Goal: Information Seeking & Learning: Learn about a topic

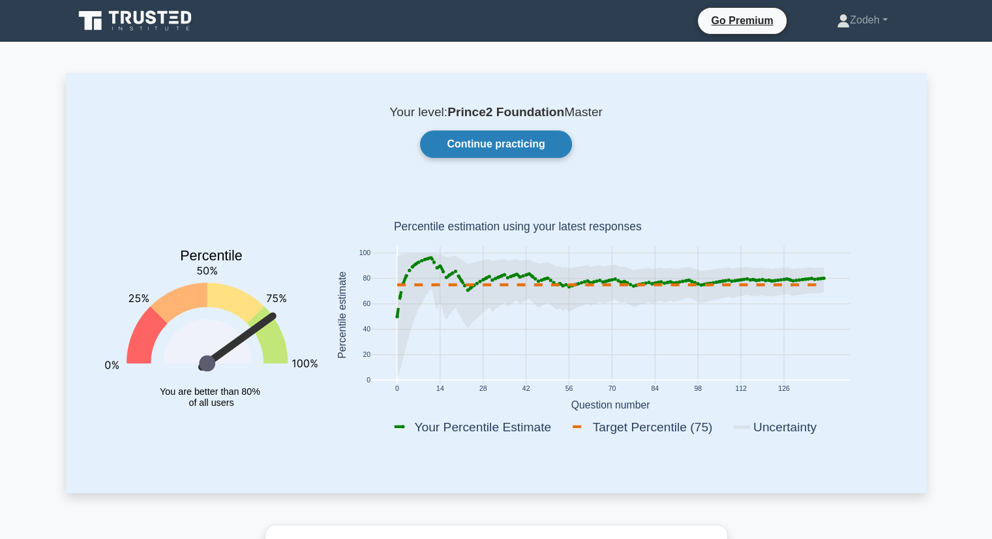
click at [522, 145] on link "Continue practicing" at bounding box center [495, 144] width 151 height 27
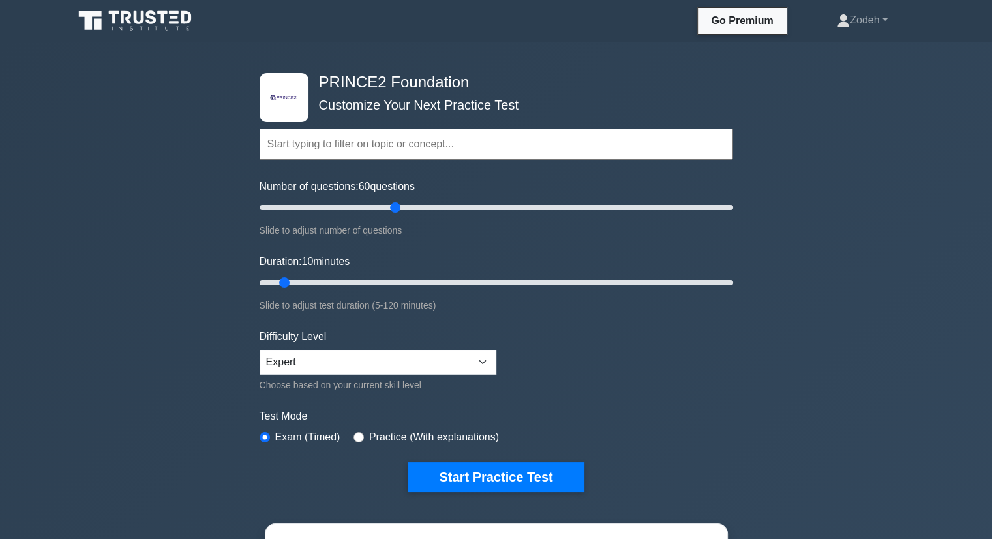
drag, startPoint x: 280, startPoint y: 207, endPoint x: 399, endPoint y: 208, distance: 118.8
type input "60"
click at [399, 208] on input "Number of questions: 60 questions" at bounding box center [497, 208] width 474 height 16
drag, startPoint x: 288, startPoint y: 279, endPoint x: 478, endPoint y: 279, distance: 189.9
type input "60"
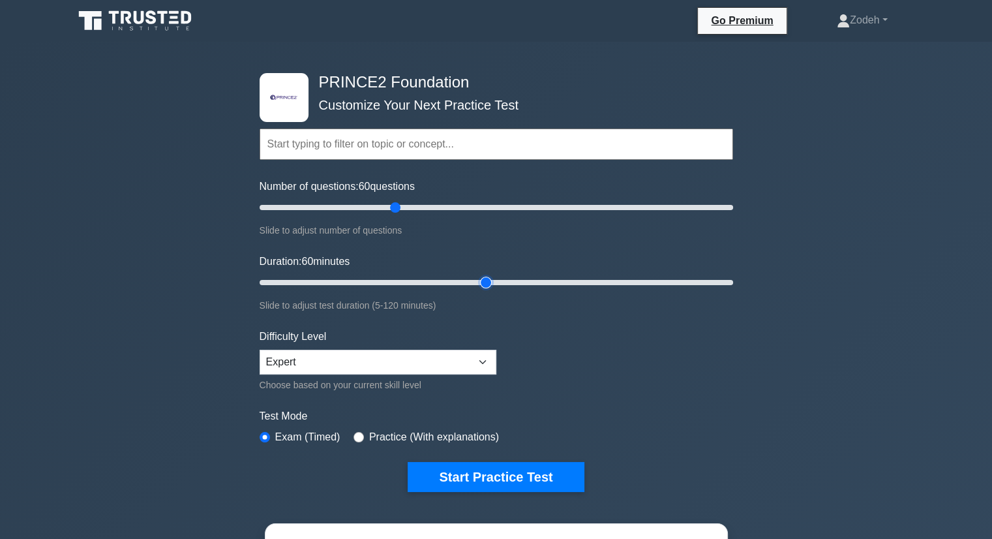
click at [478, 279] on input "Duration: 60 minutes" at bounding box center [497, 283] width 474 height 16
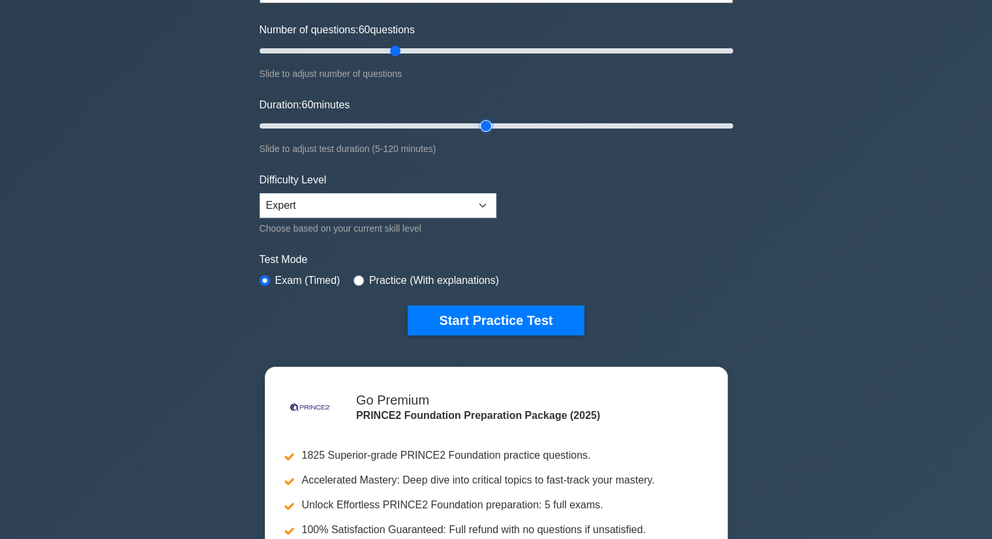
scroll to position [161, 0]
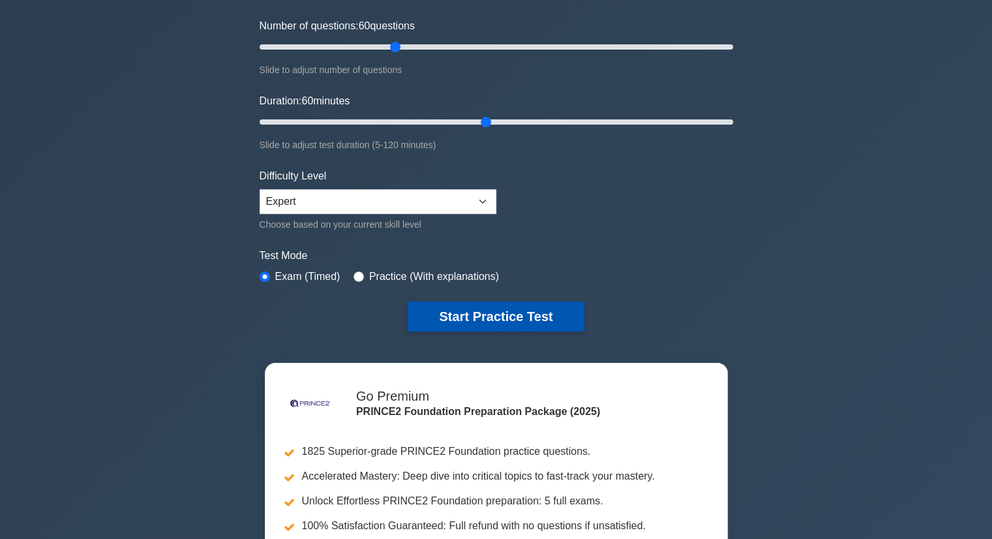
click at [489, 322] on button "Start Practice Test" at bounding box center [496, 316] width 176 height 30
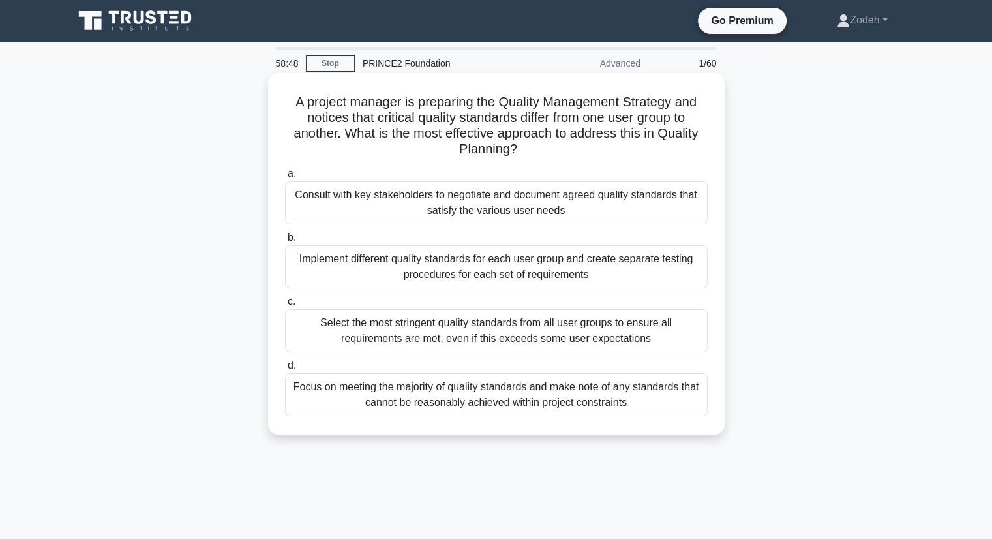
click at [662, 206] on div "Consult with key stakeholders to negotiate and document agreed quality standard…" at bounding box center [496, 202] width 423 height 43
click at [285, 178] on input "a. Consult with key stakeholders to negotiate and document agreed quality stand…" at bounding box center [285, 174] width 0 height 8
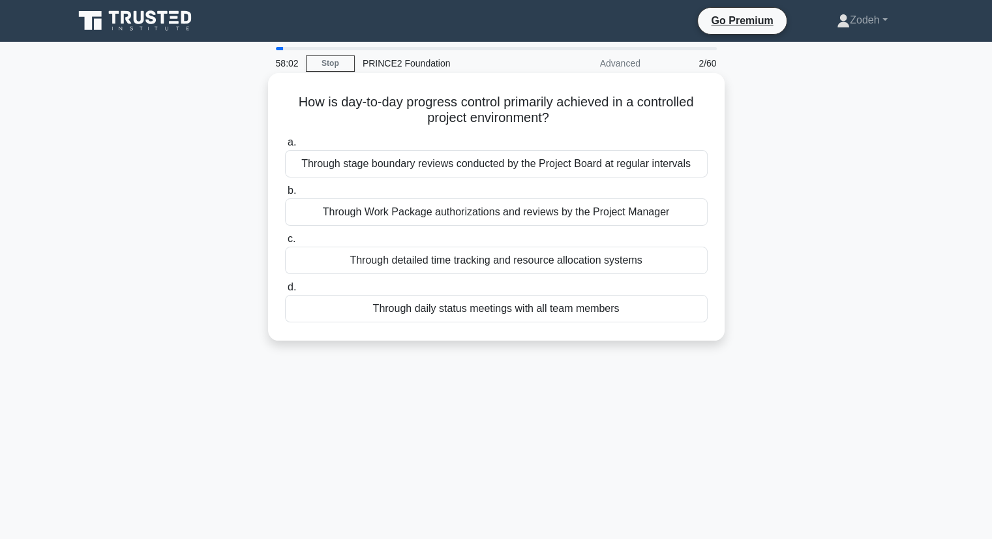
click at [668, 219] on div "Through Work Package authorizations and reviews by the Project Manager" at bounding box center [496, 211] width 423 height 27
click at [285, 195] on input "b. Through Work Package authorizations and reviews by the Project Manager" at bounding box center [285, 191] width 0 height 8
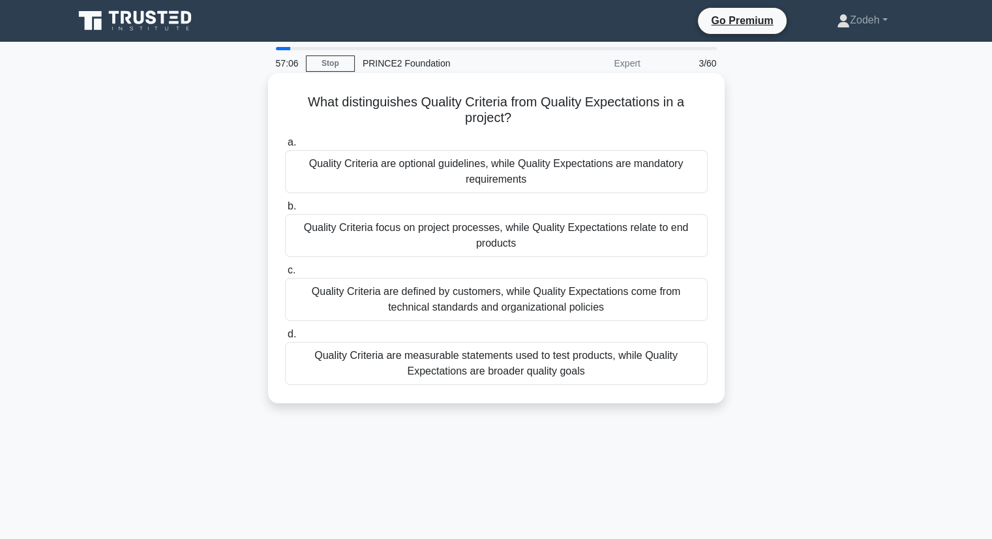
click at [532, 311] on div "Quality Criteria are defined by customers, while Quality Expectations come from…" at bounding box center [496, 299] width 423 height 43
click at [285, 275] on input "c. Quality Criteria are defined by customers, while Quality Expectations come f…" at bounding box center [285, 270] width 0 height 8
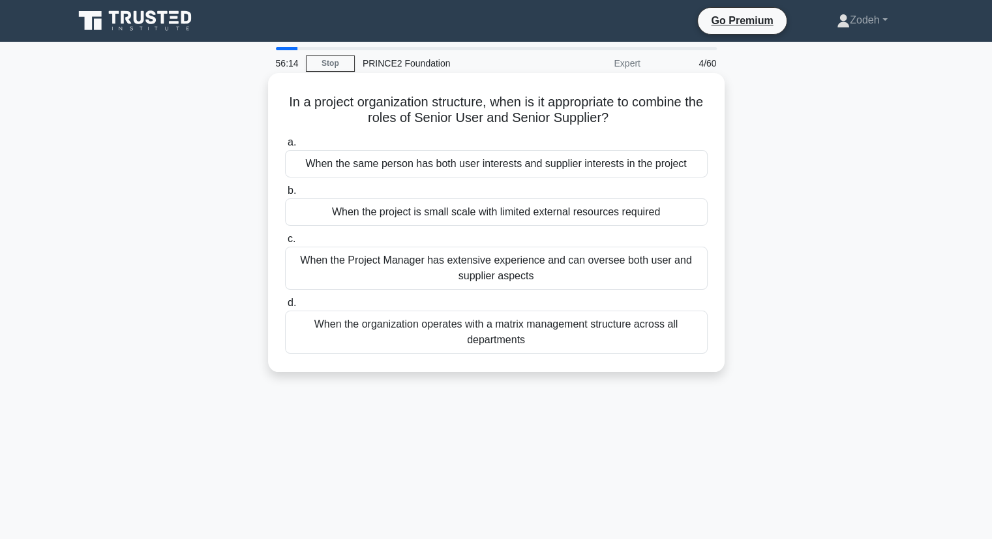
click at [626, 171] on div "When the same person has both user interests and supplier interests in the proj…" at bounding box center [496, 163] width 423 height 27
click at [285, 147] on input "a. When the same person has both user interests and supplier interests in the p…" at bounding box center [285, 142] width 0 height 8
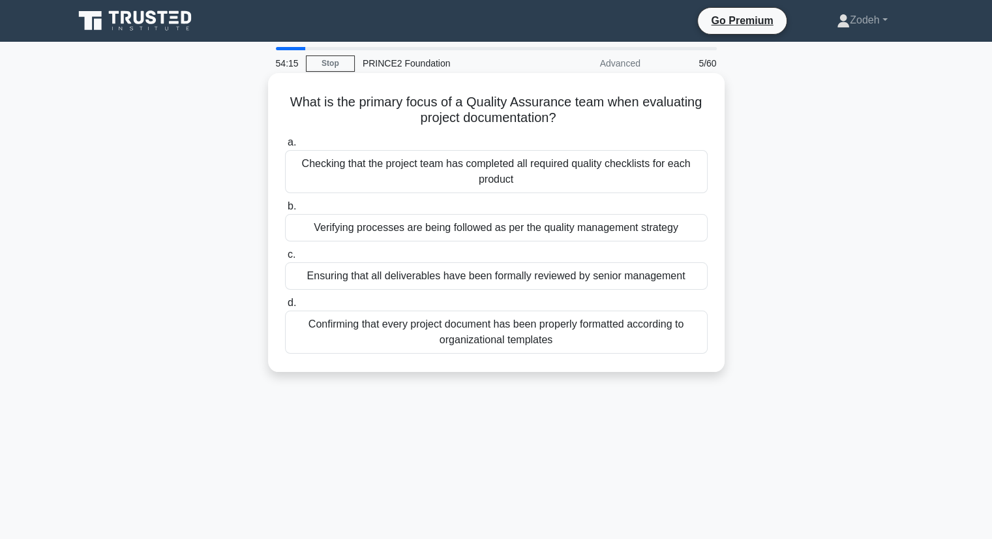
click at [599, 352] on div "Confirming that every project document has been properly formatted according to…" at bounding box center [496, 332] width 423 height 43
click at [285, 307] on input "d. Confirming that every project document has been properly formatted according…" at bounding box center [285, 303] width 0 height 8
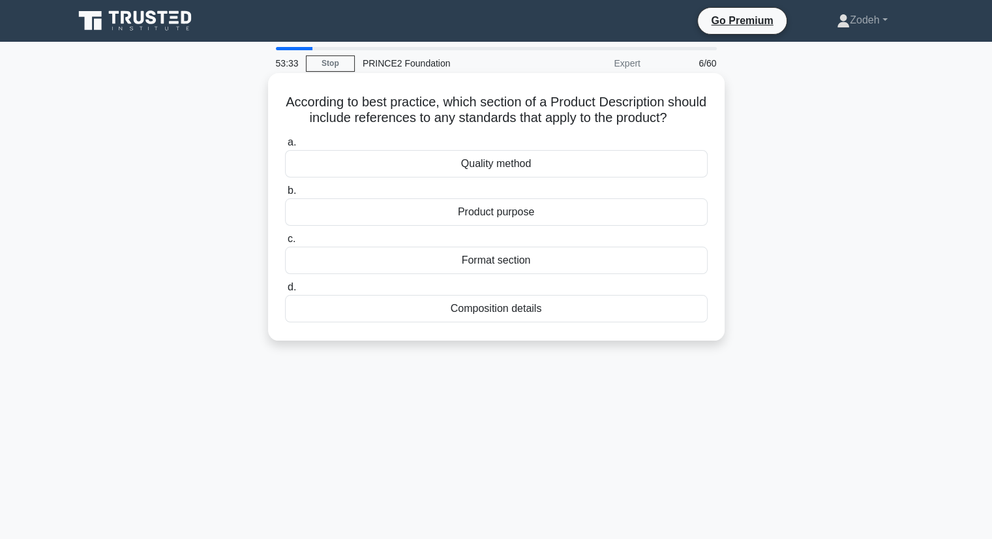
click at [617, 177] on div "Quality method" at bounding box center [496, 163] width 423 height 27
click at [285, 147] on input "a. Quality method" at bounding box center [285, 142] width 0 height 8
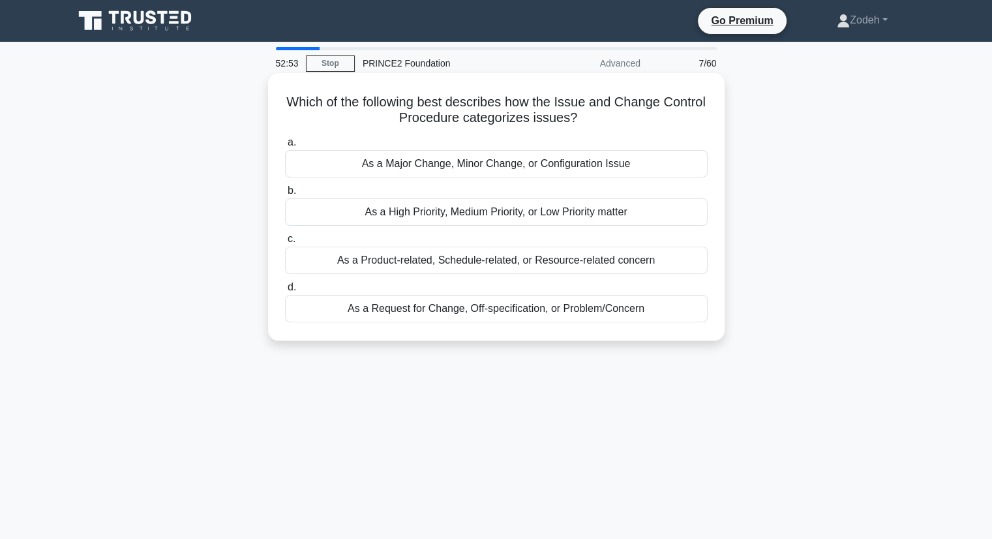
click at [592, 322] on div "As a Request for Change, Off-specification, or Problem/Concern" at bounding box center [496, 308] width 423 height 27
click at [285, 292] on input "d. As a Request for Change, Off-specification, or Problem/Concern" at bounding box center [285, 287] width 0 height 8
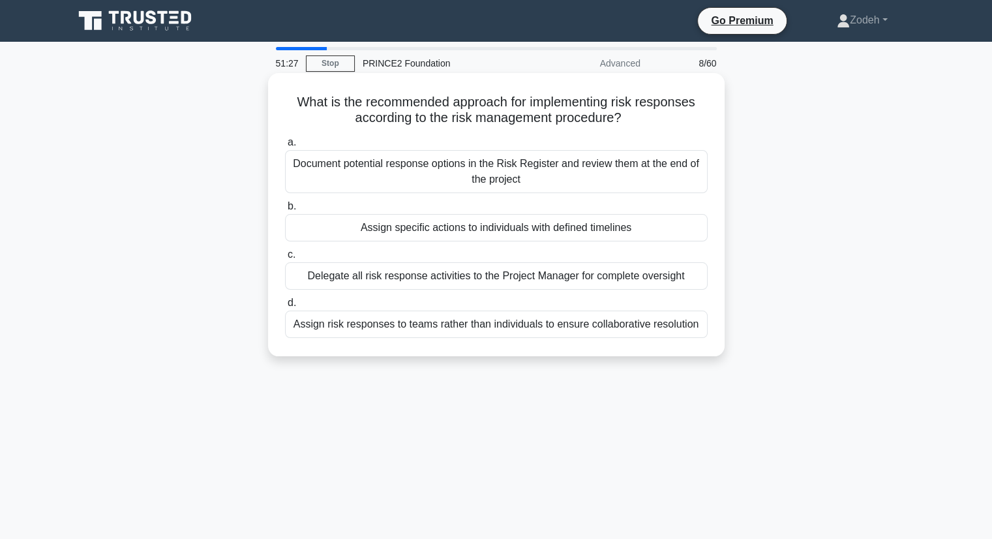
click at [671, 230] on div "Assign specific actions to individuals with defined timelines" at bounding box center [496, 227] width 423 height 27
click at [285, 211] on input "b. Assign specific actions to individuals with defined timelines" at bounding box center [285, 206] width 0 height 8
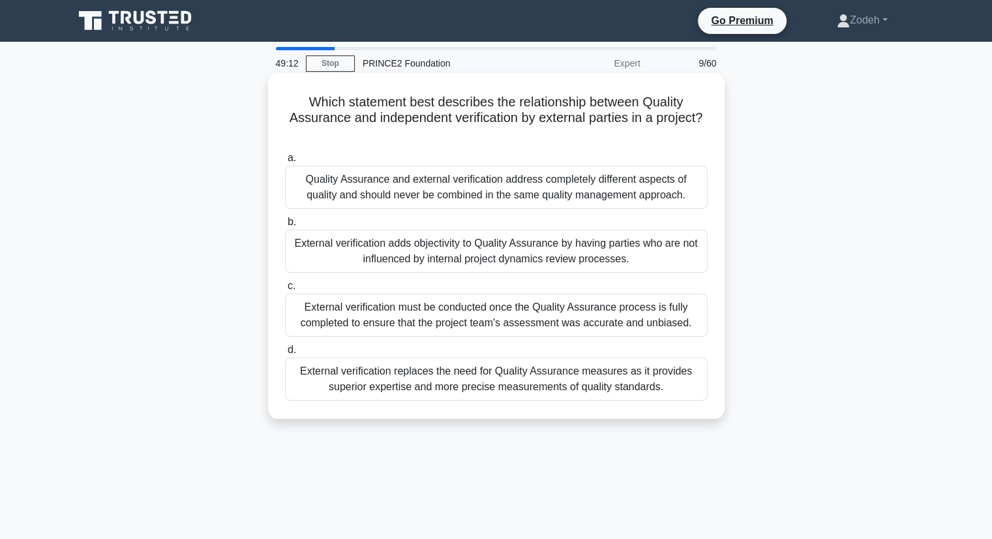
click at [626, 324] on div "External verification must be conducted once the Quality Assurance process is f…" at bounding box center [496, 315] width 423 height 43
click at [285, 290] on input "c. External verification must be conducted once the Quality Assurance process i…" at bounding box center [285, 286] width 0 height 8
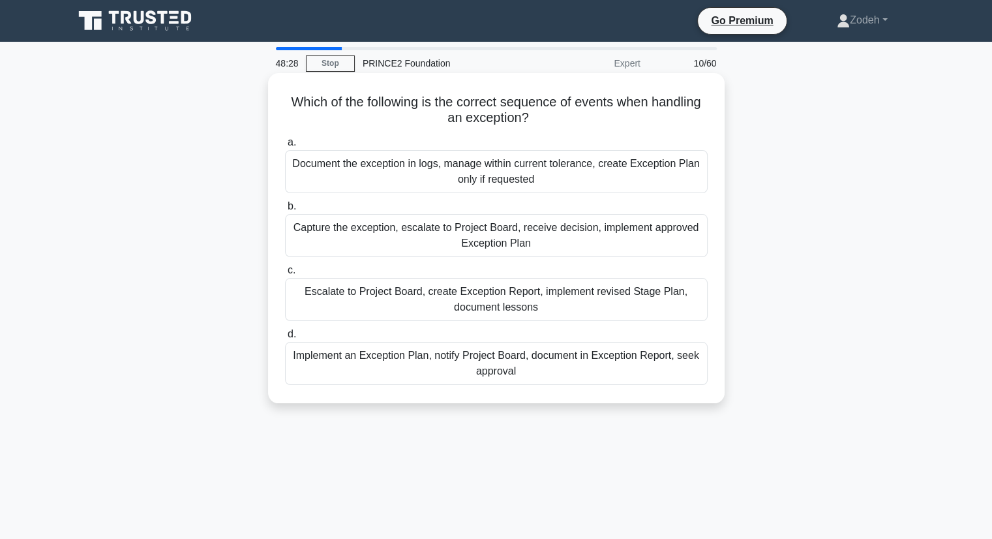
click at [656, 180] on div "Document the exception in logs, manage within current tolerance, create Excepti…" at bounding box center [496, 171] width 423 height 43
click at [285, 147] on input "a. Document the exception in logs, manage within current tolerance, create Exce…" at bounding box center [285, 142] width 0 height 8
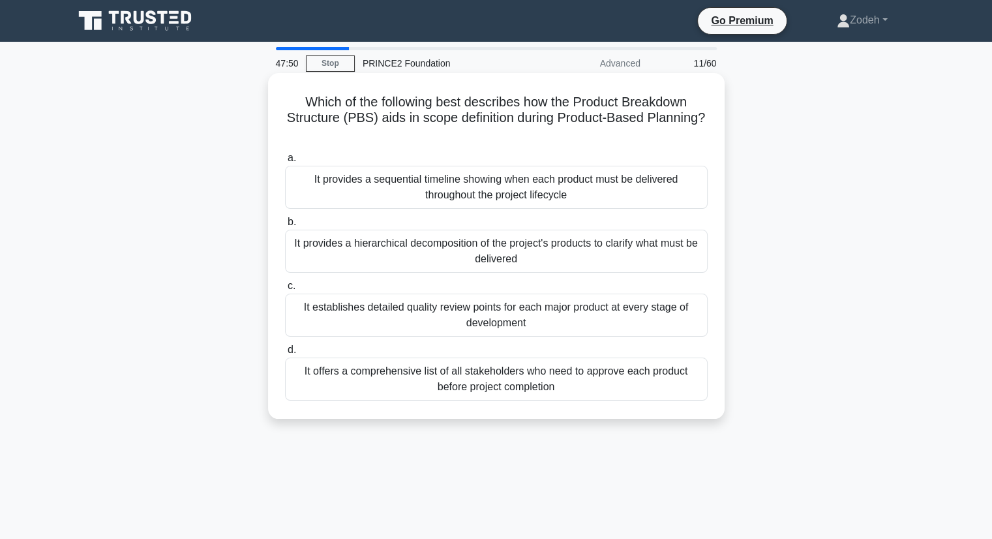
click at [655, 260] on div "It provides a hierarchical decomposition of the project's products to clarify w…" at bounding box center [496, 251] width 423 height 43
click at [285, 226] on input "b. It provides a hierarchical decomposition of the project's products to clarif…" at bounding box center [285, 222] width 0 height 8
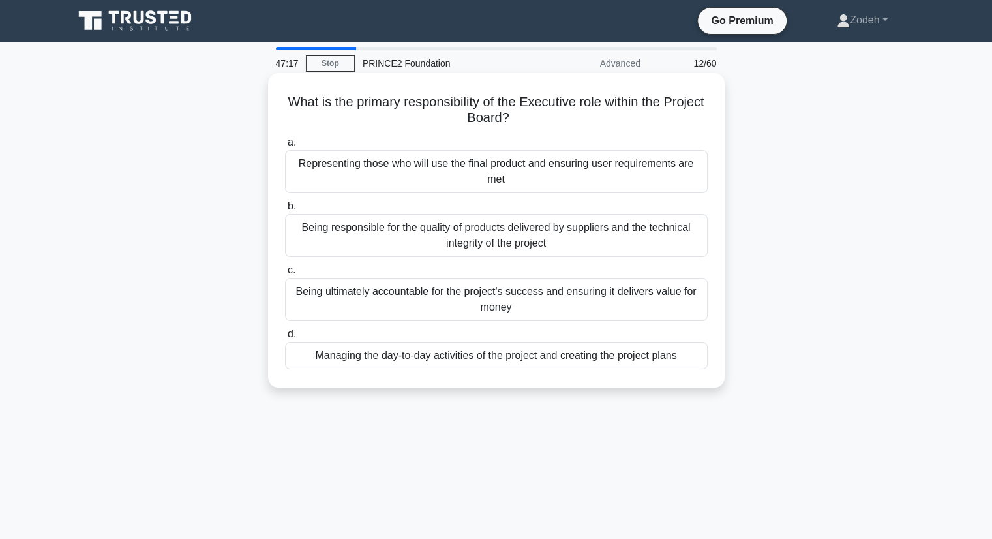
click at [651, 304] on div "Being ultimately accountable for the project's success and ensuring it delivers…" at bounding box center [496, 299] width 423 height 43
click at [285, 275] on input "c. Being ultimately accountable for the project's success and ensuring it deliv…" at bounding box center [285, 270] width 0 height 8
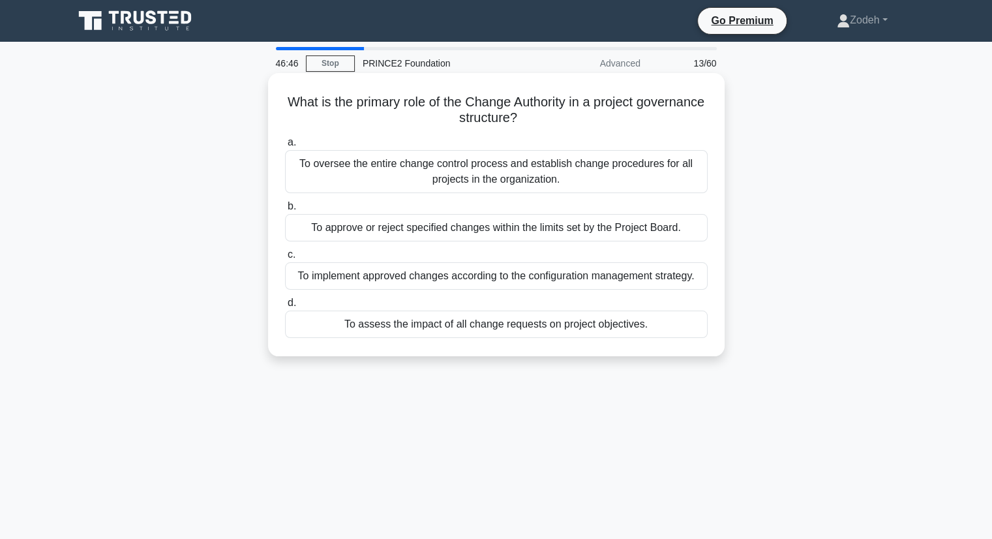
click at [690, 234] on div "To approve or reject specified changes within the limits set by the Project Boa…" at bounding box center [496, 227] width 423 height 27
click at [285, 211] on input "b. To approve or reject specified changes within the limits set by the Project …" at bounding box center [285, 206] width 0 height 8
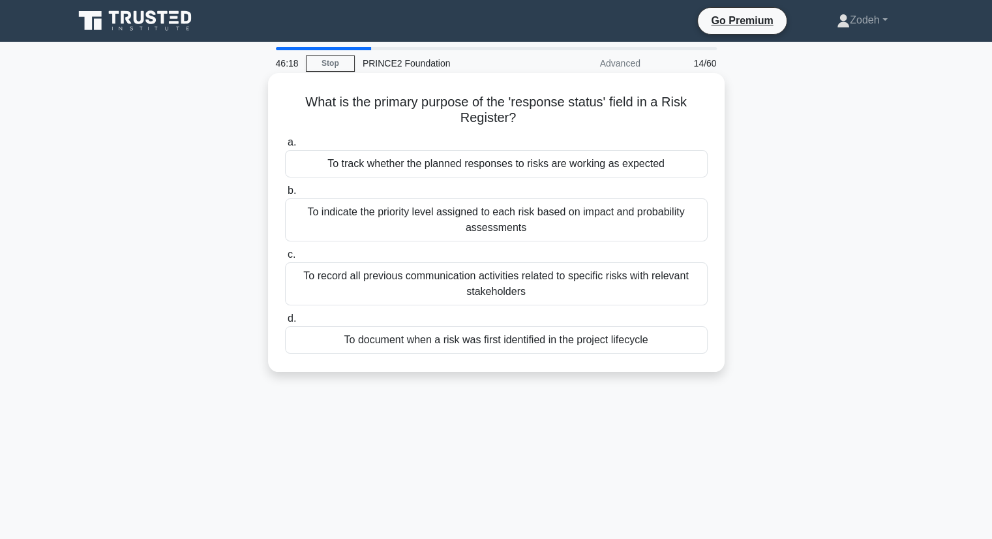
click at [673, 171] on div "To track whether the planned responses to risks are working as expected" at bounding box center [496, 163] width 423 height 27
click at [285, 147] on input "a. To track whether the planned responses to risks are working as expected" at bounding box center [285, 142] width 0 height 8
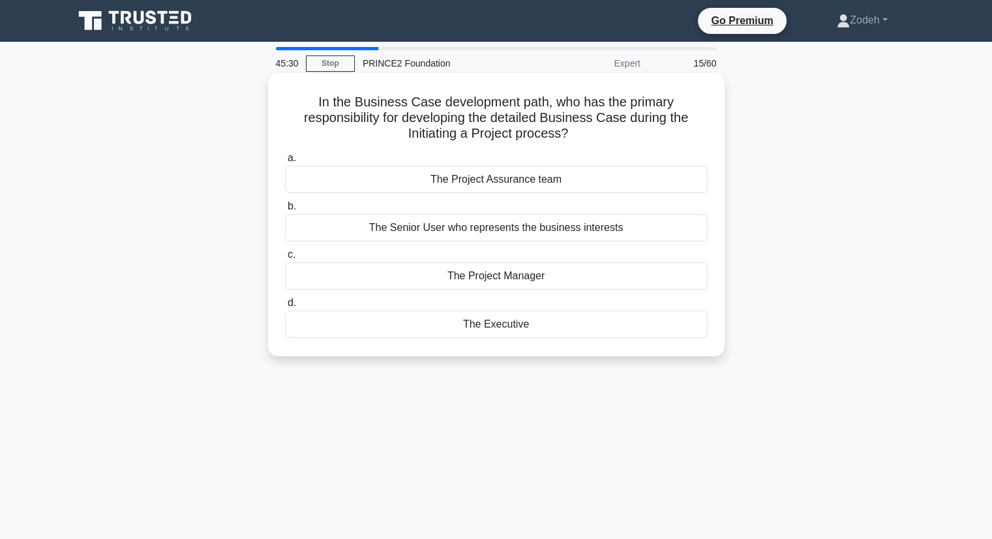
click at [619, 283] on div "The Project Manager" at bounding box center [496, 275] width 423 height 27
click at [285, 259] on input "c. The Project Manager" at bounding box center [285, 255] width 0 height 8
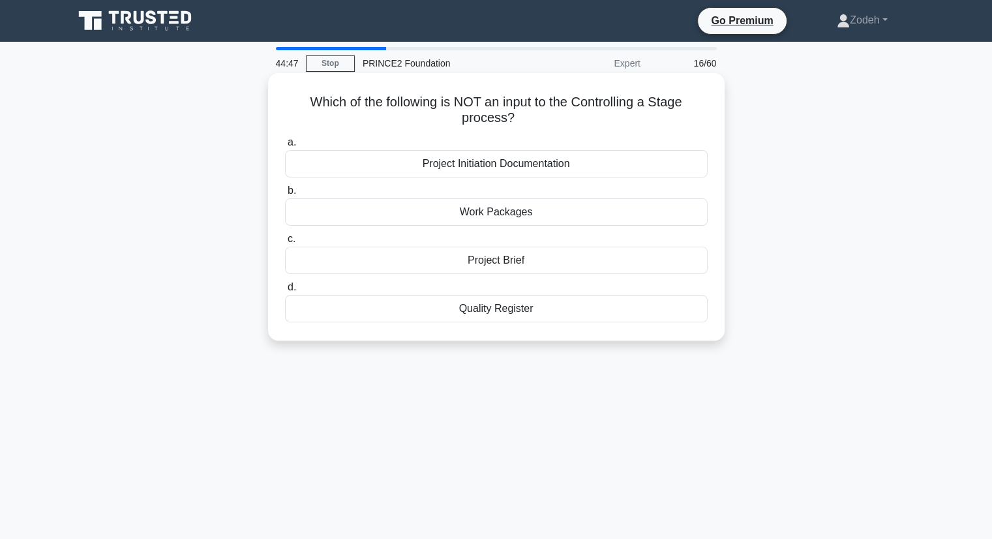
click at [646, 260] on div "Project Brief" at bounding box center [496, 260] width 423 height 27
click at [285, 243] on input "c. Project Brief" at bounding box center [285, 239] width 0 height 8
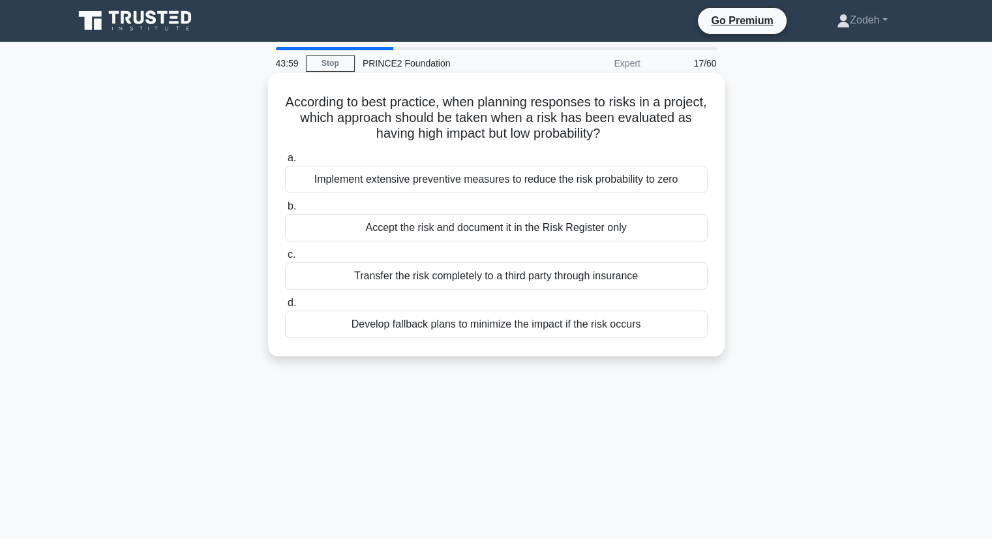
click at [673, 332] on div "Develop fallback plans to minimize the impact if the risk occurs" at bounding box center [496, 324] width 423 height 27
click at [285, 307] on input "d. Develop fallback plans to minimize the impact if the risk occurs" at bounding box center [285, 303] width 0 height 8
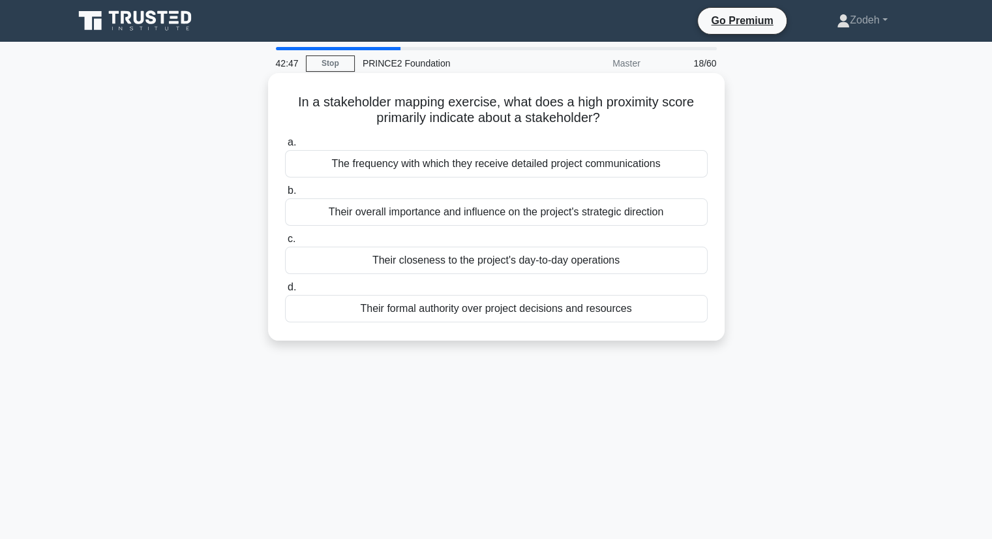
click at [571, 320] on div "Their formal authority over project decisions and resources" at bounding box center [496, 308] width 423 height 27
click at [285, 292] on input "d. Their formal authority over project decisions and resources" at bounding box center [285, 287] width 0 height 8
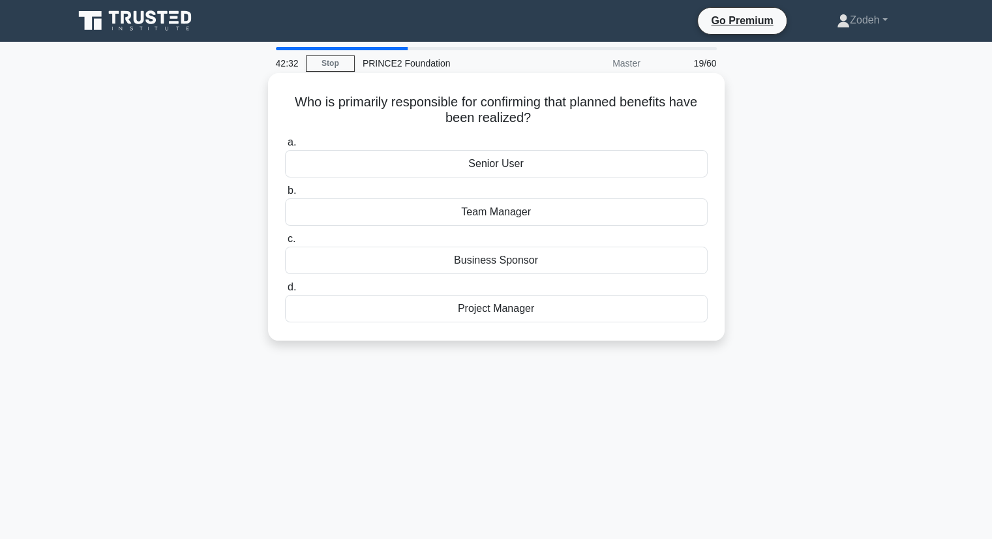
click at [626, 170] on div "Senior User" at bounding box center [496, 163] width 423 height 27
click at [285, 147] on input "a. Senior User" at bounding box center [285, 142] width 0 height 8
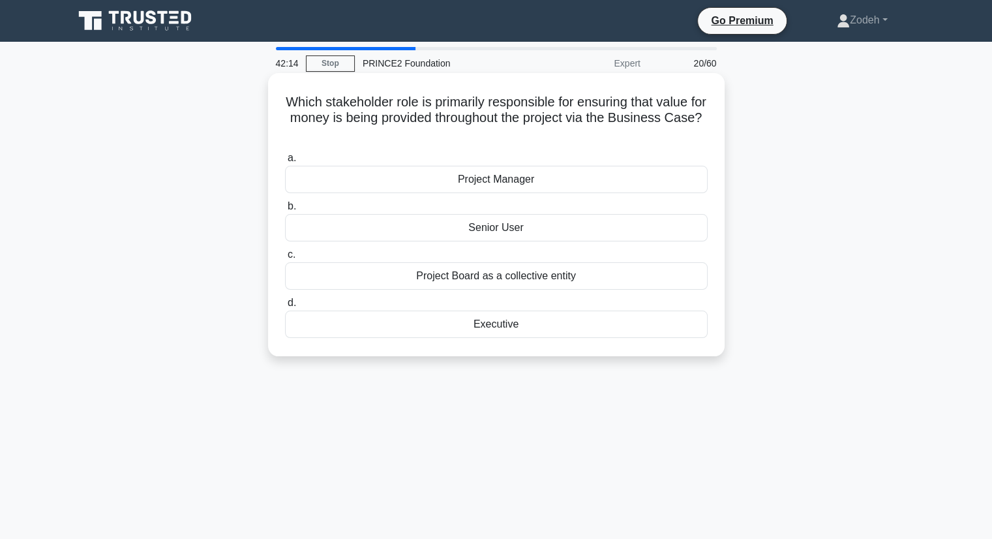
click at [669, 333] on div "Executive" at bounding box center [496, 324] width 423 height 27
click at [285, 307] on input "d. Executive" at bounding box center [285, 303] width 0 height 8
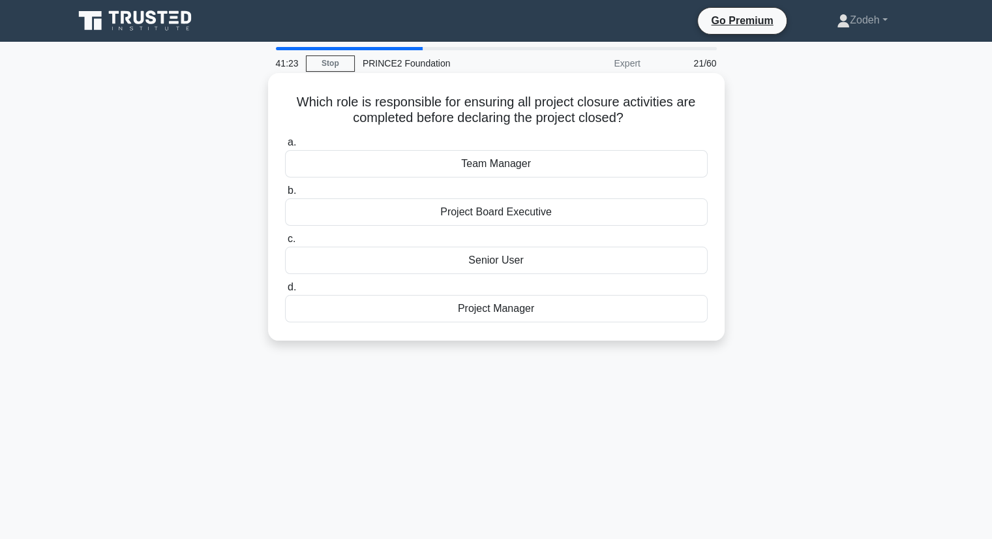
click at [653, 219] on div "Project Board Executive" at bounding box center [496, 211] width 423 height 27
click at [285, 195] on input "b. Project Board Executive" at bounding box center [285, 191] width 0 height 8
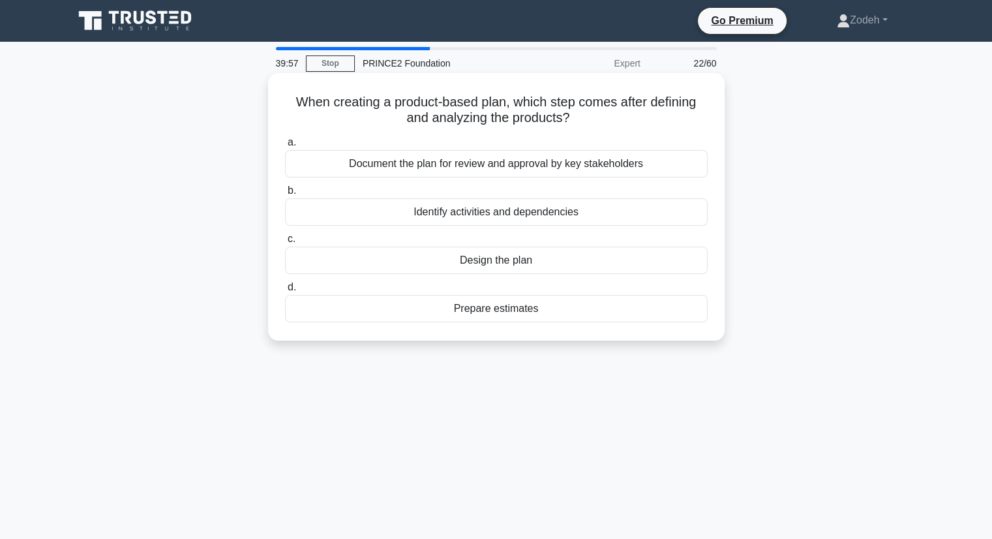
click at [601, 225] on div "Identify activities and dependencies" at bounding box center [496, 211] width 423 height 27
click at [285, 195] on input "b. Identify activities and dependencies" at bounding box center [285, 191] width 0 height 8
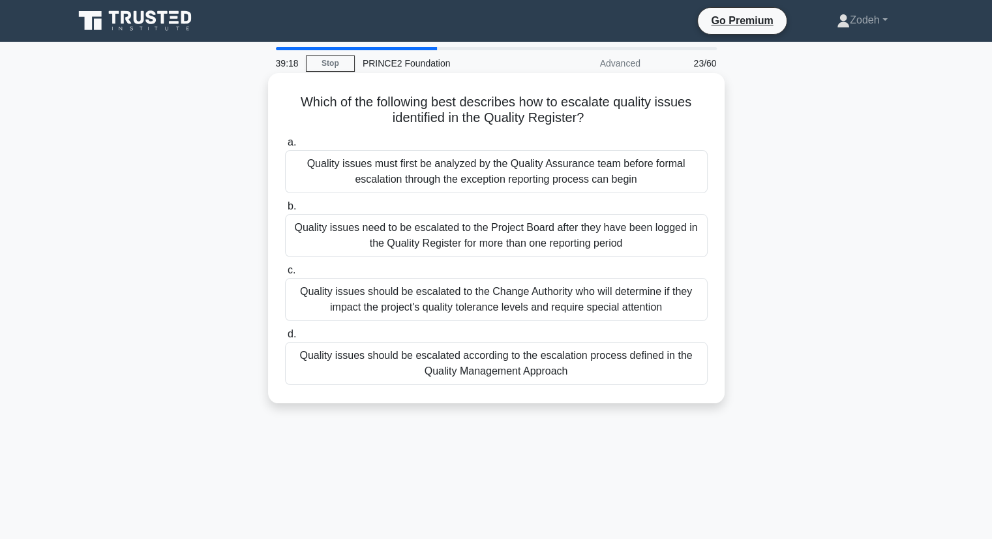
click at [487, 372] on div "Quality issues should be escalated according to the escalation process defined …" at bounding box center [496, 363] width 423 height 43
click at [285, 339] on input "d. Quality issues should be escalated according to the escalation process defin…" at bounding box center [285, 334] width 0 height 8
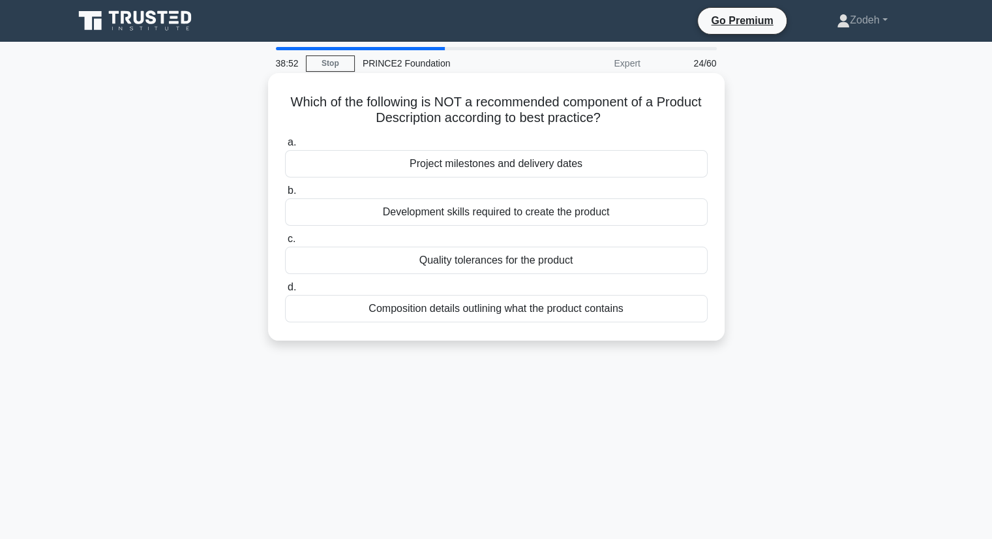
click at [636, 174] on div "Project milestones and delivery dates" at bounding box center [496, 163] width 423 height 27
click at [285, 147] on input "a. Project milestones and delivery dates" at bounding box center [285, 142] width 0 height 8
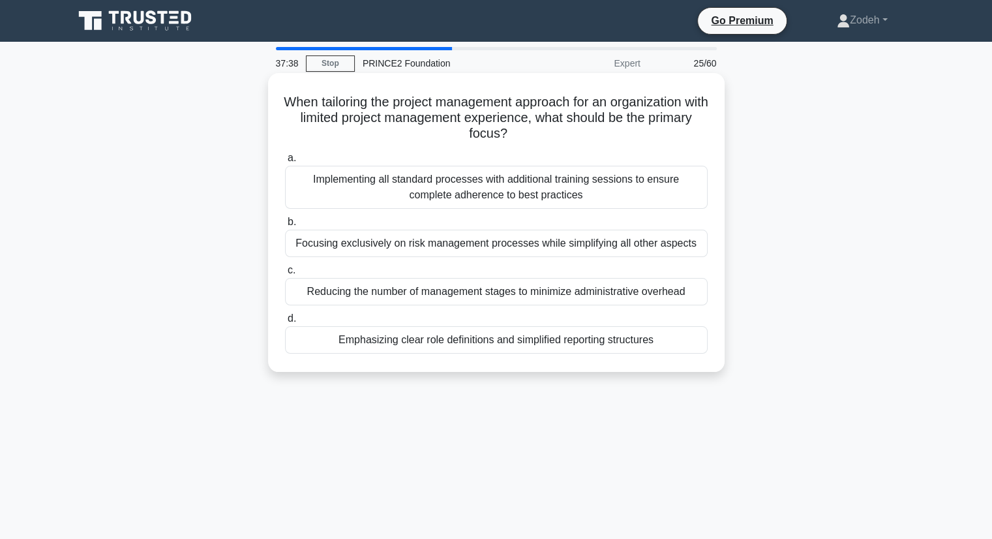
click at [476, 346] on div "Emphasizing clear role definitions and simplified reporting structures" at bounding box center [496, 339] width 423 height 27
click at [285, 323] on input "d. Emphasizing clear role definitions and simplified reporting structures" at bounding box center [285, 319] width 0 height 8
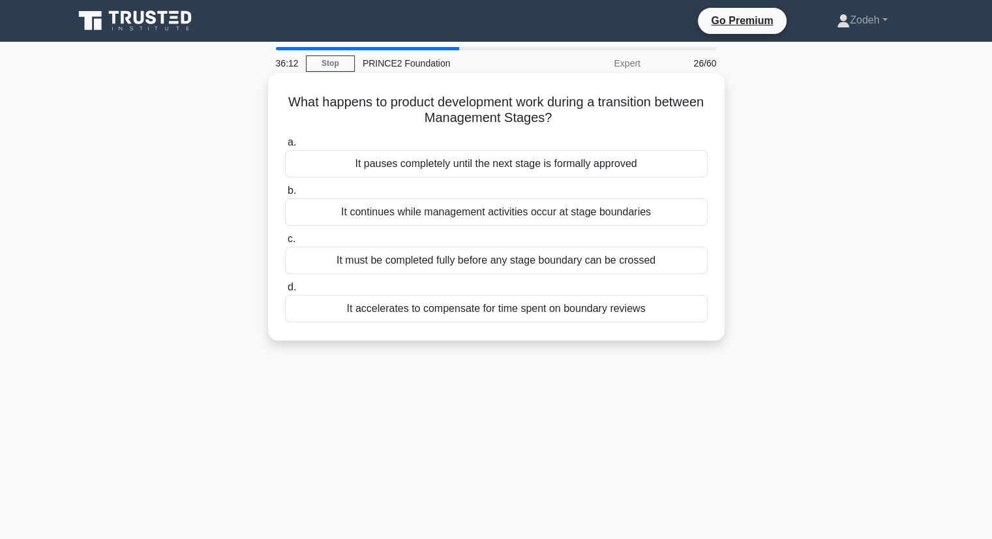
click at [673, 219] on div "It continues while management activities occur at stage boundaries" at bounding box center [496, 211] width 423 height 27
click at [285, 195] on input "b. It continues while management activities occur at stage boundaries" at bounding box center [285, 191] width 0 height 8
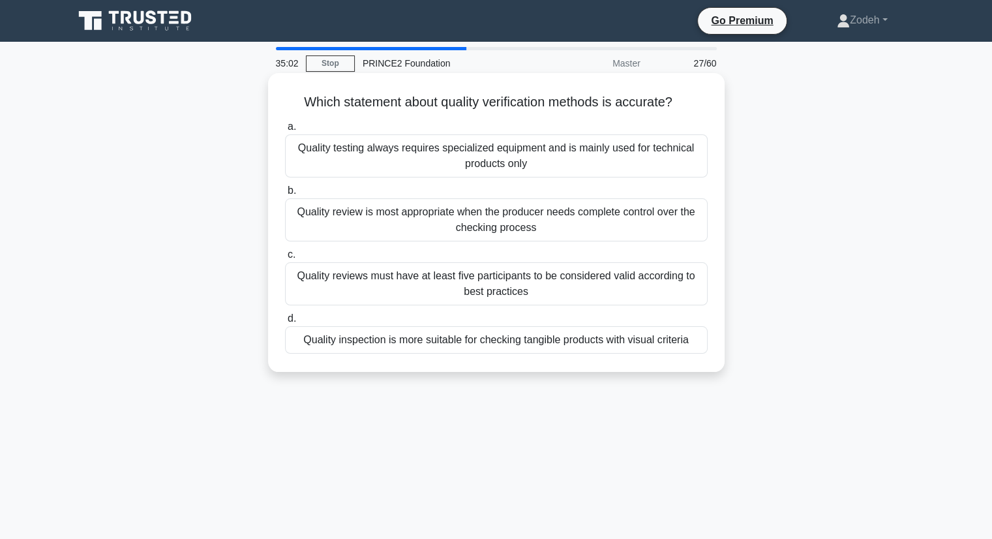
click at [641, 227] on div "Quality review is most appropriate when the producer needs complete control ove…" at bounding box center [496, 219] width 423 height 43
click at [285, 195] on input "b. Quality review is most appropriate when the producer needs complete control …" at bounding box center [285, 191] width 0 height 8
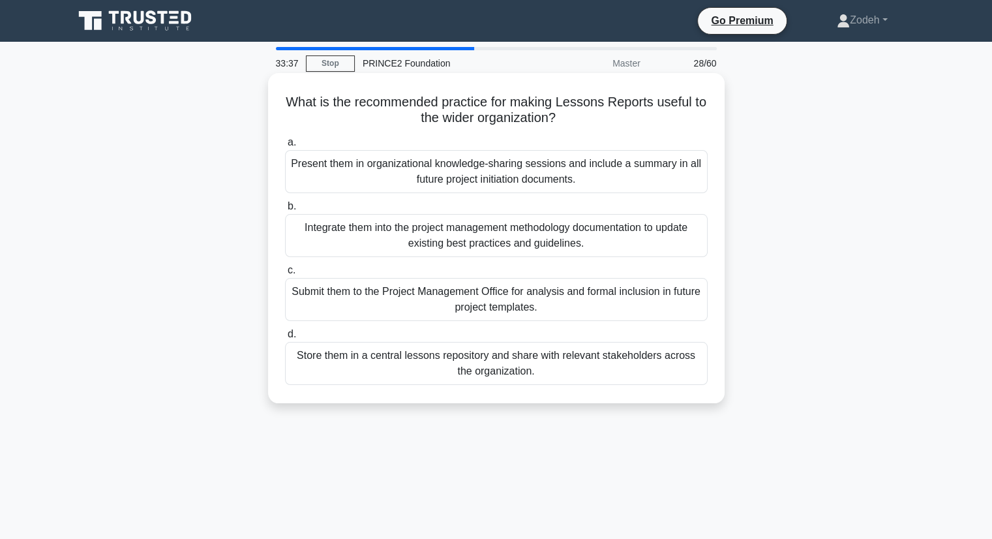
click at [603, 239] on div "Integrate them into the project management methodology documentation to update …" at bounding box center [496, 235] width 423 height 43
click at [285, 211] on input "b. Integrate them into the project management methodology documentation to upda…" at bounding box center [285, 206] width 0 height 8
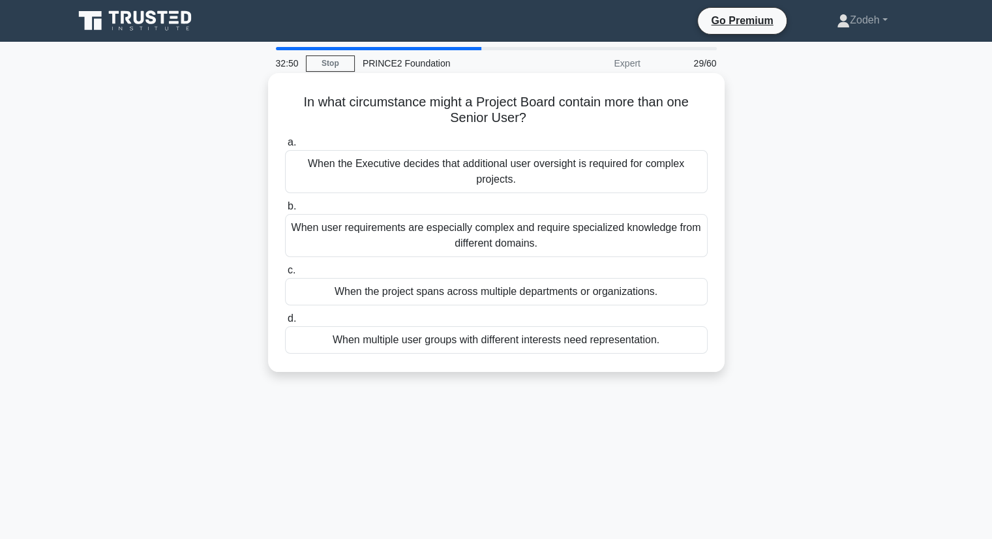
click at [562, 347] on div "When multiple user groups with different interests need representation." at bounding box center [496, 339] width 423 height 27
click at [285, 323] on input "d. When multiple user groups with different interests need representation." at bounding box center [285, 319] width 0 height 8
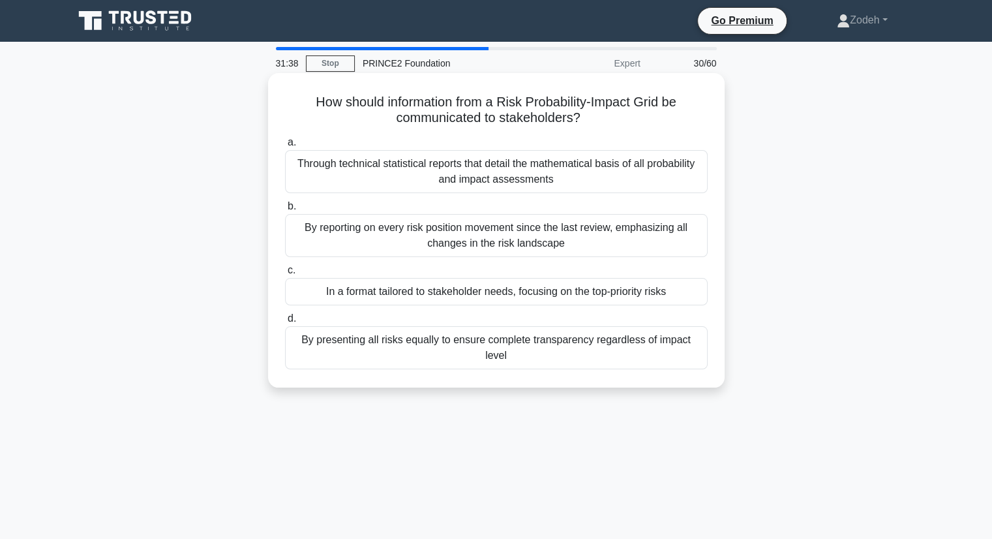
click at [572, 231] on div "By reporting on every risk position movement since the last review, emphasizing…" at bounding box center [496, 235] width 423 height 43
click at [285, 211] on input "b. By reporting on every risk position movement since the last review, emphasiz…" at bounding box center [285, 206] width 0 height 8
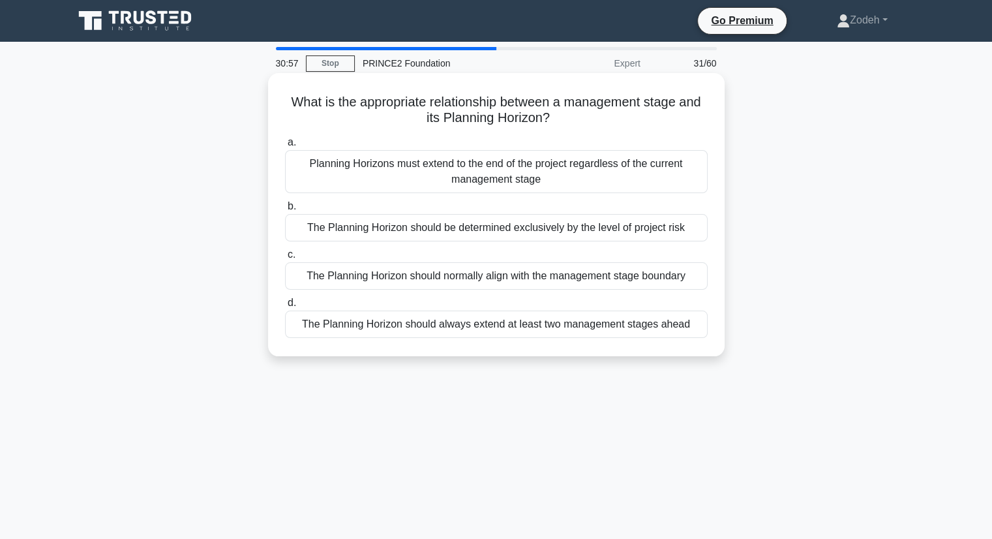
click at [619, 281] on div "The Planning Horizon should normally align with the management stage boundary" at bounding box center [496, 275] width 423 height 27
click at [285, 259] on input "c. The Planning Horizon should normally align with the management stage boundary" at bounding box center [285, 255] width 0 height 8
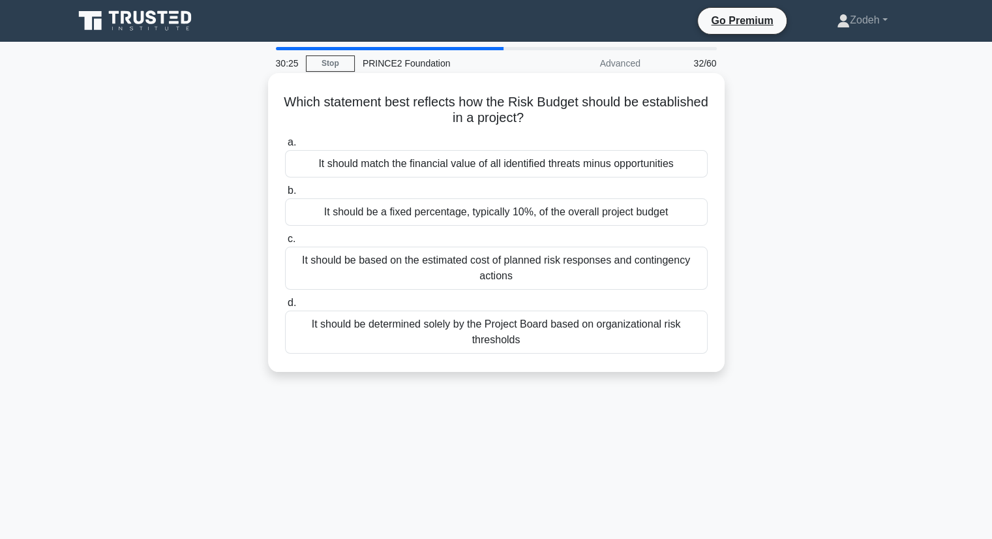
click at [632, 275] on div "It should be based on the estimated cost of planned risk responses and continge…" at bounding box center [496, 268] width 423 height 43
click at [285, 243] on input "c. It should be based on the estimated cost of planned risk responses and conti…" at bounding box center [285, 239] width 0 height 8
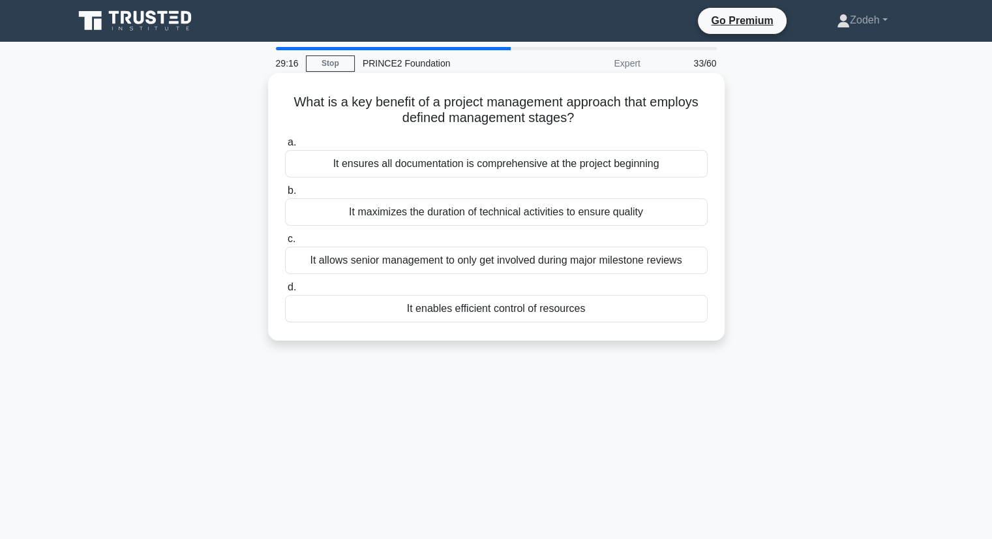
click at [678, 313] on div "It enables efficient control of resources" at bounding box center [496, 308] width 423 height 27
click at [285, 292] on input "d. It enables efficient control of resources" at bounding box center [285, 287] width 0 height 8
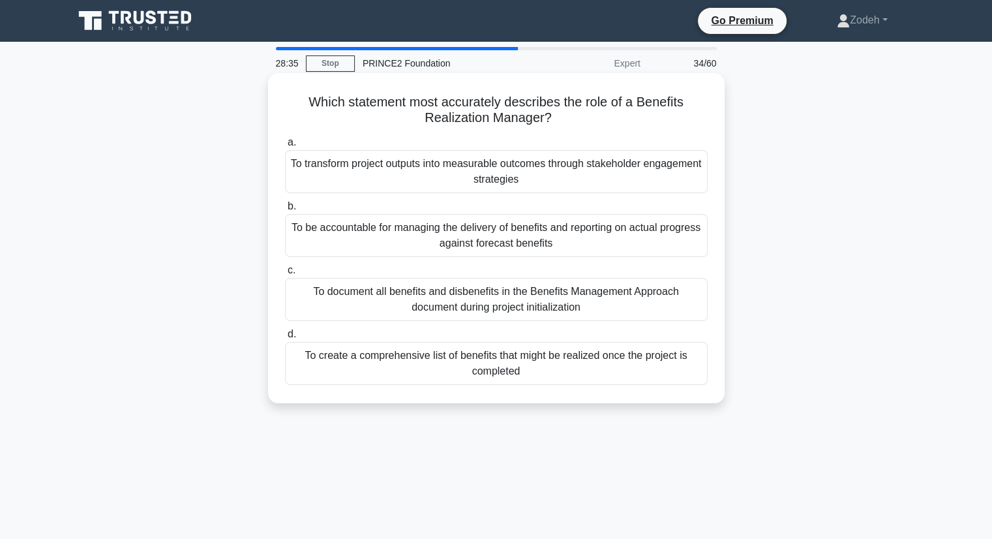
click at [677, 243] on div "To be accountable for managing the delivery of benefits and reporting on actual…" at bounding box center [496, 235] width 423 height 43
click at [285, 211] on input "b. To be accountable for managing the delivery of benefits and reporting on act…" at bounding box center [285, 206] width 0 height 8
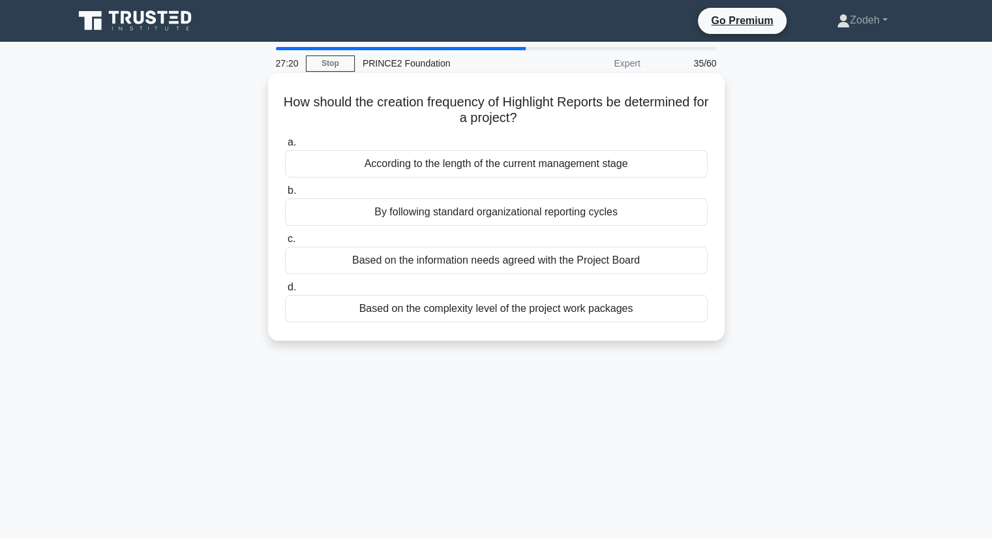
click at [688, 268] on div "Based on the information needs agreed with the Project Board" at bounding box center [496, 260] width 423 height 27
click at [285, 243] on input "c. Based on the information needs agreed with the Project Board" at bounding box center [285, 239] width 0 height 8
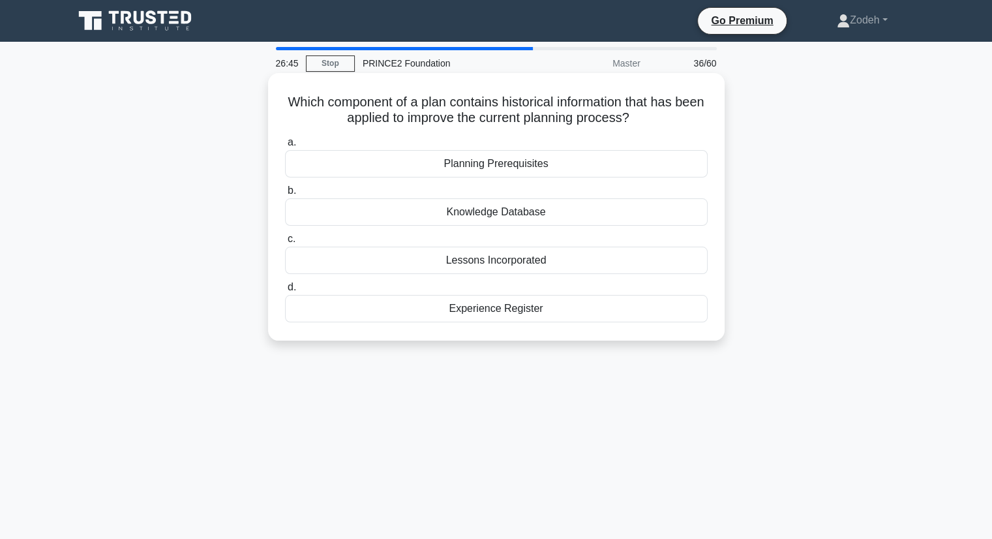
click at [670, 262] on div "Lessons Incorporated" at bounding box center [496, 260] width 423 height 27
click at [285, 243] on input "c. Lessons Incorporated" at bounding box center [285, 239] width 0 height 8
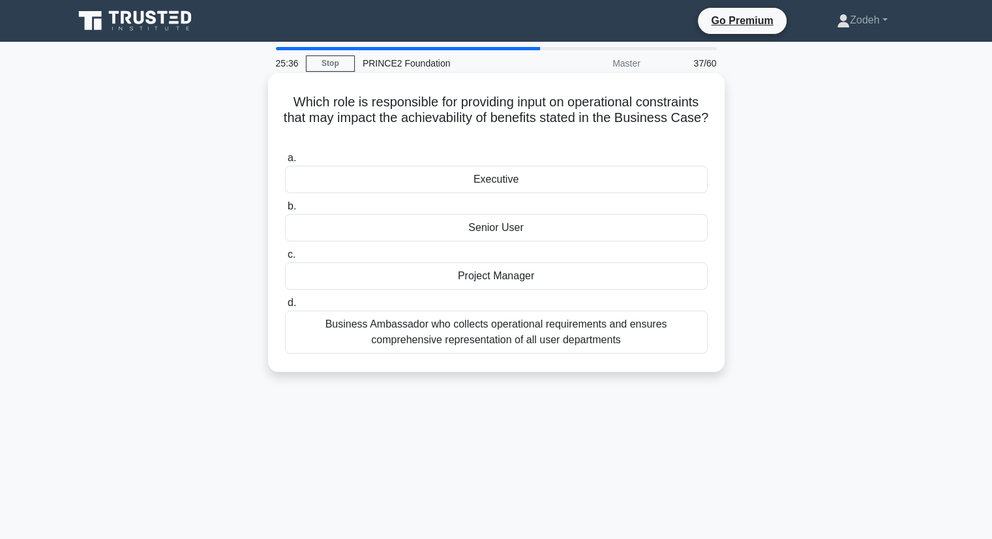
click at [684, 186] on div "Executive" at bounding box center [496, 179] width 423 height 27
click at [285, 162] on input "a. Executive" at bounding box center [285, 158] width 0 height 8
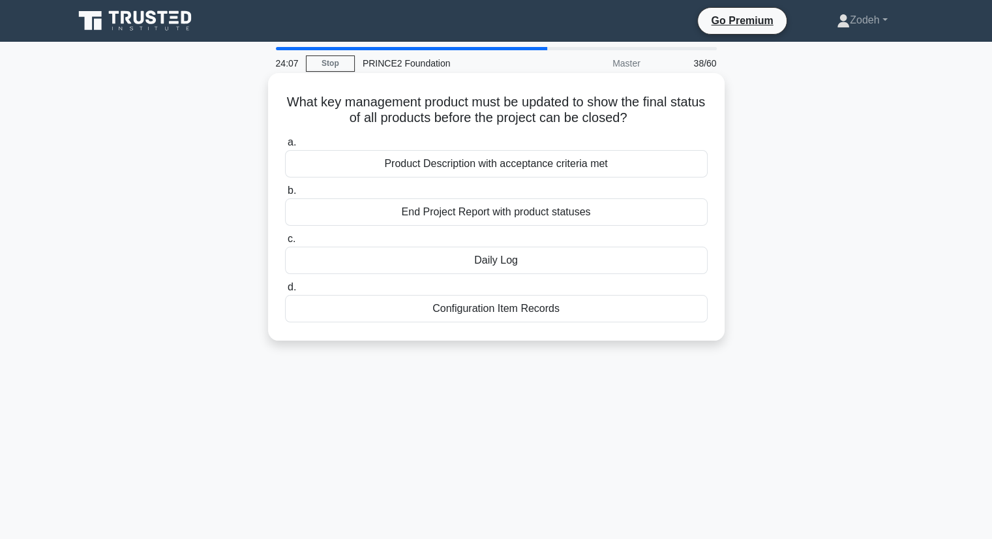
click at [603, 164] on div "Product Description with acceptance criteria met" at bounding box center [496, 163] width 423 height 27
click at [285, 147] on input "a. Product Description with acceptance criteria met" at bounding box center [285, 142] width 0 height 8
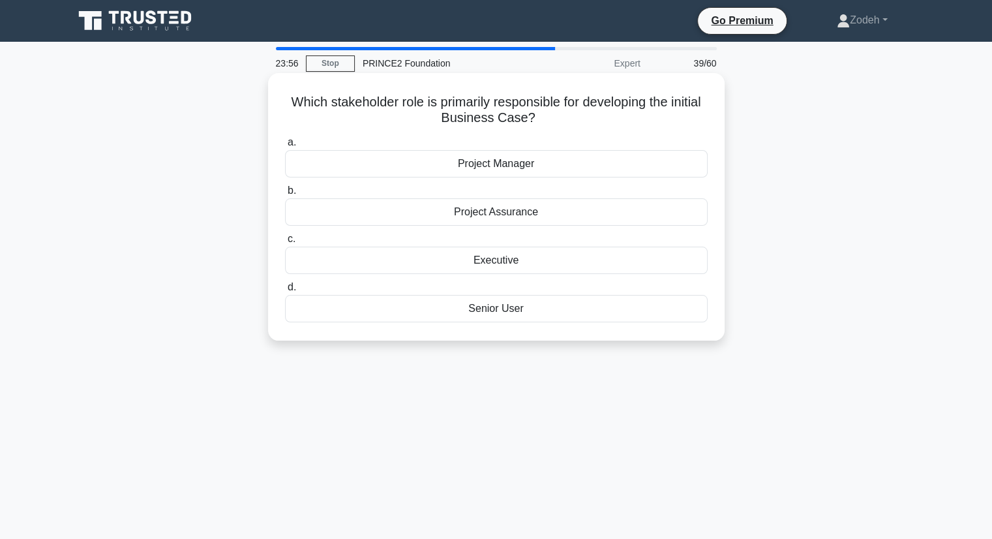
click at [559, 261] on div "Executive" at bounding box center [496, 260] width 423 height 27
click at [285, 243] on input "c. Executive" at bounding box center [285, 239] width 0 height 8
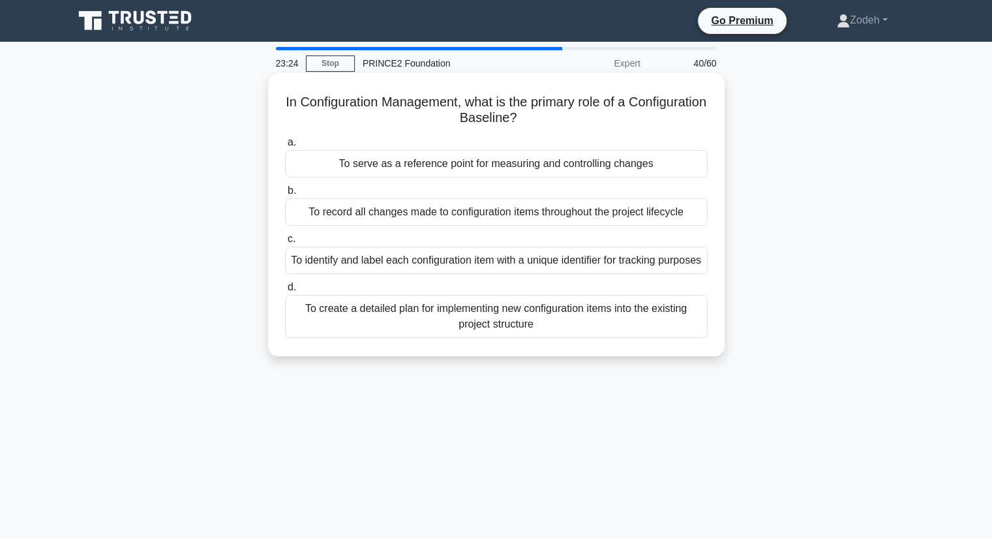
click at [649, 171] on div "To serve as a reference point for measuring and controlling changes" at bounding box center [496, 163] width 423 height 27
click at [285, 147] on input "a. To serve as a reference point for measuring and controlling changes" at bounding box center [285, 142] width 0 height 8
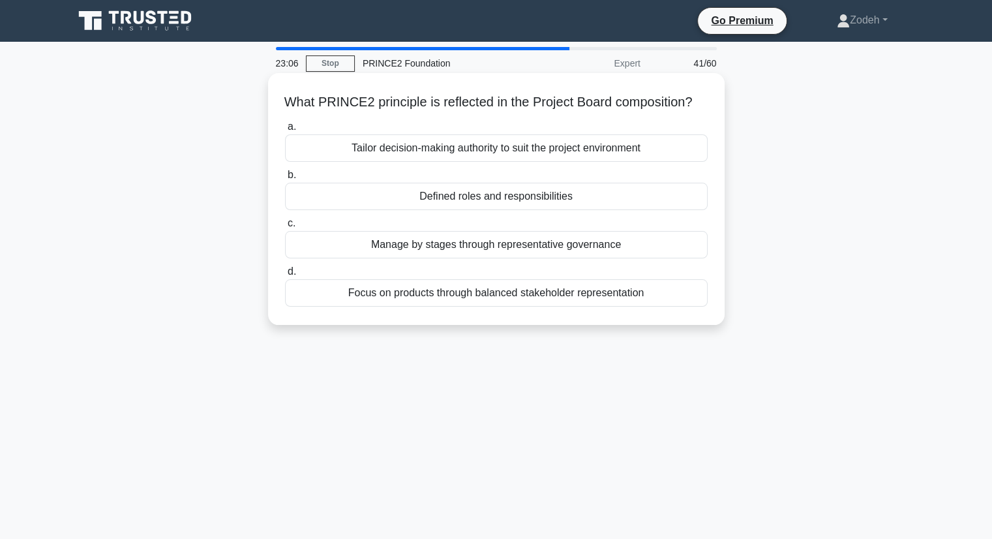
click at [624, 210] on div "Defined roles and responsibilities" at bounding box center [496, 196] width 423 height 27
click at [285, 179] on input "b. Defined roles and responsibilities" at bounding box center [285, 175] width 0 height 8
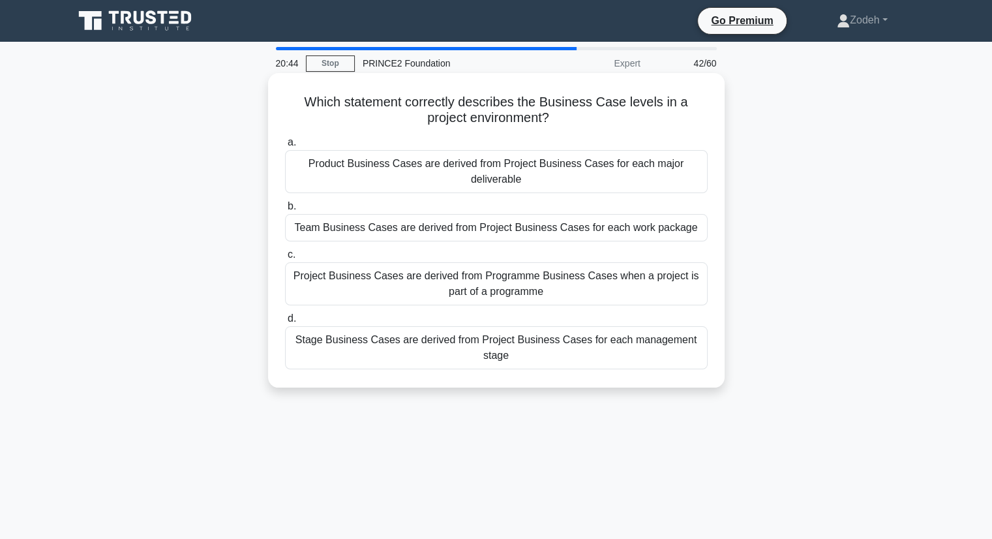
click at [456, 352] on div "Stage Business Cases are derived from Project Business Cases for each managemen…" at bounding box center [496, 347] width 423 height 43
click at [285, 323] on input "d. Stage Business Cases are derived from Project Business Cases for each manage…" at bounding box center [285, 319] width 0 height 8
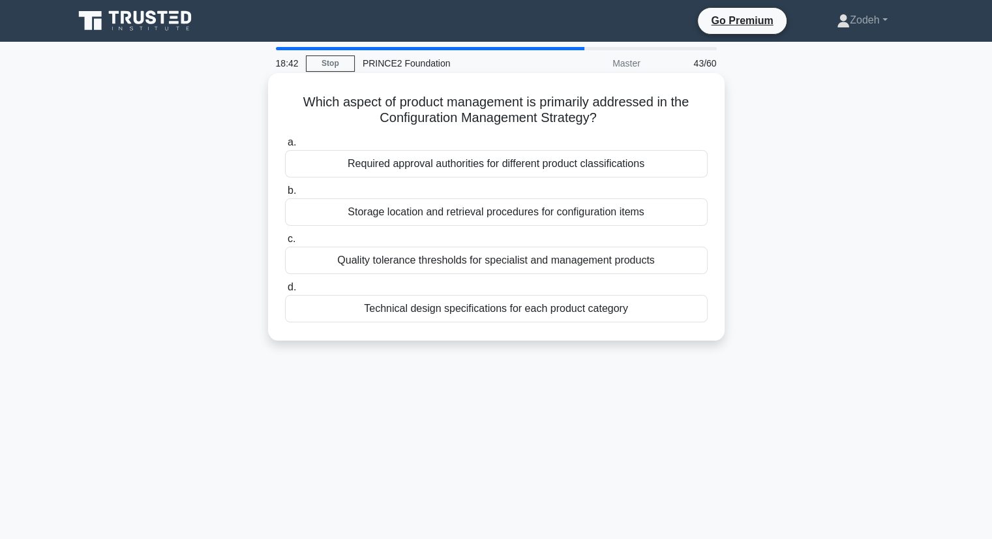
click at [632, 167] on div "Required approval authorities for different product classifications" at bounding box center [496, 163] width 423 height 27
click at [285, 147] on input "a. Required approval authorities for different product classifications" at bounding box center [285, 142] width 0 height 8
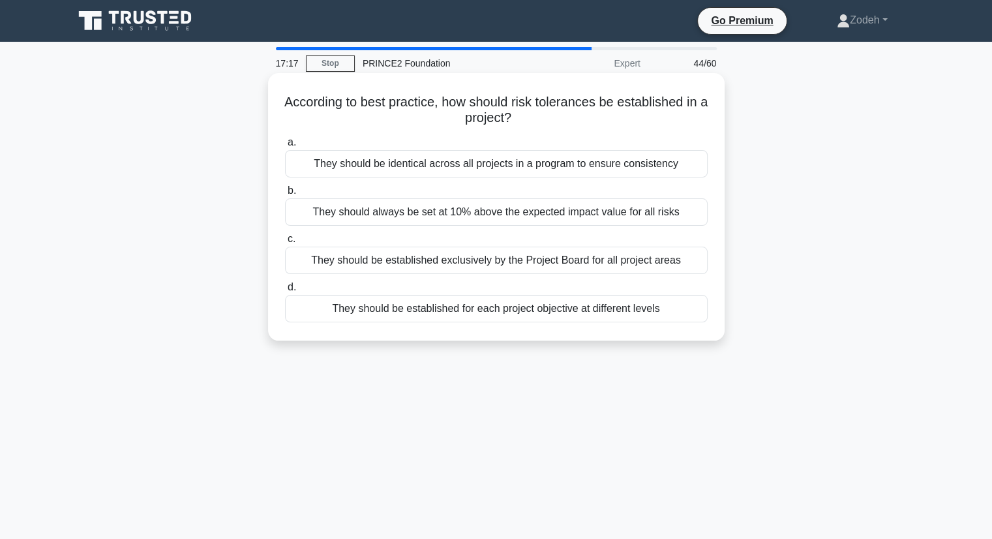
click at [689, 261] on div "They should be established exclusively by the Project Board for all project are…" at bounding box center [496, 260] width 423 height 27
click at [285, 243] on input "c. They should be established exclusively by the Project Board for all project …" at bounding box center [285, 239] width 0 height 8
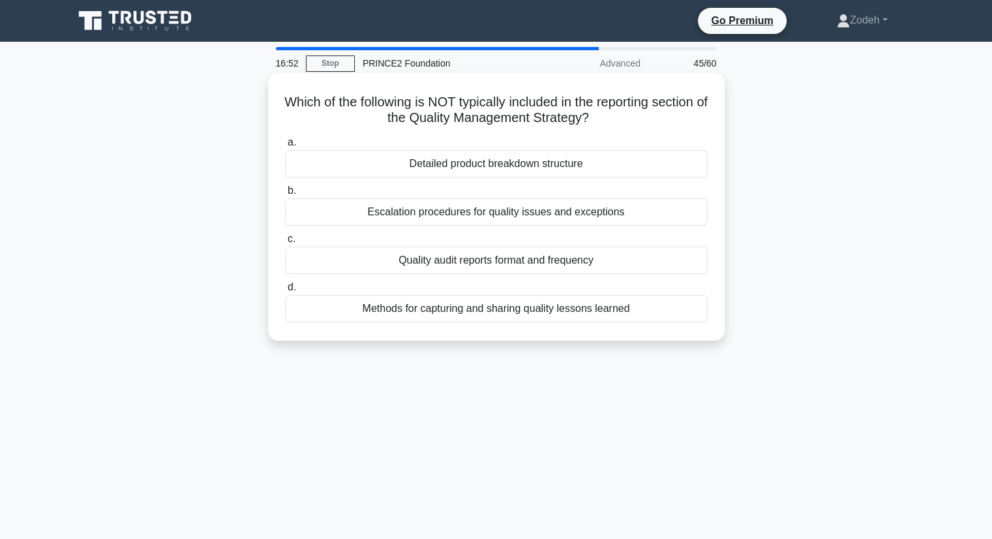
click at [658, 158] on div "Detailed product breakdown structure" at bounding box center [496, 163] width 423 height 27
click at [285, 147] on input "a. Detailed product breakdown structure" at bounding box center [285, 142] width 0 height 8
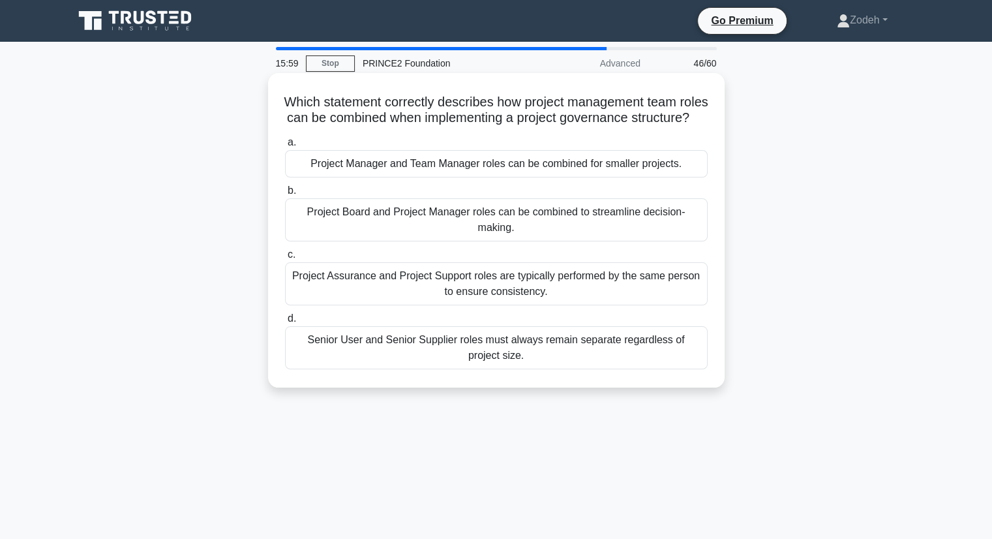
click at [572, 177] on div "Project Manager and Team Manager roles can be combined for smaller projects." at bounding box center [496, 163] width 423 height 27
click at [285, 147] on input "a. Project Manager and Team Manager roles can be combined for smaller projects." at bounding box center [285, 142] width 0 height 8
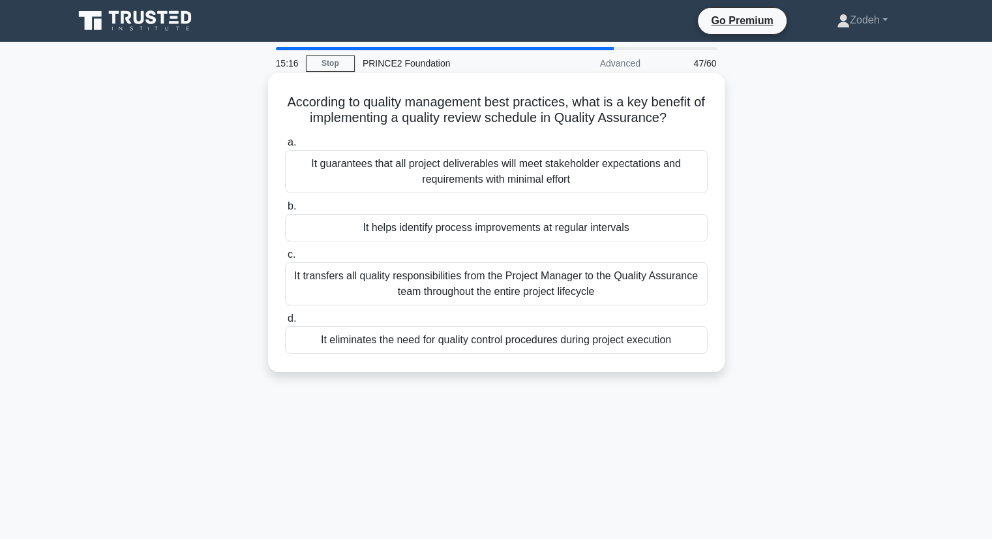
click at [656, 228] on div "It helps identify process improvements at regular intervals" at bounding box center [496, 227] width 423 height 27
click at [285, 211] on input "b. It helps identify process improvements at regular intervals" at bounding box center [285, 206] width 0 height 8
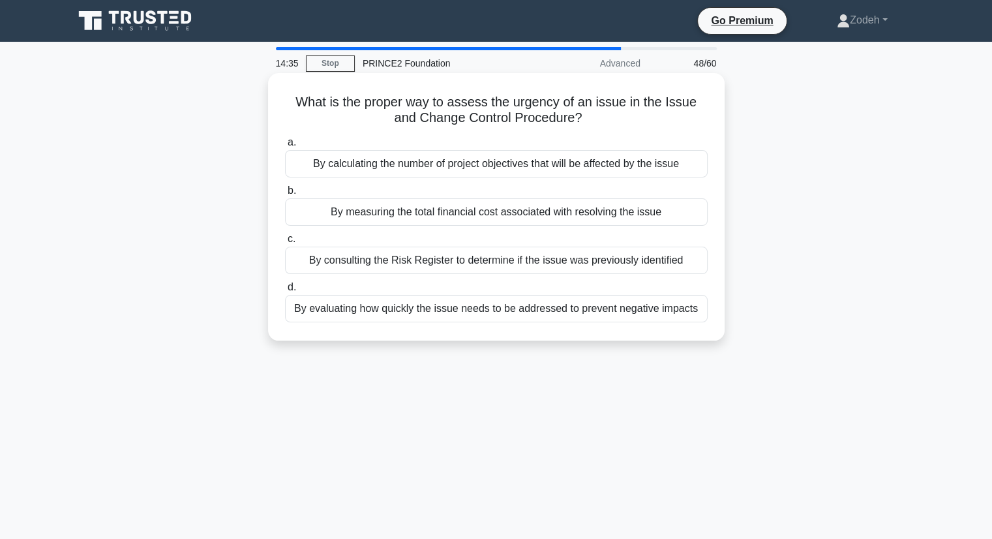
click at [656, 176] on div "By calculating the number of project objectives that will be affected by the is…" at bounding box center [496, 163] width 423 height 27
click at [285, 147] on input "a. By calculating the number of project objectives that will be affected by the…" at bounding box center [285, 142] width 0 height 8
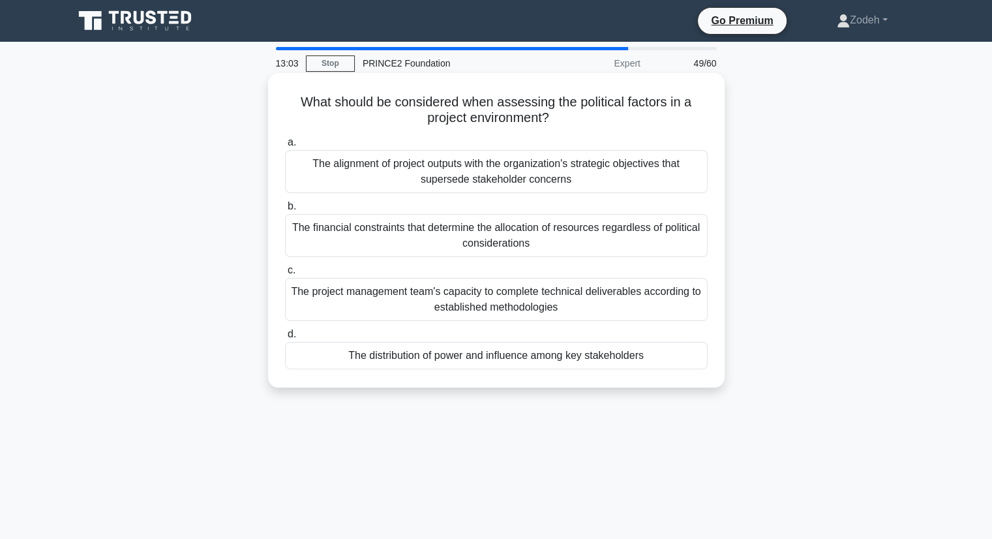
click at [650, 355] on div "The distribution of power and influence among key stakeholders" at bounding box center [496, 355] width 423 height 27
click at [285, 339] on input "d. The distribution of power and influence among key stakeholders" at bounding box center [285, 334] width 0 height 8
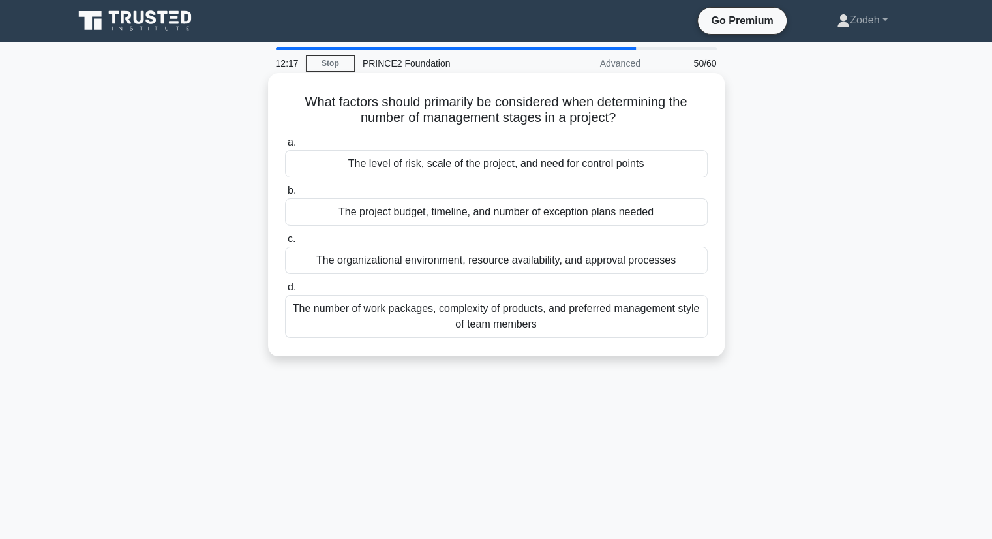
click at [317, 167] on div "The level of risk, scale of the project, and need for control points" at bounding box center [496, 163] width 423 height 27
click at [285, 147] on input "a. The level of risk, scale of the project, and need for control points" at bounding box center [285, 142] width 0 height 8
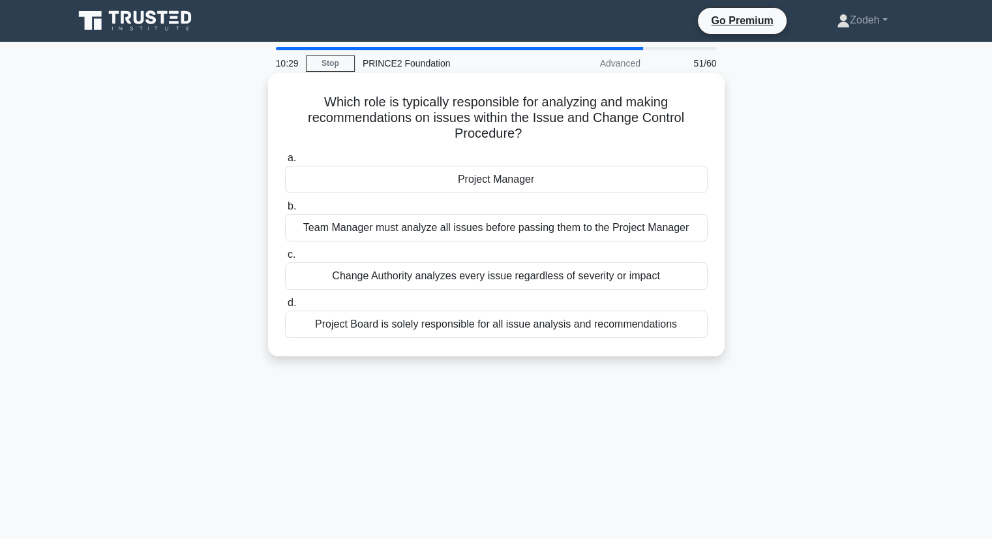
click at [313, 277] on div "Change Authority analyzes every issue regardless of severity or impact" at bounding box center [496, 275] width 423 height 27
click at [285, 259] on input "c. Change Authority analyzes every issue regardless of severity or impact" at bounding box center [285, 255] width 0 height 8
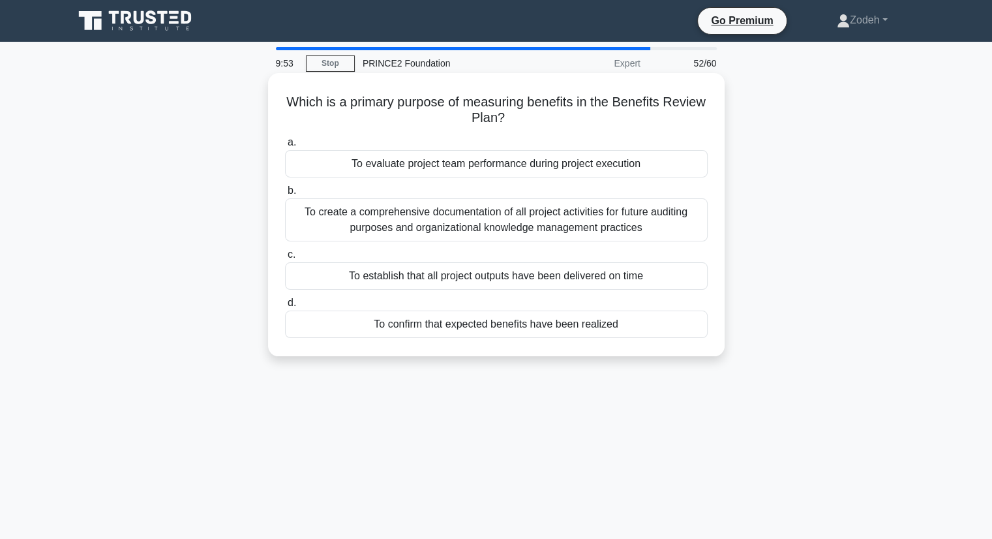
click at [368, 331] on div "To confirm that expected benefits have been realized" at bounding box center [496, 324] width 423 height 27
click at [285, 307] on input "d. To confirm that expected benefits have been realized" at bounding box center [285, 303] width 0 height 8
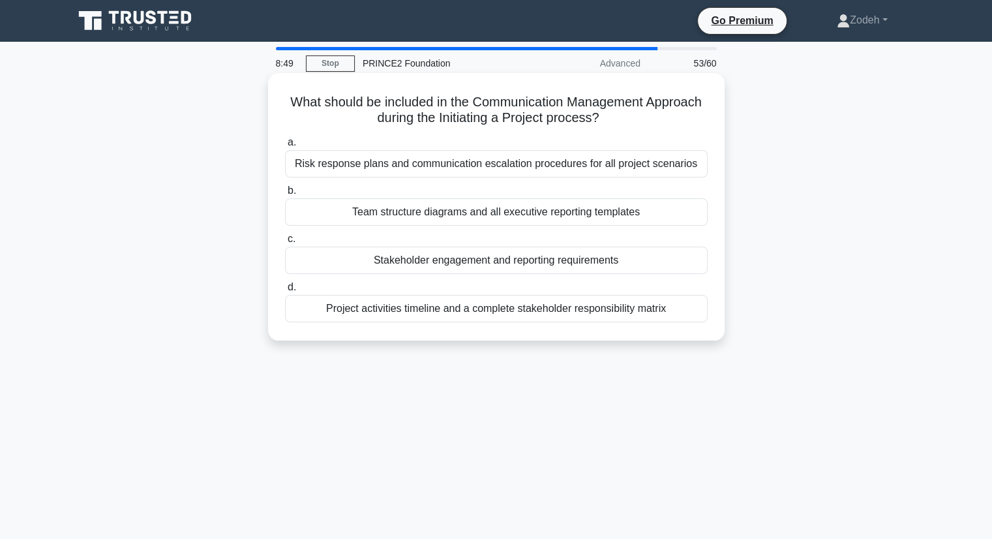
click at [406, 304] on div "Project activities timeline and a complete stakeholder responsibility matrix" at bounding box center [496, 308] width 423 height 27
click at [285, 292] on input "d. Project activities timeline and a complete stakeholder responsibility matrix" at bounding box center [285, 287] width 0 height 8
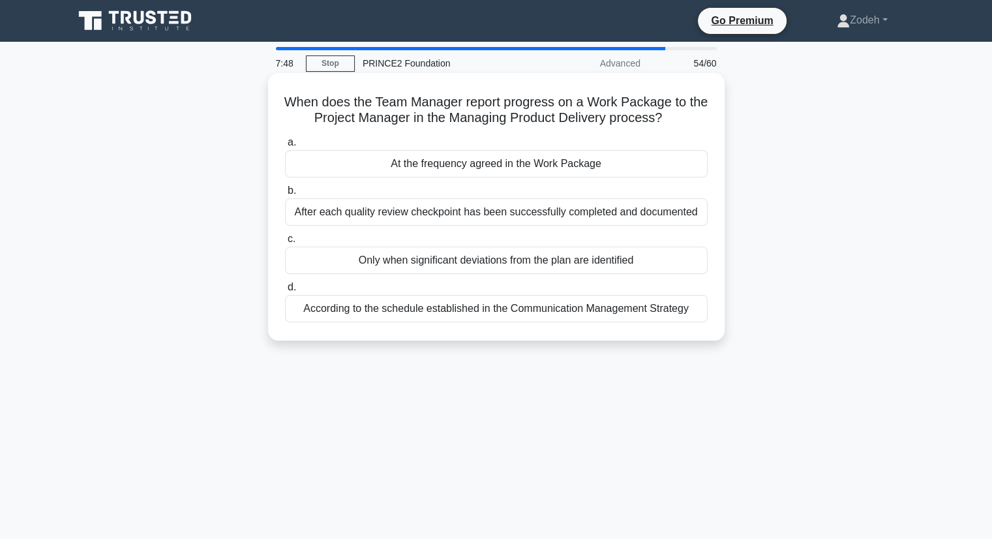
click at [346, 166] on div "At the frequency agreed in the Work Package" at bounding box center [496, 163] width 423 height 27
click at [285, 147] on input "a. At the frequency agreed in the Work Package" at bounding box center [285, 142] width 0 height 8
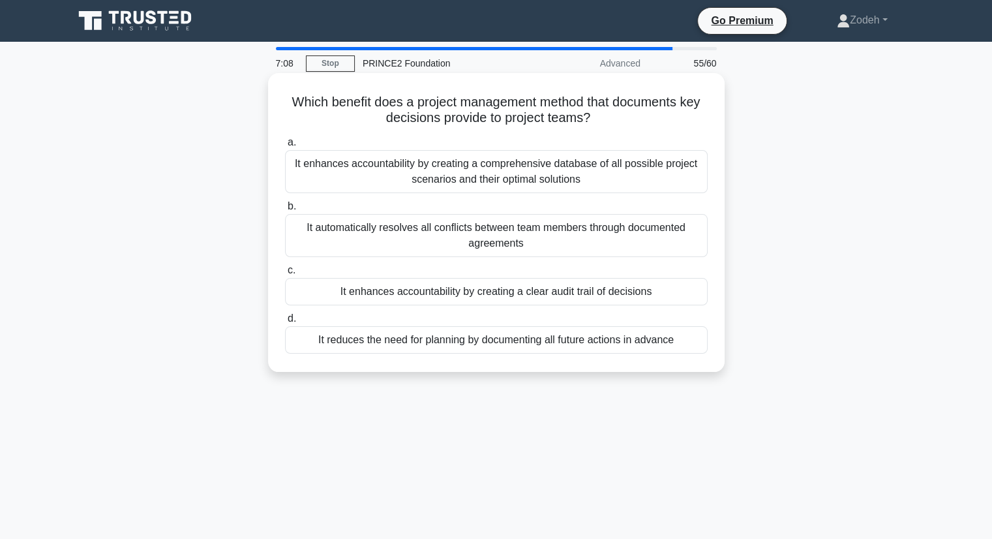
click at [334, 285] on div "It enhances accountability by creating a clear audit trail of decisions" at bounding box center [496, 291] width 423 height 27
click at [285, 275] on input "c. It enhances accountability by creating a clear audit trail of decisions" at bounding box center [285, 270] width 0 height 8
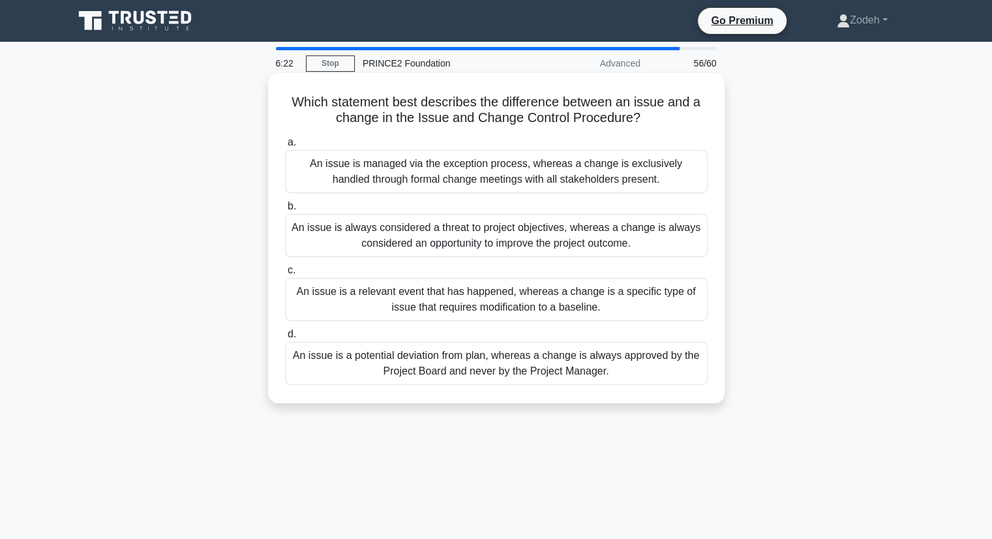
click at [326, 173] on div "An issue is managed via the exception process, whereas a change is exclusively …" at bounding box center [496, 171] width 423 height 43
click at [285, 147] on input "a. An issue is managed via the exception process, whereas a change is exclusive…" at bounding box center [285, 142] width 0 height 8
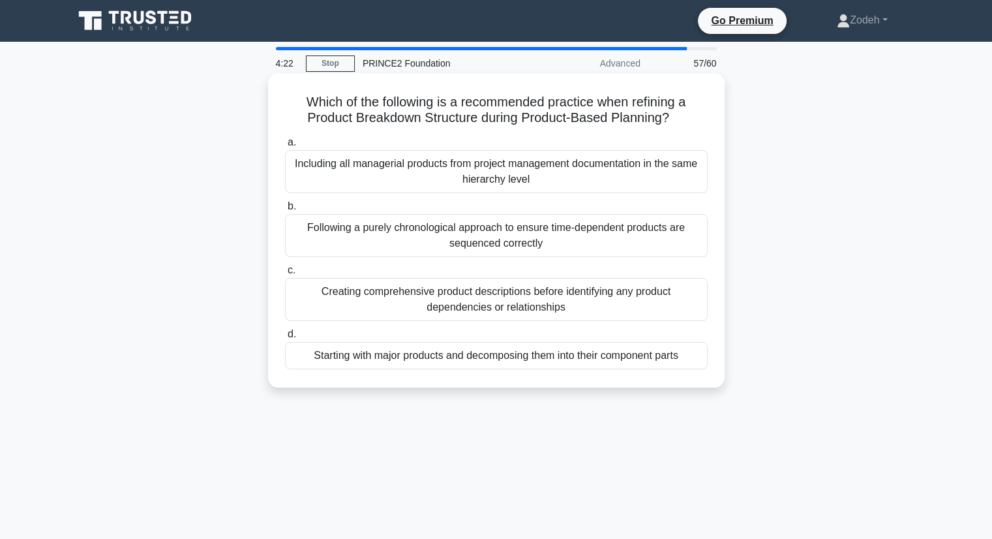
click at [675, 360] on div "Starting with major products and decomposing them into their component parts" at bounding box center [496, 355] width 423 height 27
click at [285, 339] on input "d. Starting with major products and decomposing them into their component parts" at bounding box center [285, 334] width 0 height 8
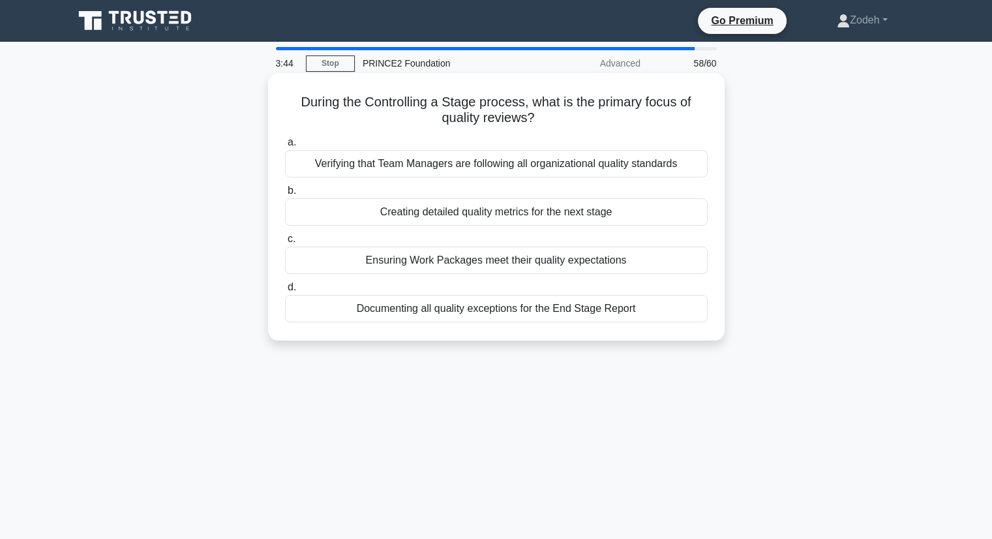
click at [666, 261] on div "Ensuring Work Packages meet their quality expectations" at bounding box center [496, 260] width 423 height 27
click at [285, 243] on input "c. Ensuring Work Packages meet their quality expectations" at bounding box center [285, 239] width 0 height 8
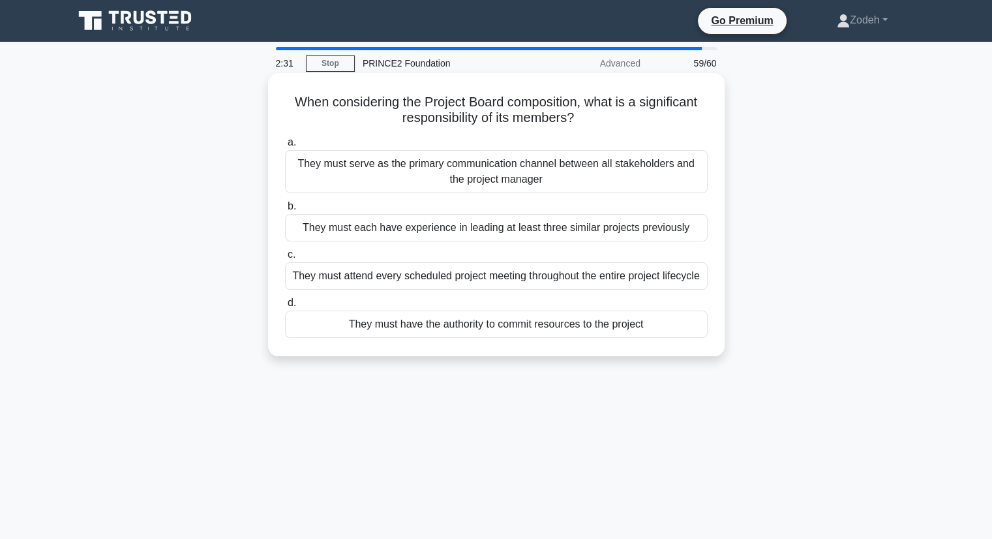
click at [665, 167] on div "They must serve as the primary communication channel between all stakeholders a…" at bounding box center [496, 171] width 423 height 43
click at [285, 147] on input "a. They must serve as the primary communication channel between all stakeholder…" at bounding box center [285, 142] width 0 height 8
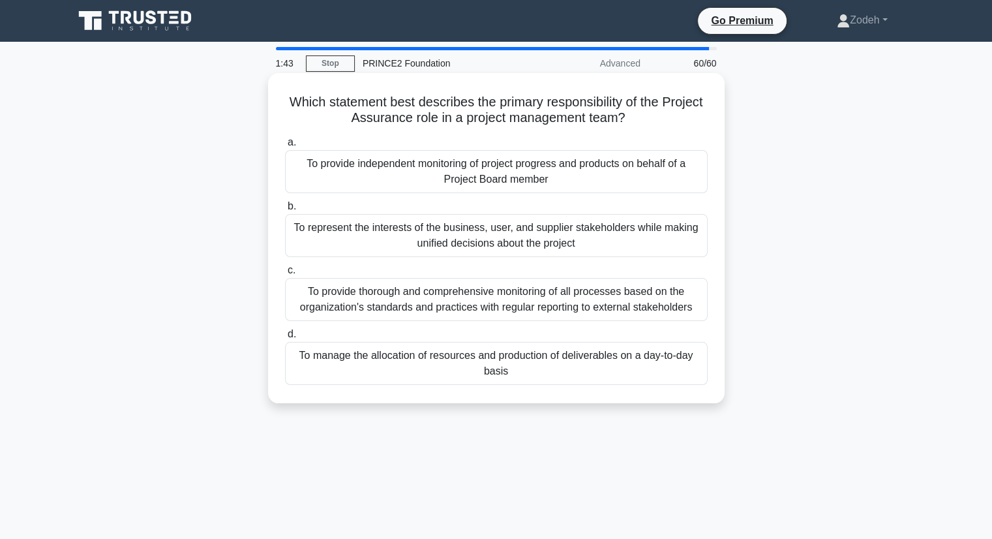
click at [561, 175] on div "To provide independent monitoring of project progress and products on behalf of…" at bounding box center [496, 171] width 423 height 43
click at [285, 147] on input "a. To provide independent monitoring of project progress and products on behalf…" at bounding box center [285, 142] width 0 height 8
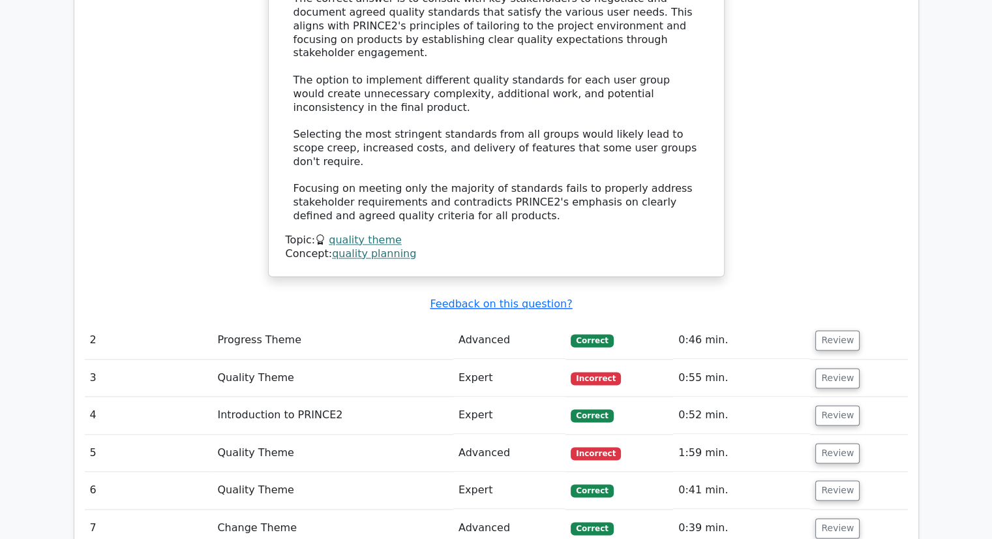
scroll to position [1650, 0]
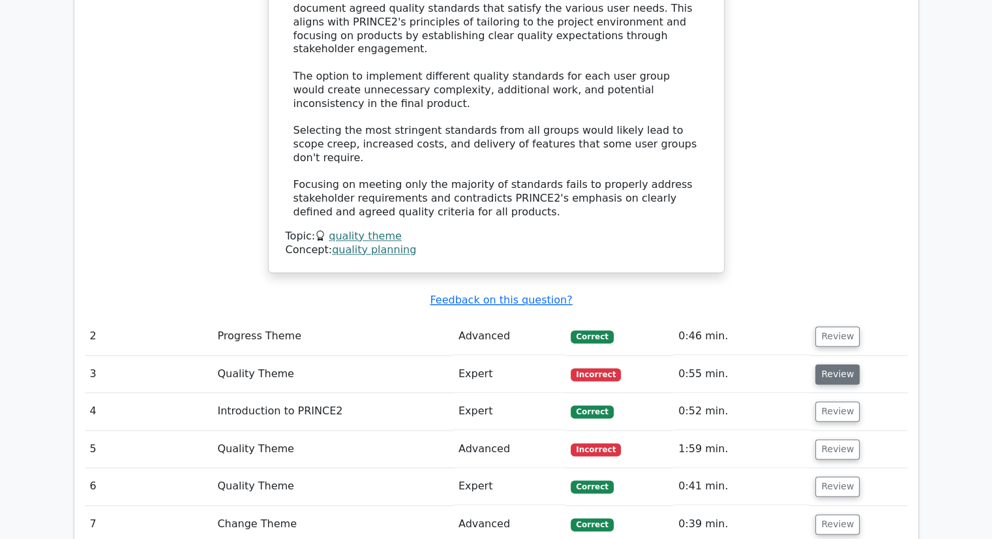
click at [835, 364] on button "Review" at bounding box center [838, 374] width 44 height 20
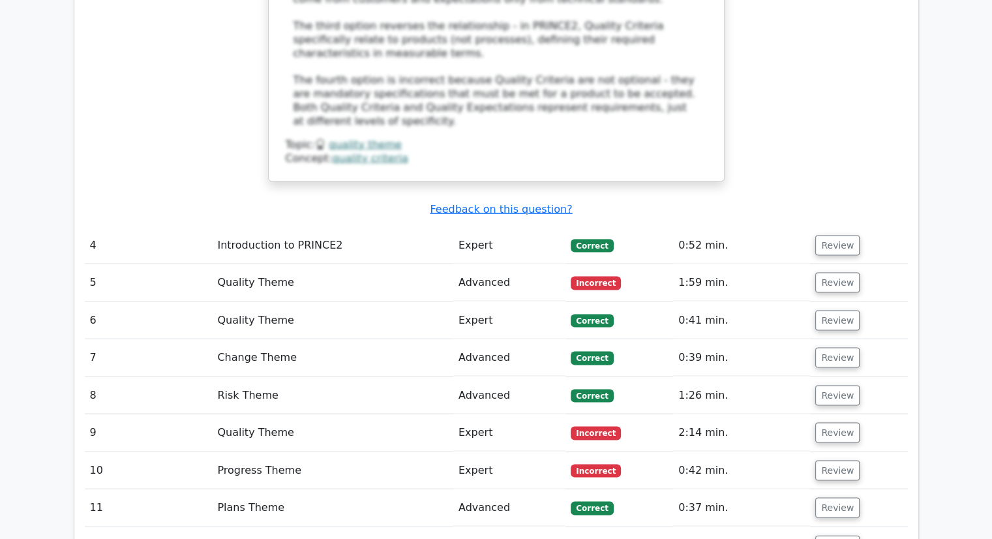
scroll to position [2574, 0]
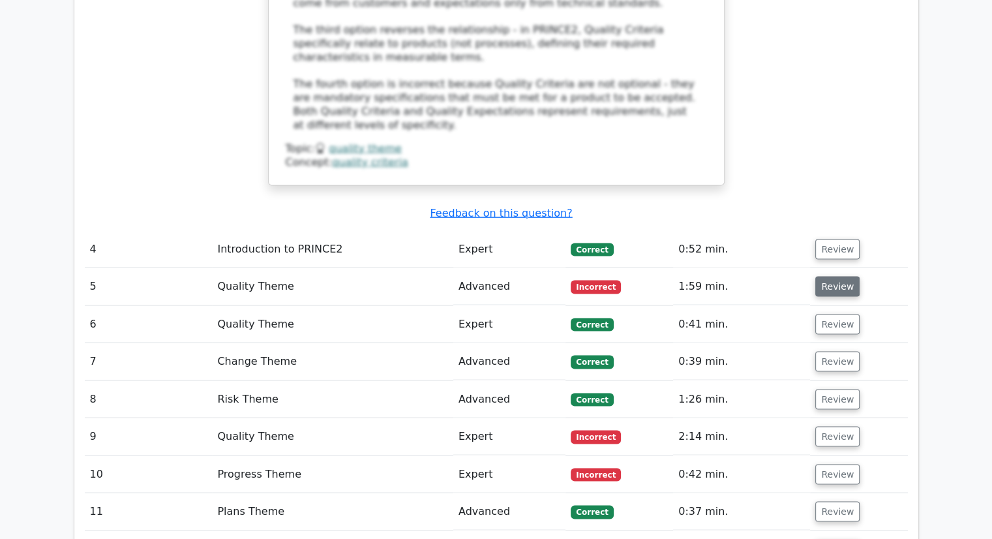
click at [844, 277] on button "Review" at bounding box center [838, 287] width 44 height 20
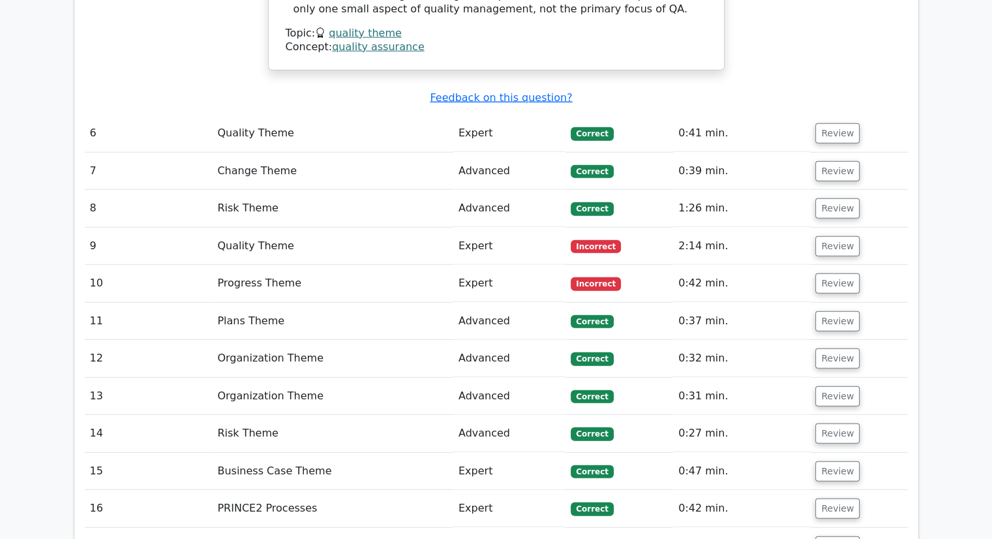
scroll to position [3458, 0]
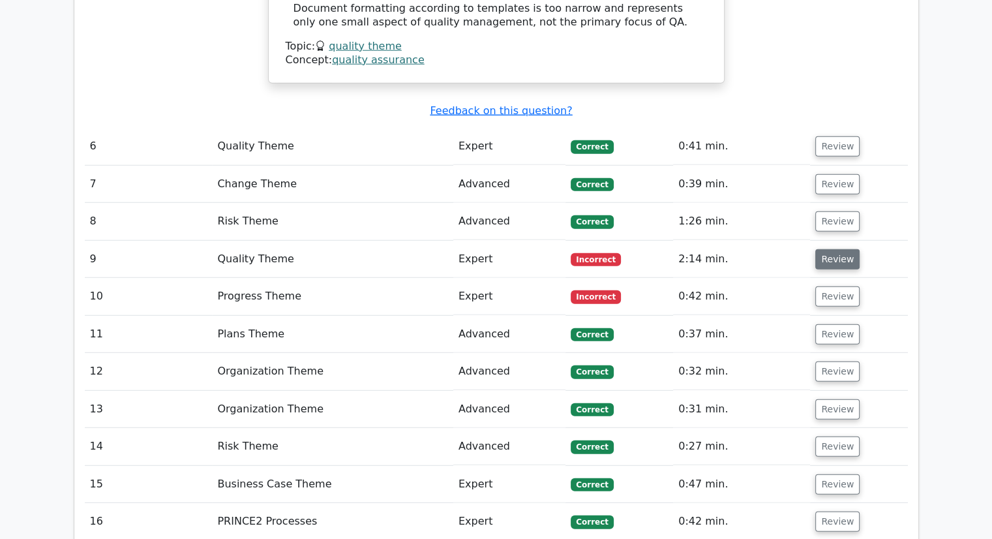
click at [836, 249] on button "Review" at bounding box center [838, 259] width 44 height 20
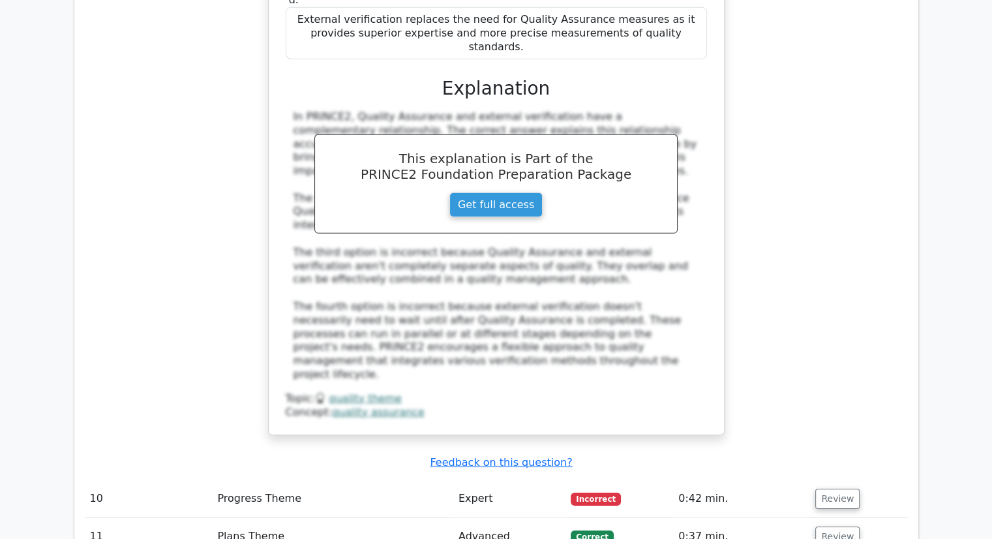
scroll to position [4012, 0]
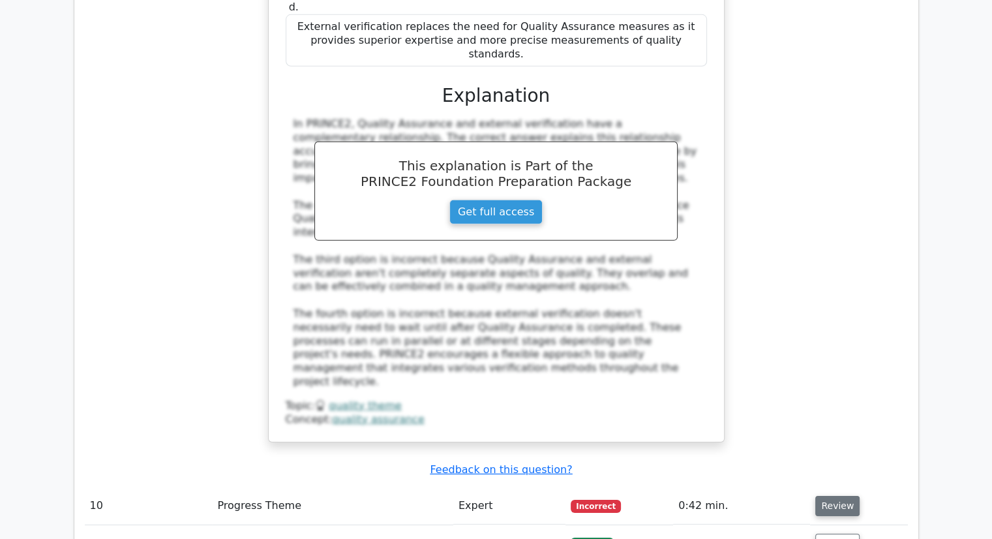
click at [830, 496] on button "Review" at bounding box center [838, 506] width 44 height 20
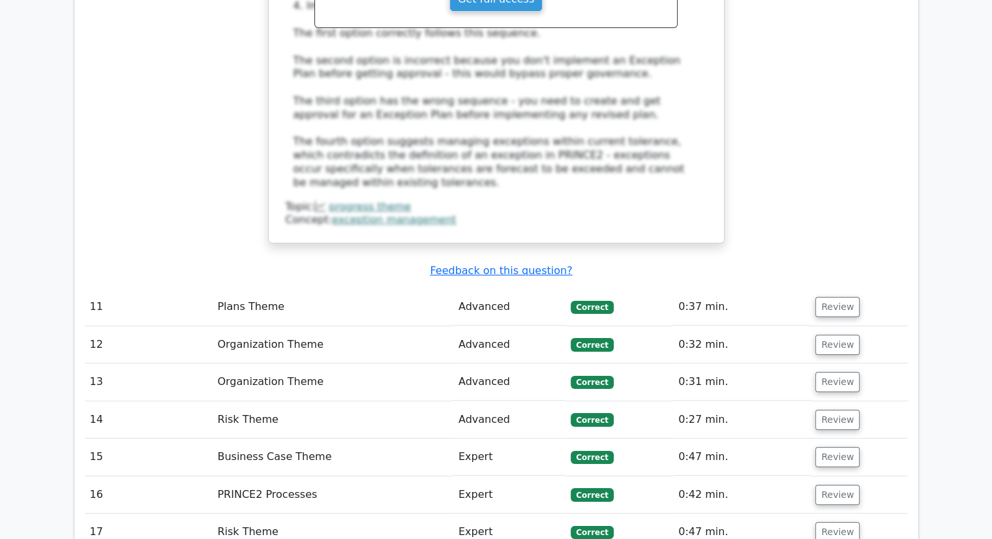
scroll to position [4971, 0]
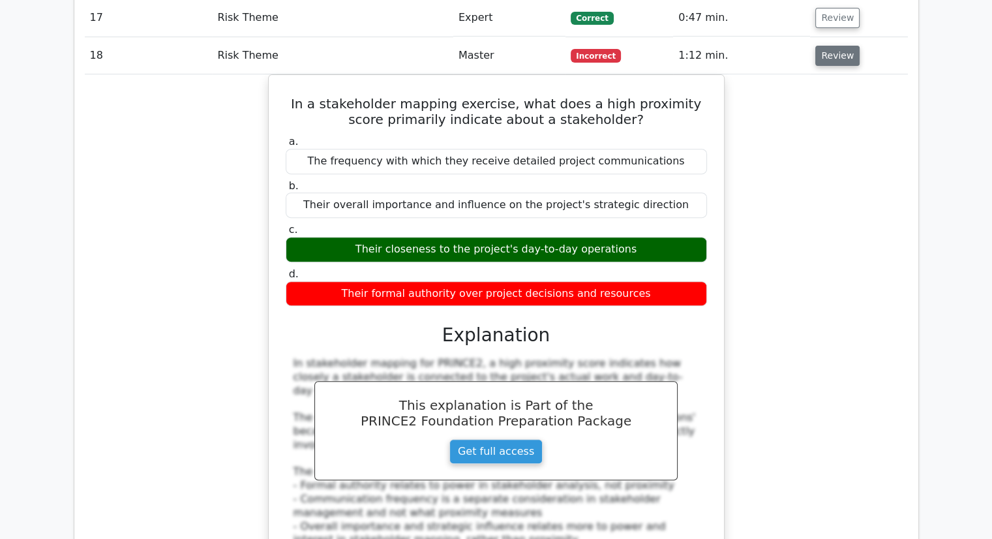
scroll to position [5484, 0]
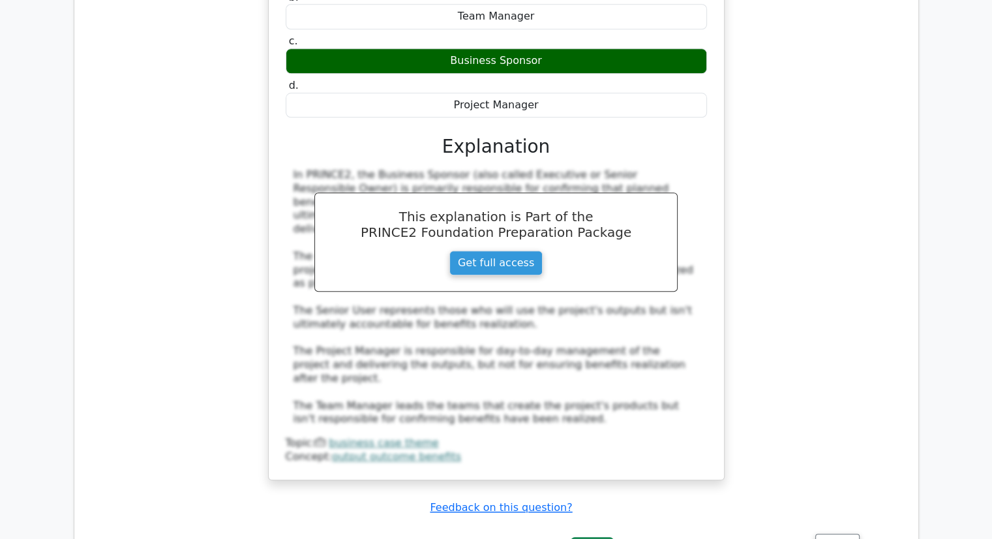
scroll to position [6276, 0]
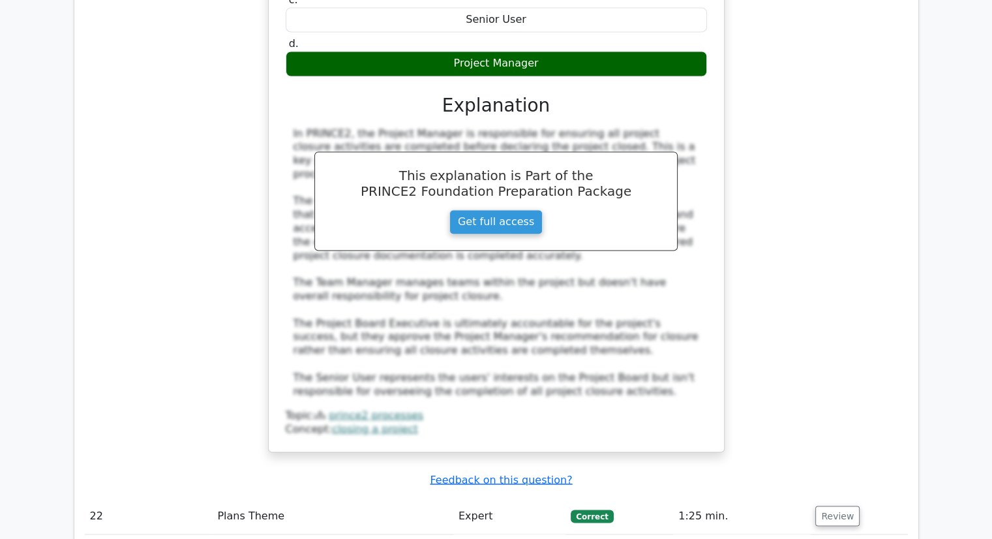
scroll to position [7051, 0]
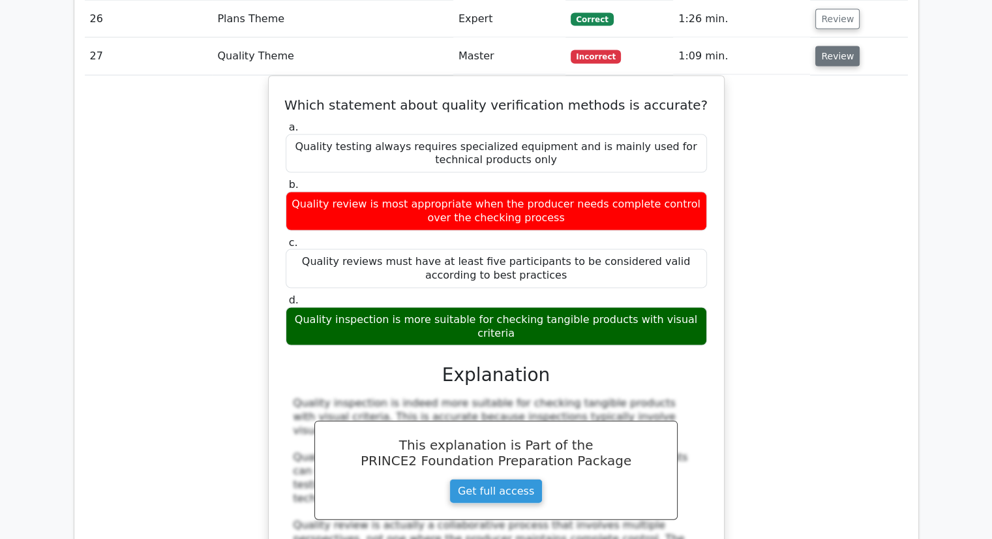
scroll to position [7680, 0]
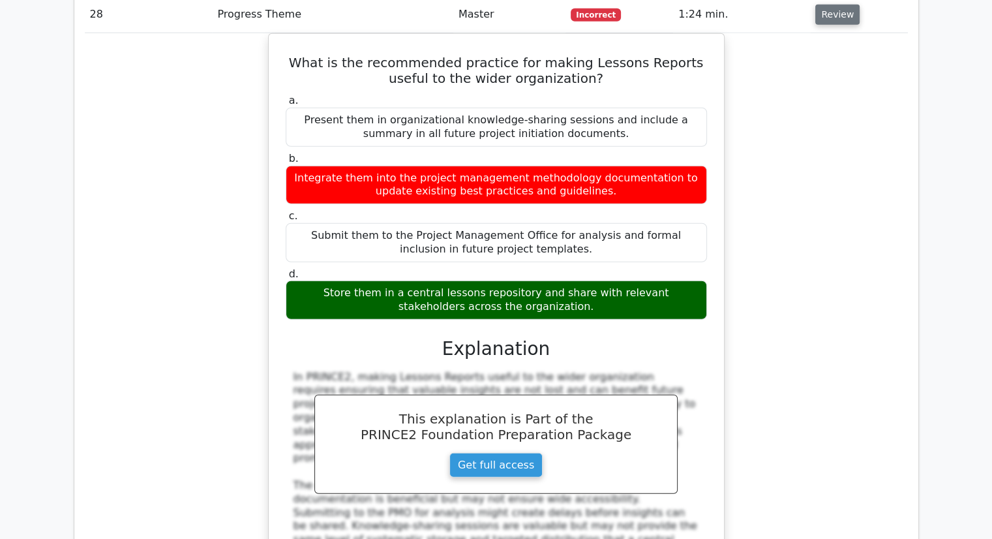
scroll to position [8409, 0]
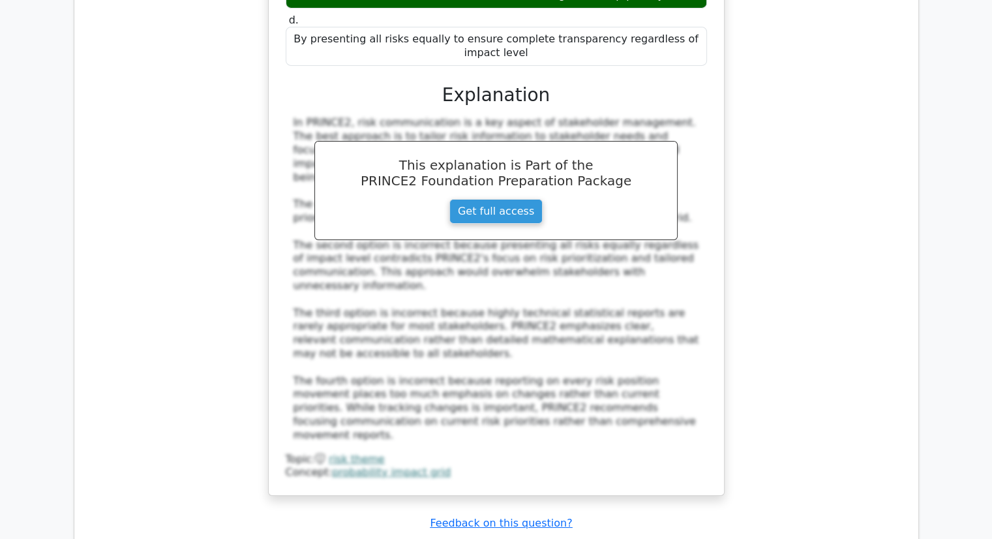
scroll to position [9352, 0]
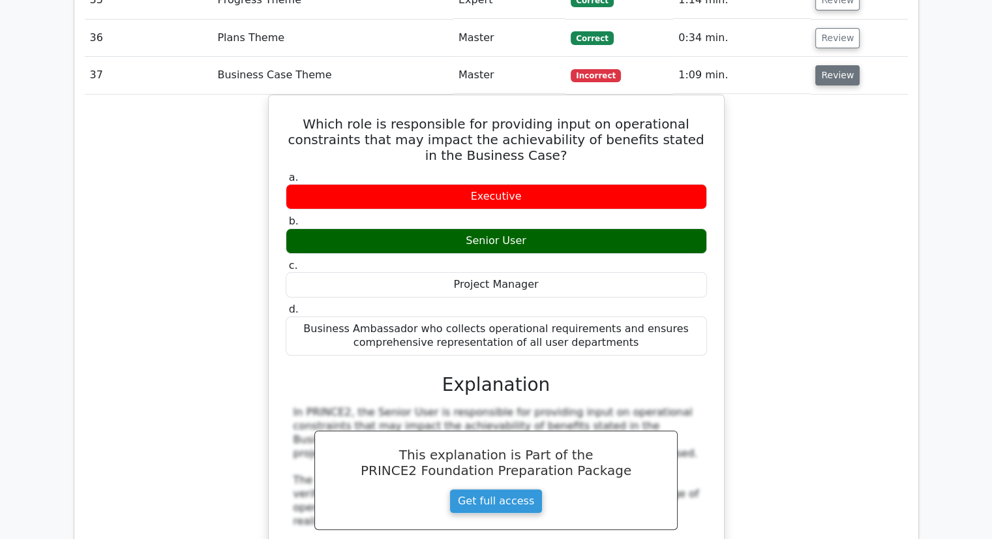
scroll to position [10061, 0]
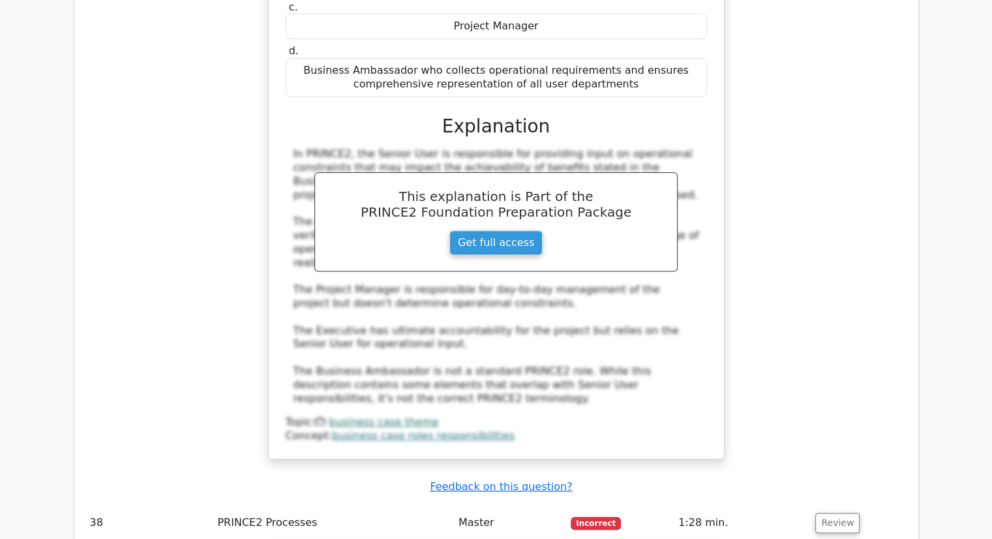
scroll to position [10320, 0]
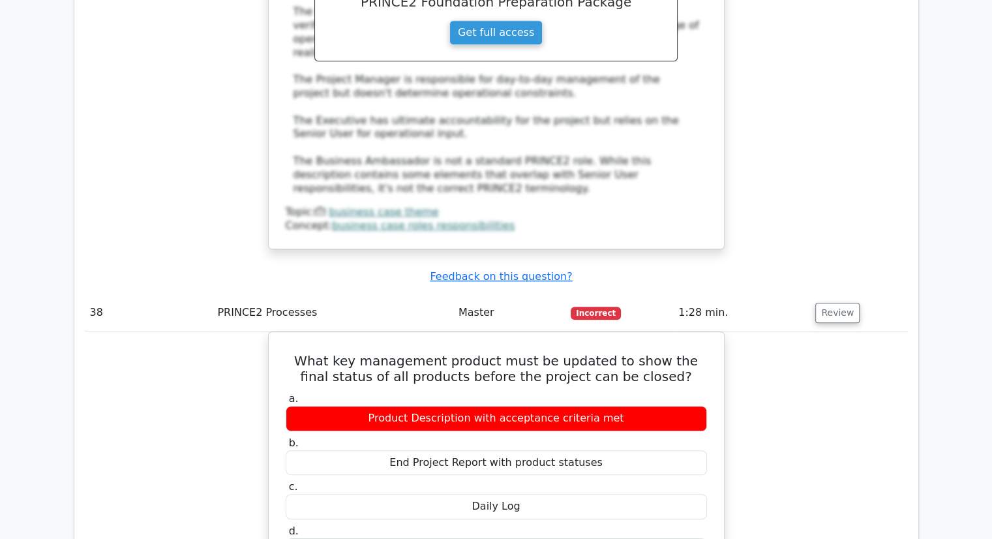
scroll to position [10534, 0]
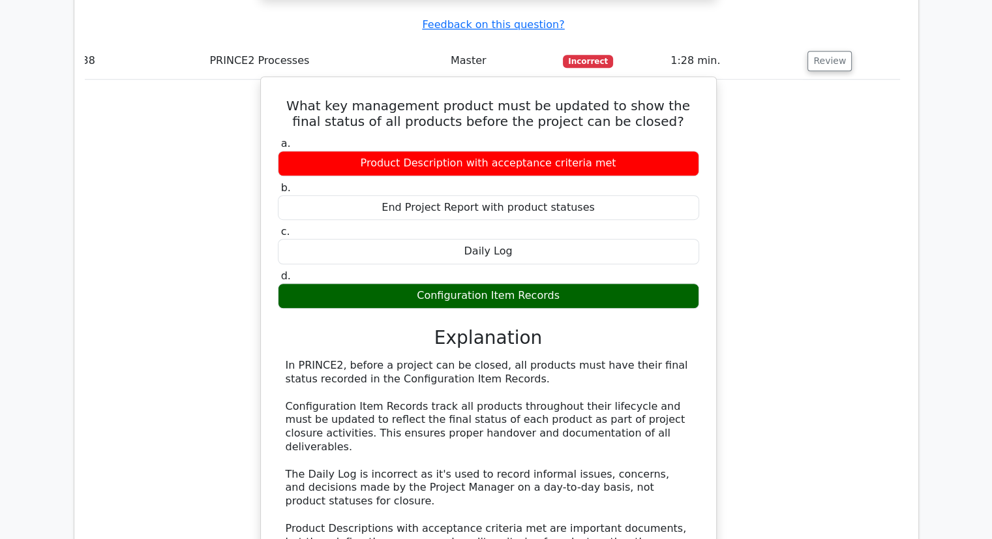
scroll to position [10787, 0]
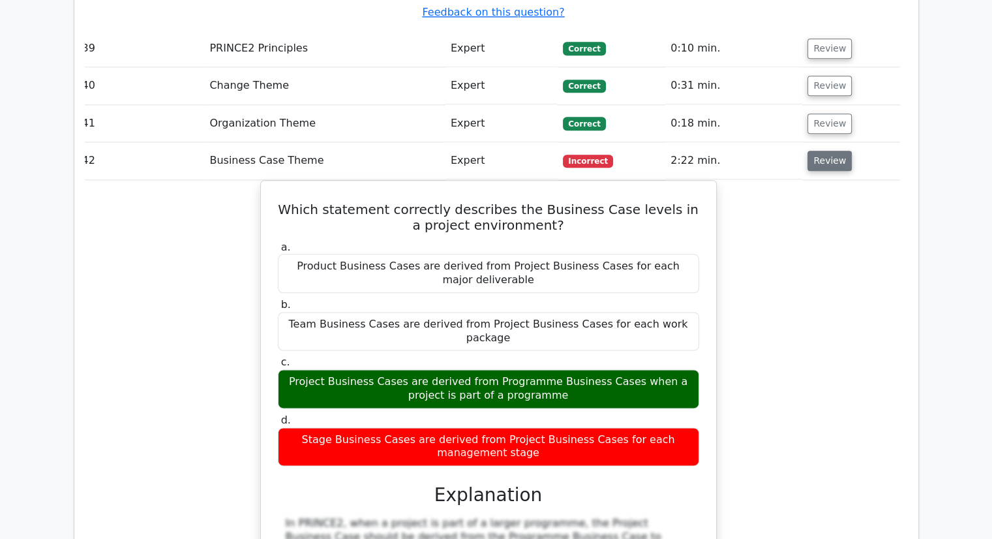
scroll to position [11488, 0]
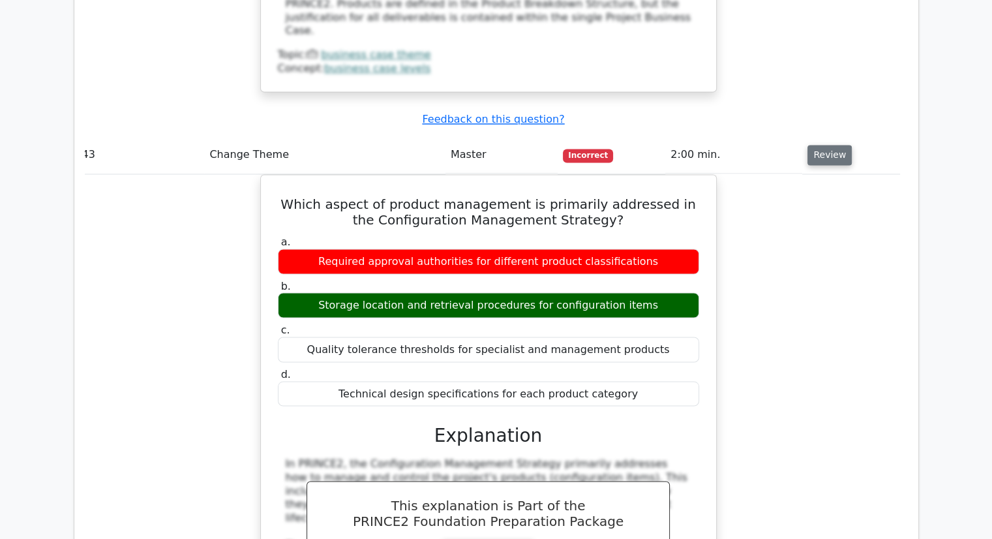
scroll to position [12208, 0]
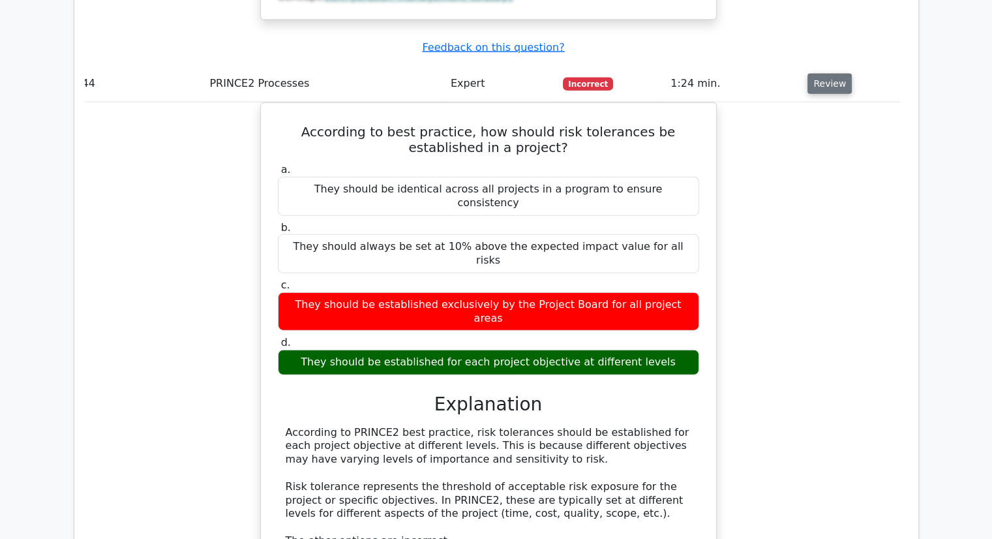
scroll to position [12948, 0]
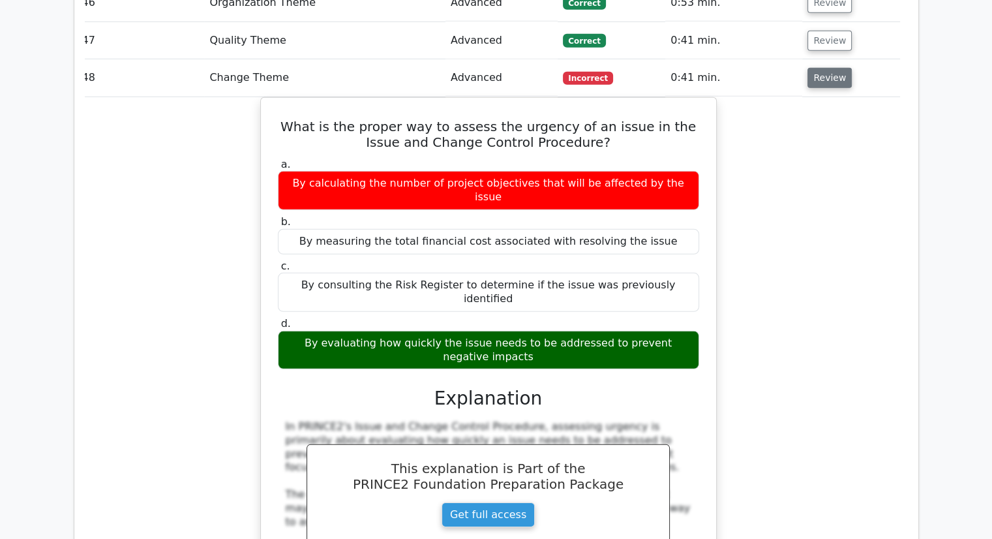
scroll to position [13810, 0]
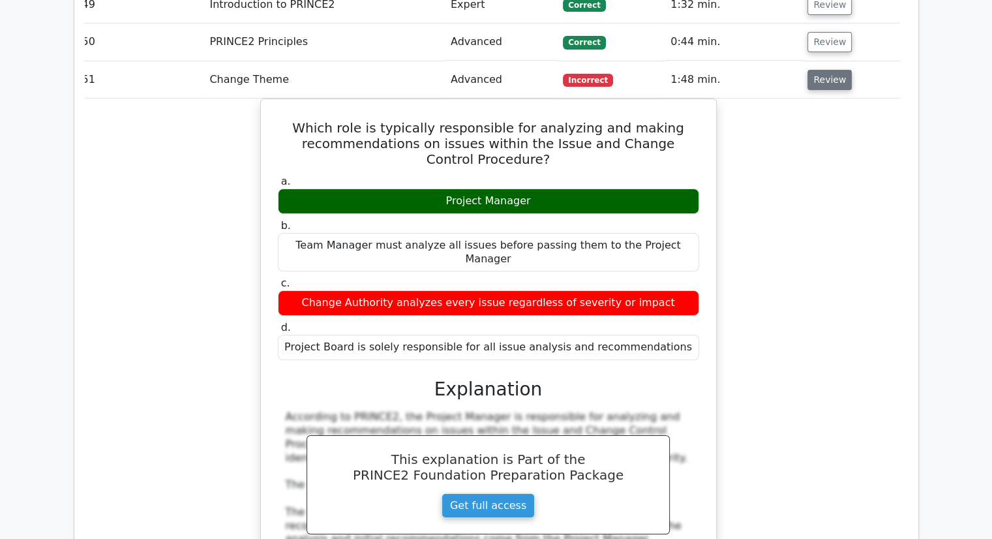
scroll to position [14572, 0]
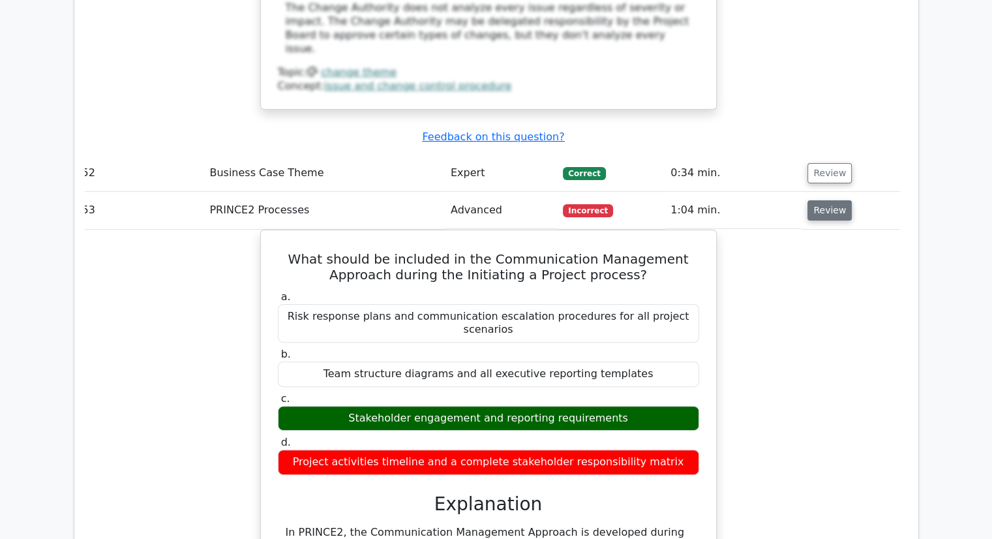
scroll to position [15188, 0]
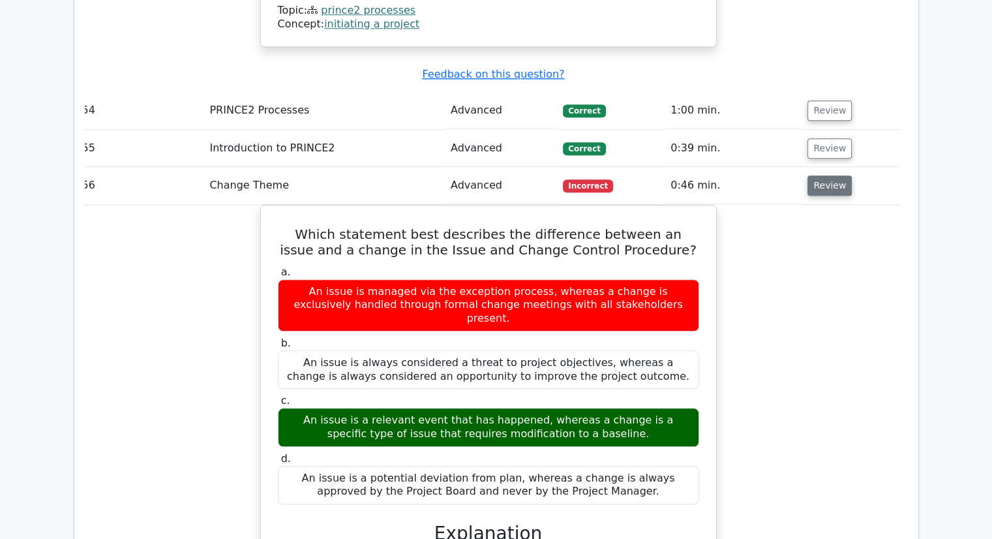
scroll to position [0, 3]
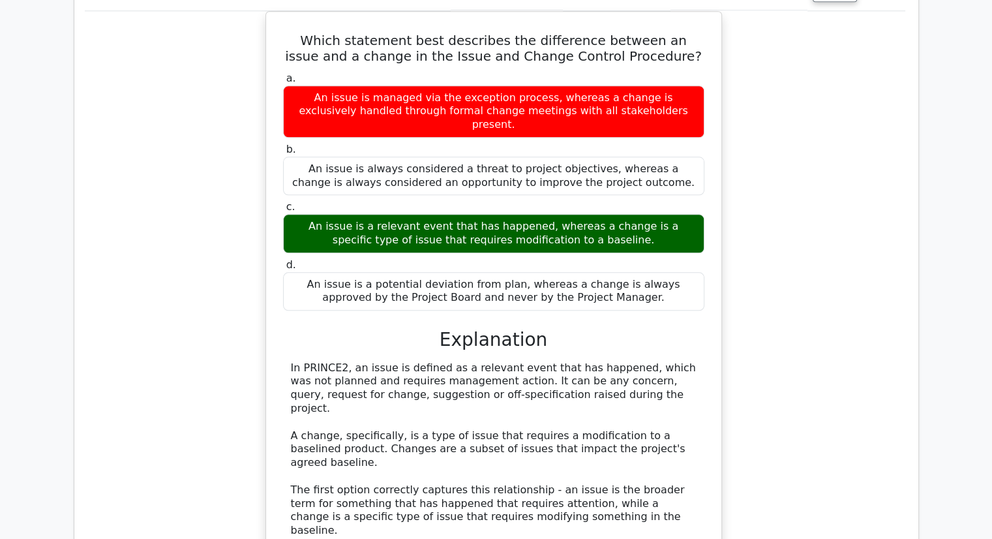
scroll to position [16285, 0]
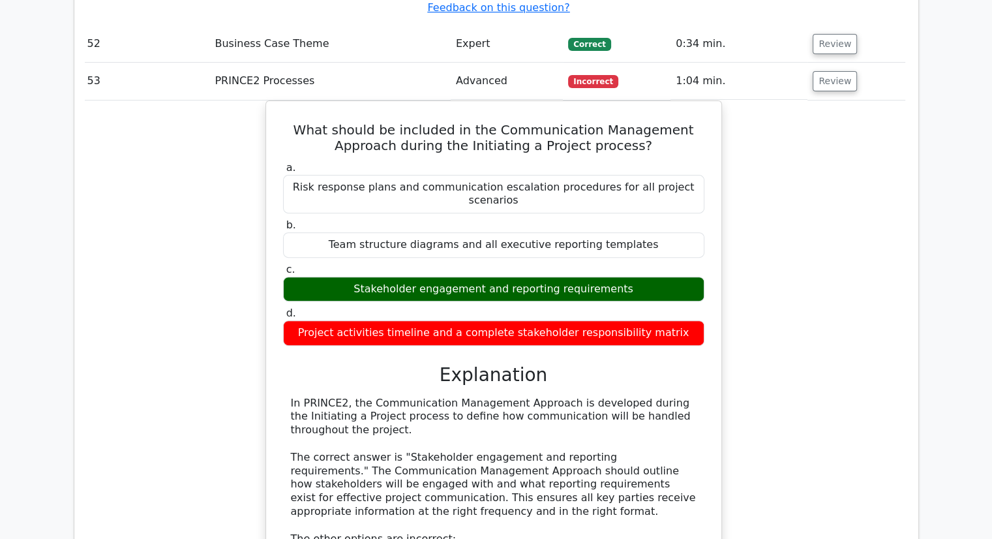
scroll to position [15334, 0]
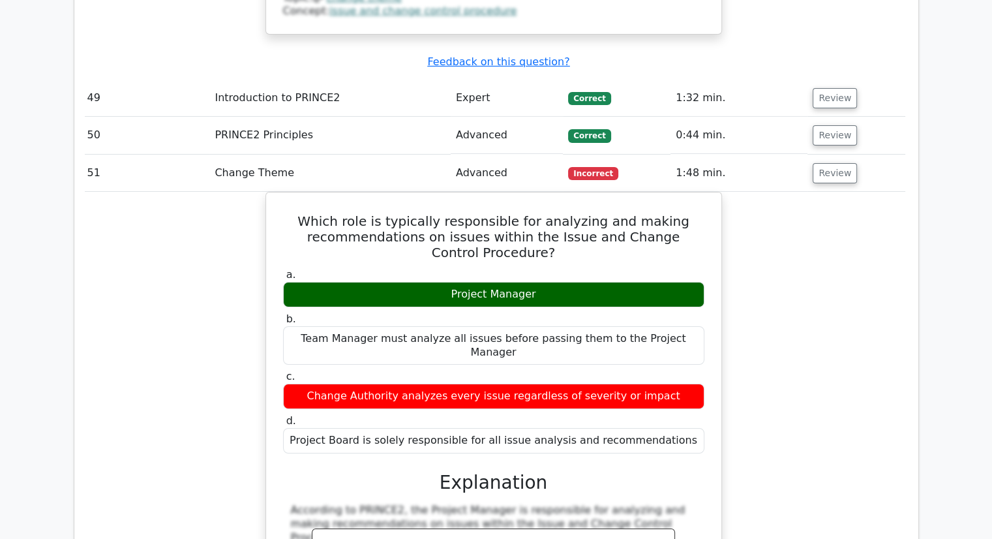
scroll to position [14481, 0]
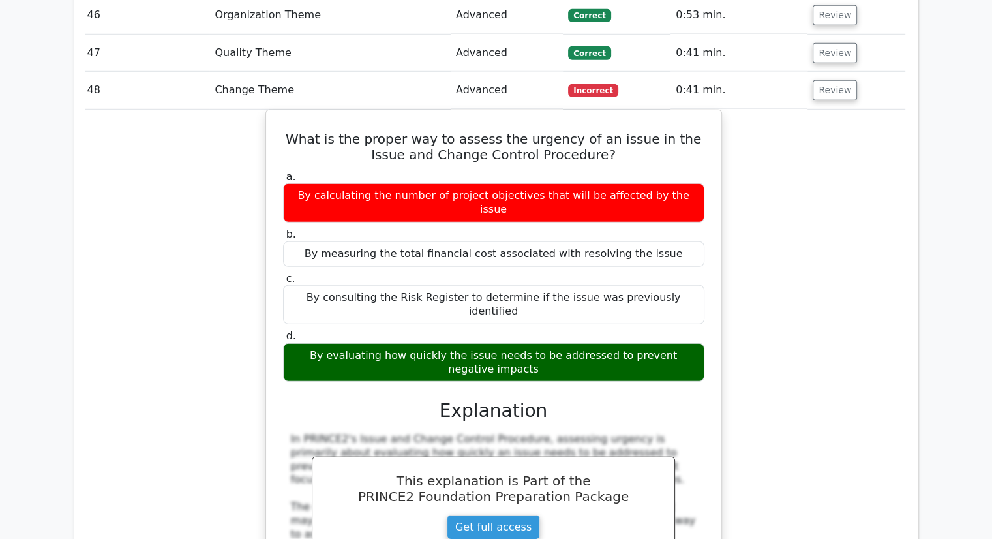
scroll to position [0, 0]
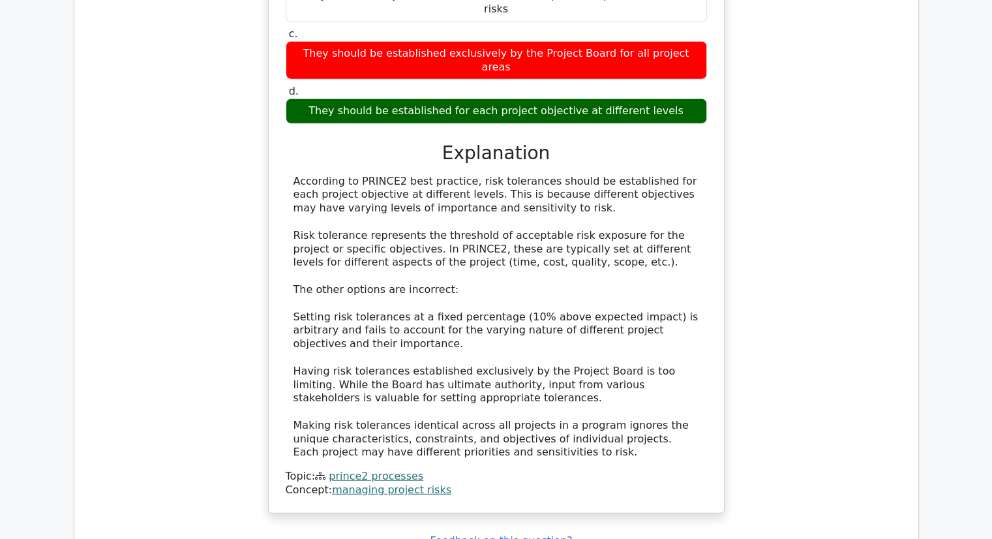
scroll to position [13181, 0]
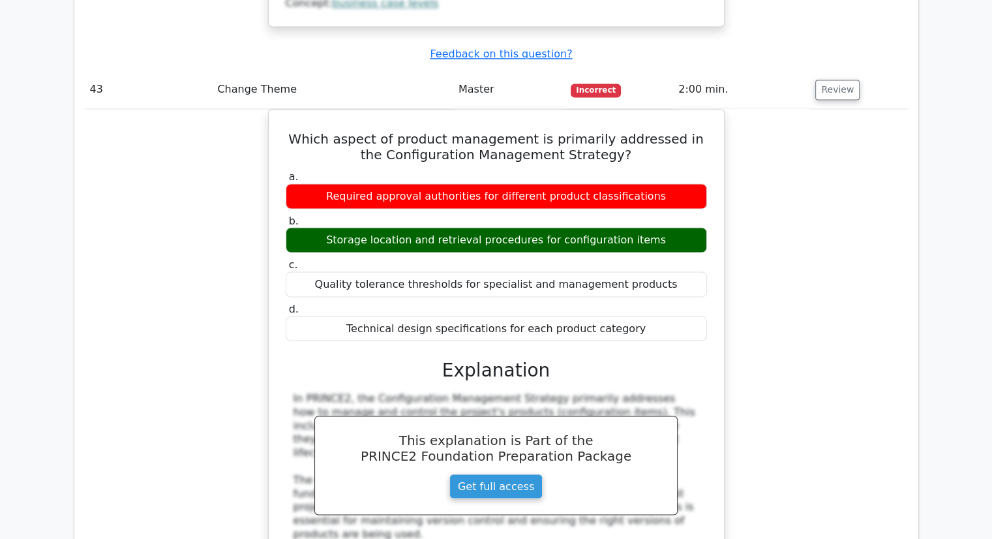
scroll to position [12198, 0]
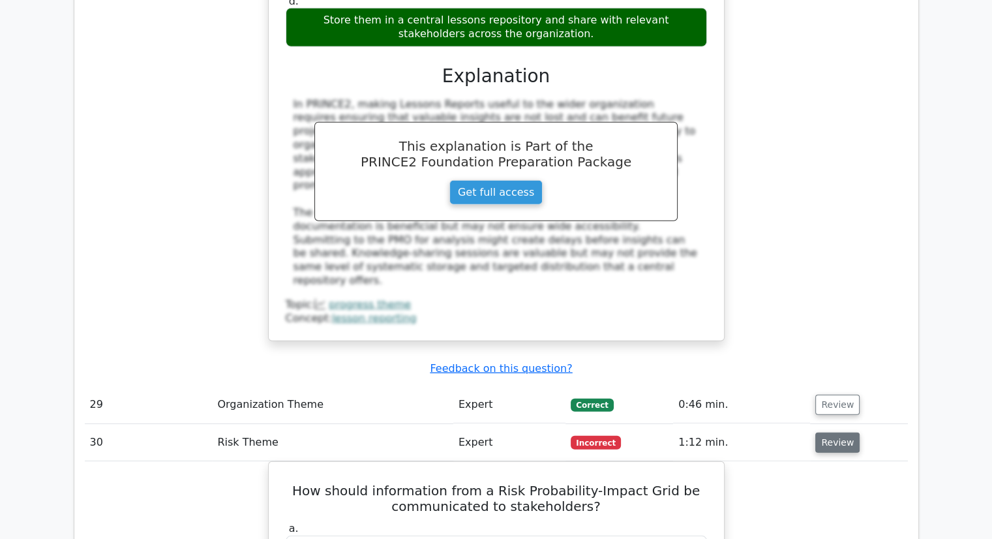
click at [843, 433] on button "Review" at bounding box center [838, 443] width 44 height 20
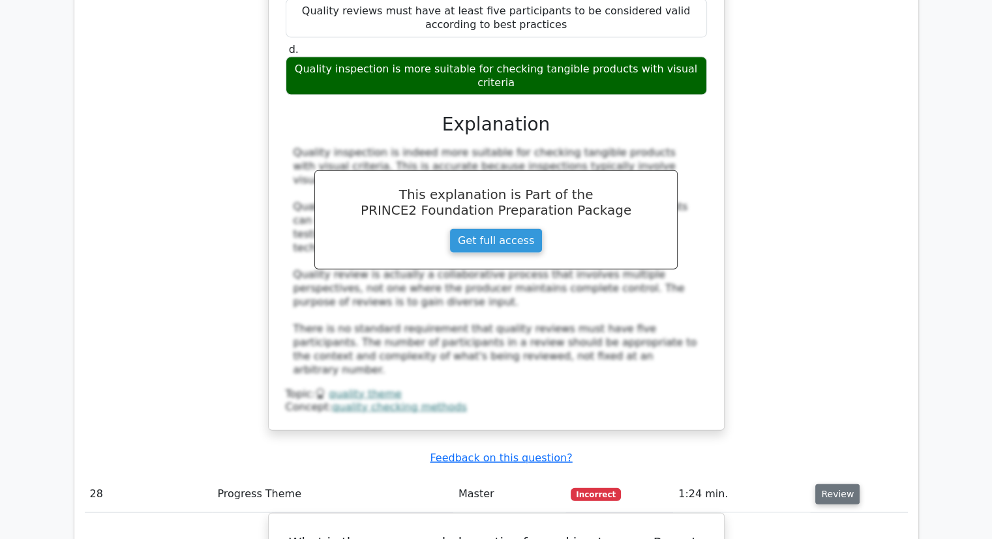
click at [839, 484] on button "Review" at bounding box center [838, 494] width 44 height 20
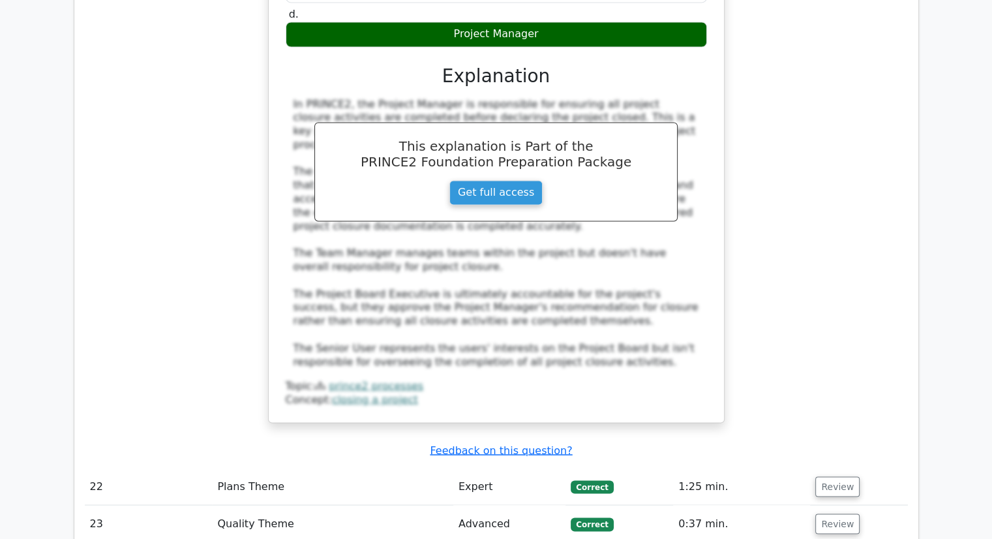
scroll to position [7073, 0]
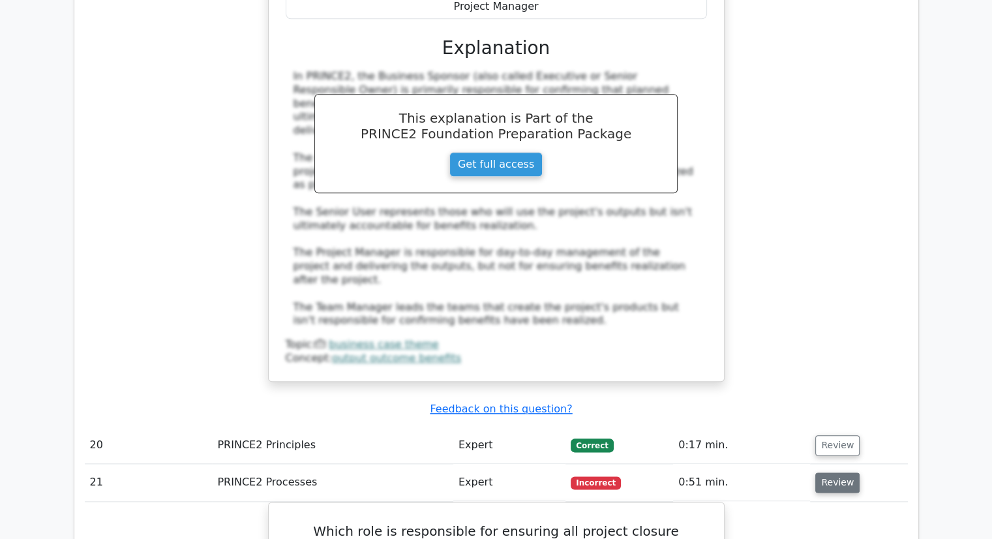
click at [843, 472] on button "Review" at bounding box center [838, 482] width 44 height 20
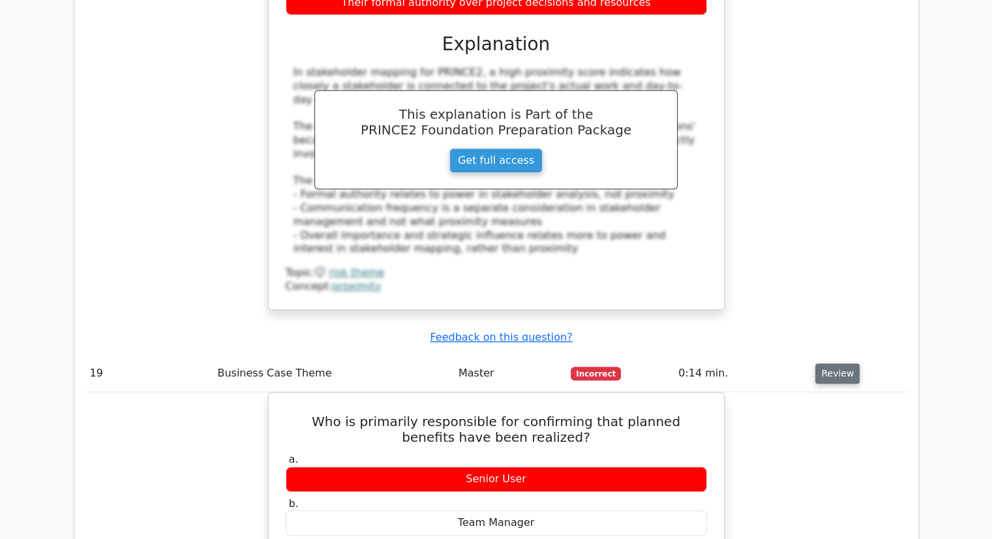
click at [842, 363] on button "Review" at bounding box center [838, 373] width 44 height 20
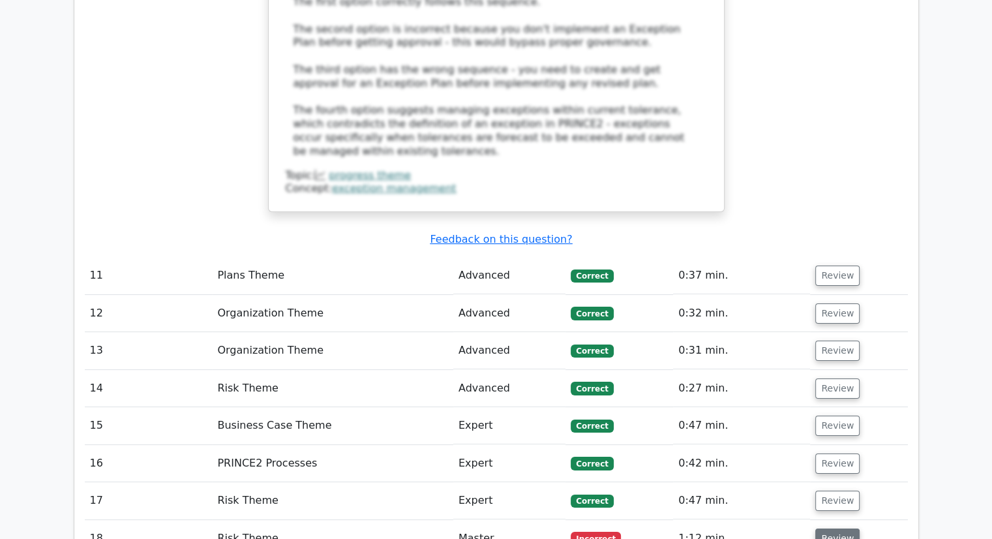
click at [838, 529] on button "Review" at bounding box center [838, 539] width 44 height 20
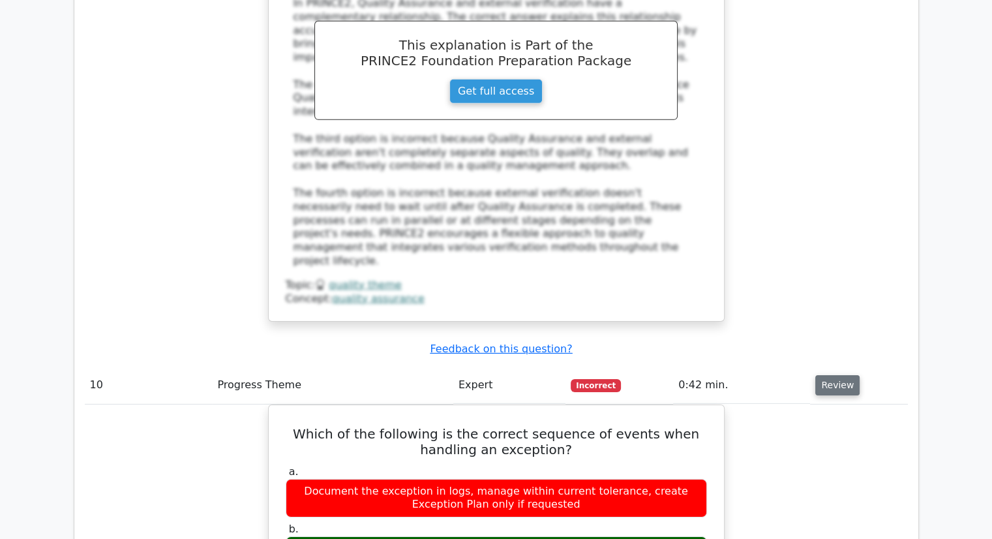
click at [832, 375] on button "Review" at bounding box center [838, 385] width 44 height 20
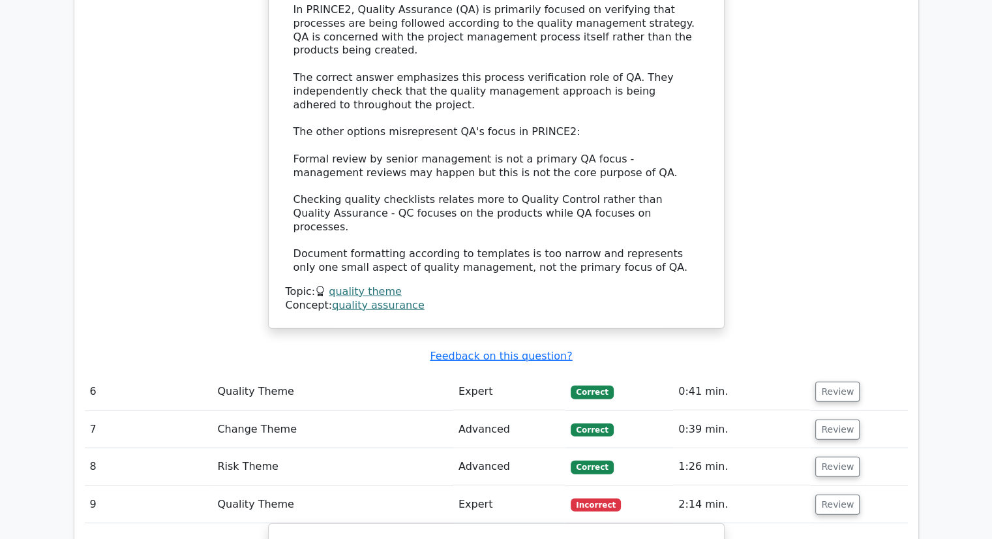
scroll to position [3222, 0]
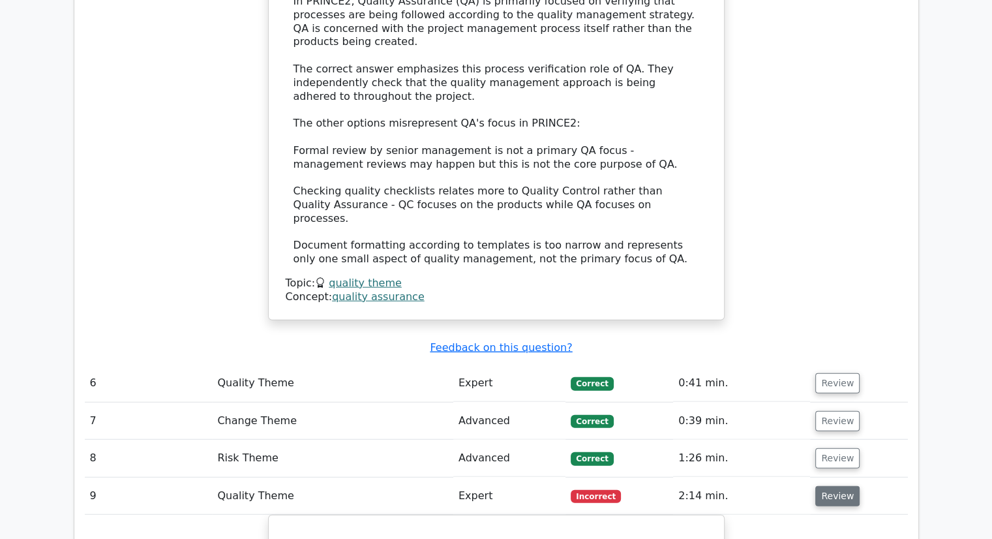
click at [838, 486] on button "Review" at bounding box center [838, 496] width 44 height 20
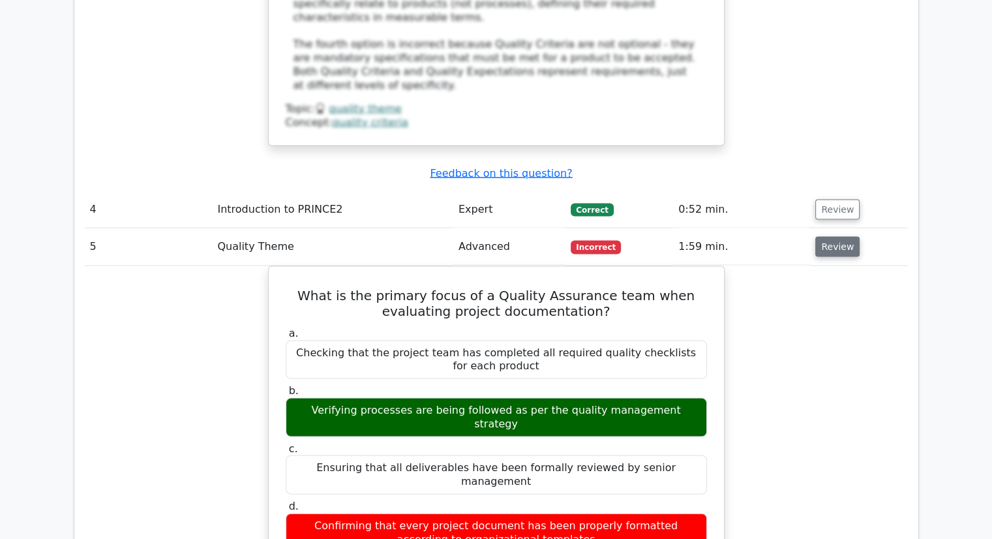
click at [842, 237] on button "Review" at bounding box center [838, 247] width 44 height 20
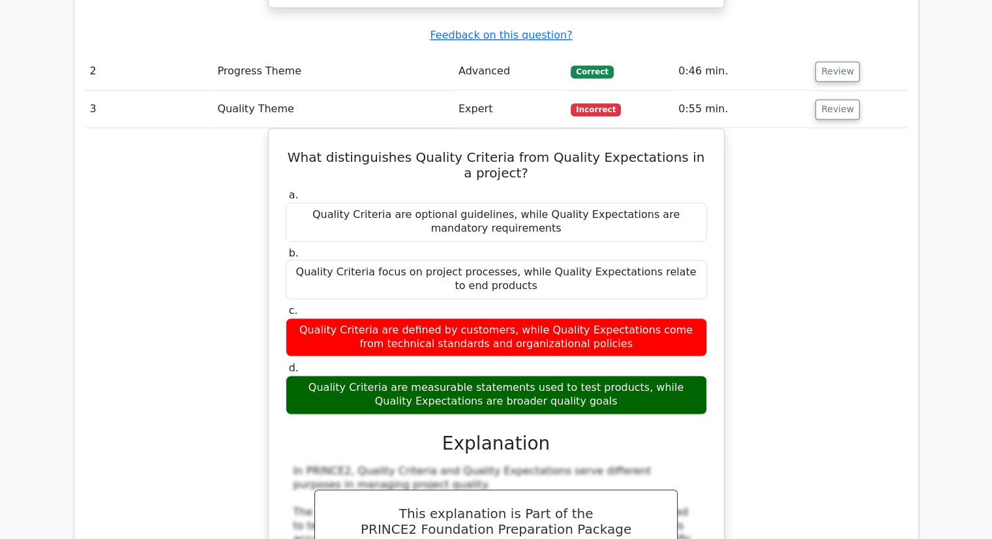
scroll to position [1646, 0]
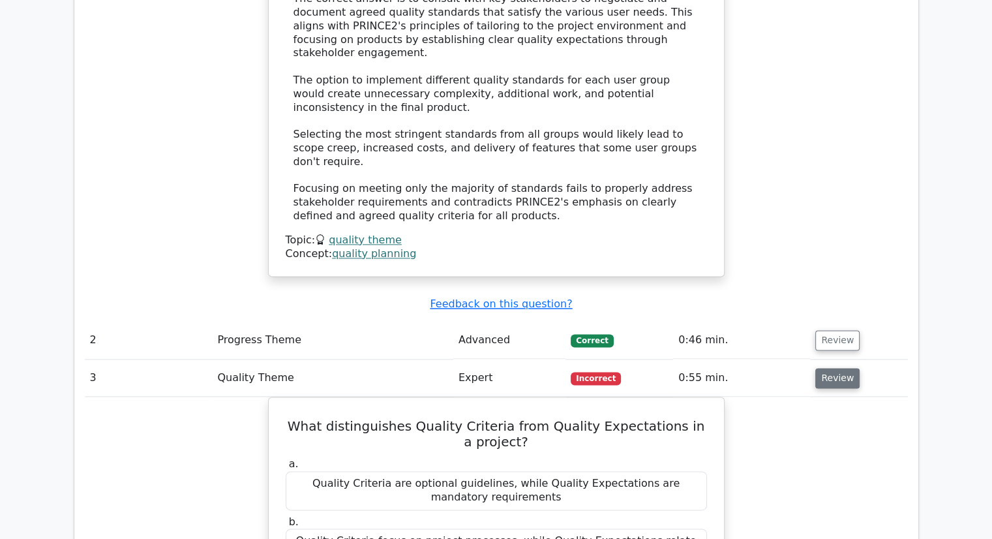
click at [837, 368] on button "Review" at bounding box center [838, 378] width 44 height 20
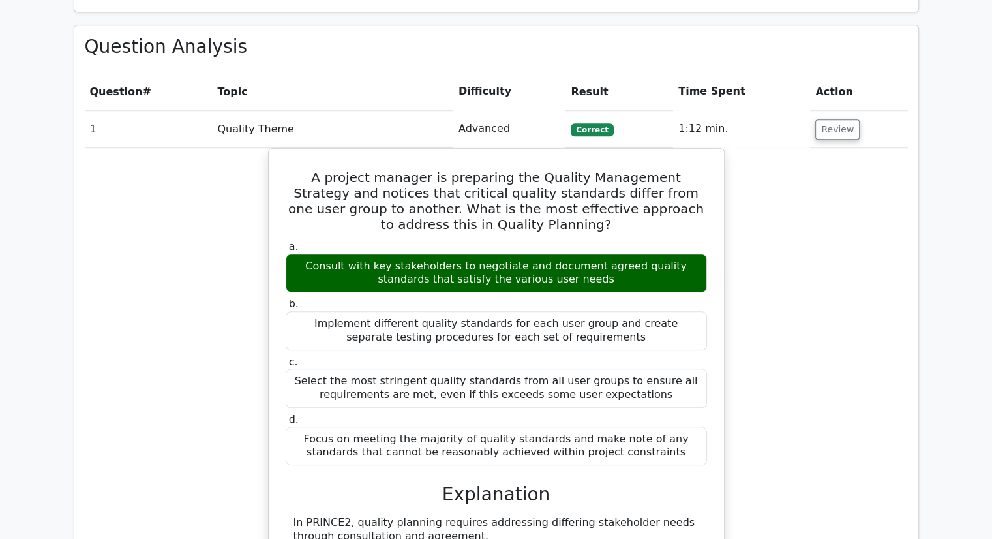
scroll to position [1075, 0]
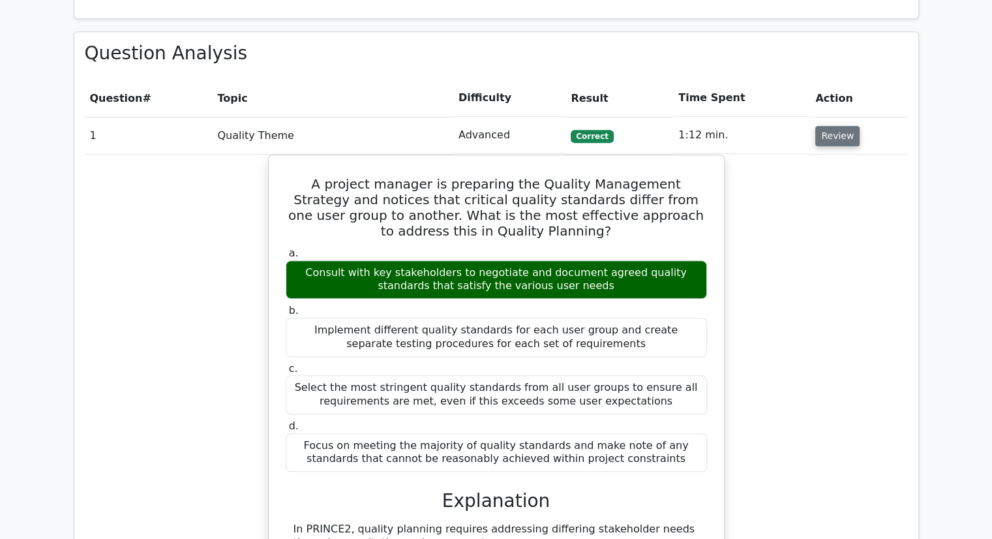
click at [840, 126] on button "Review" at bounding box center [838, 136] width 44 height 20
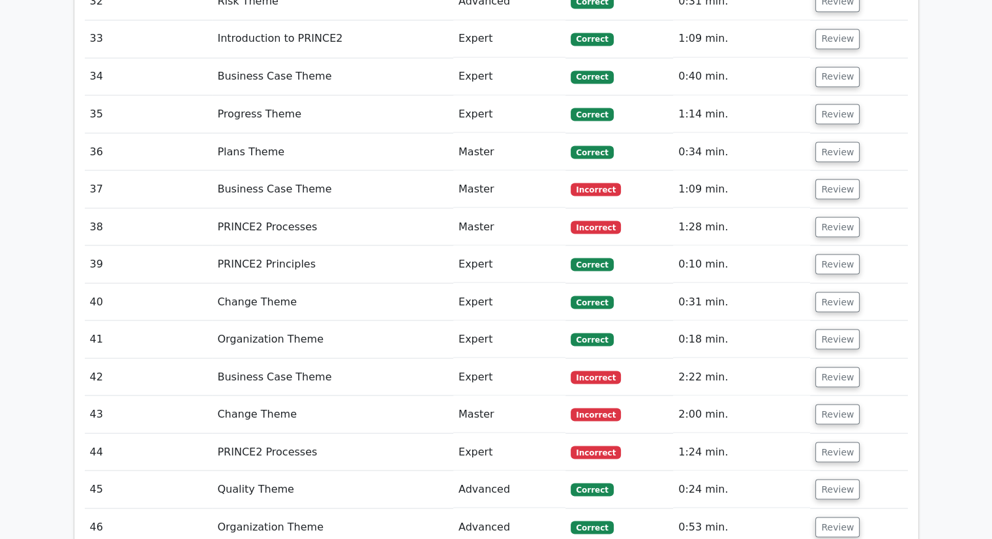
scroll to position [2373, 0]
click at [829, 404] on button "Review" at bounding box center [838, 414] width 44 height 20
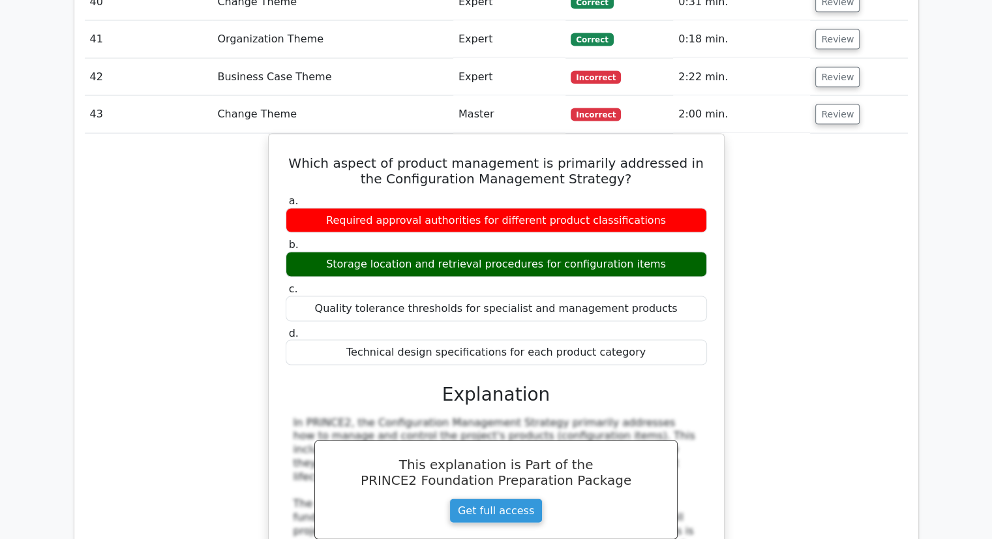
scroll to position [2671, 0]
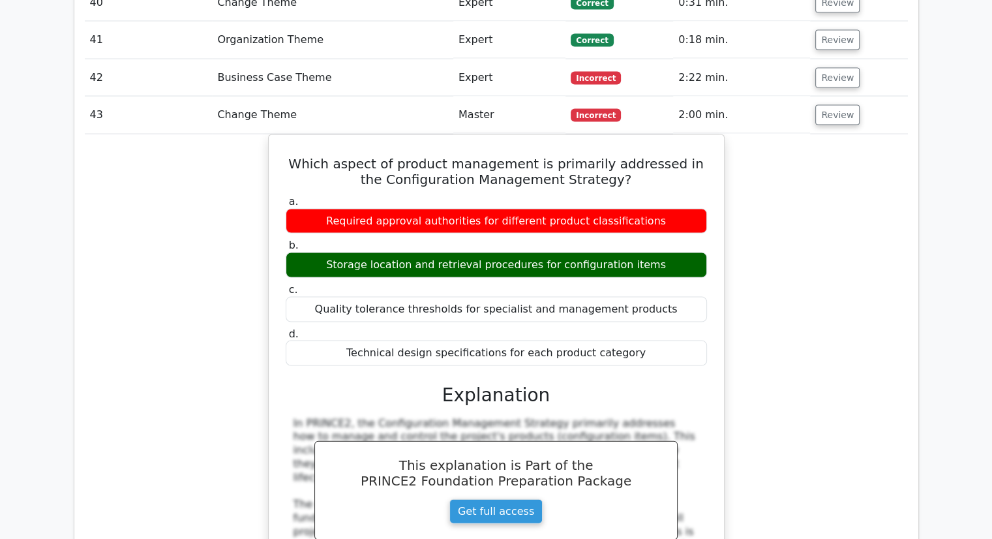
click at [829, 97] on td "Review" at bounding box center [858, 115] width 97 height 37
click at [825, 105] on button "Review" at bounding box center [838, 115] width 44 height 20
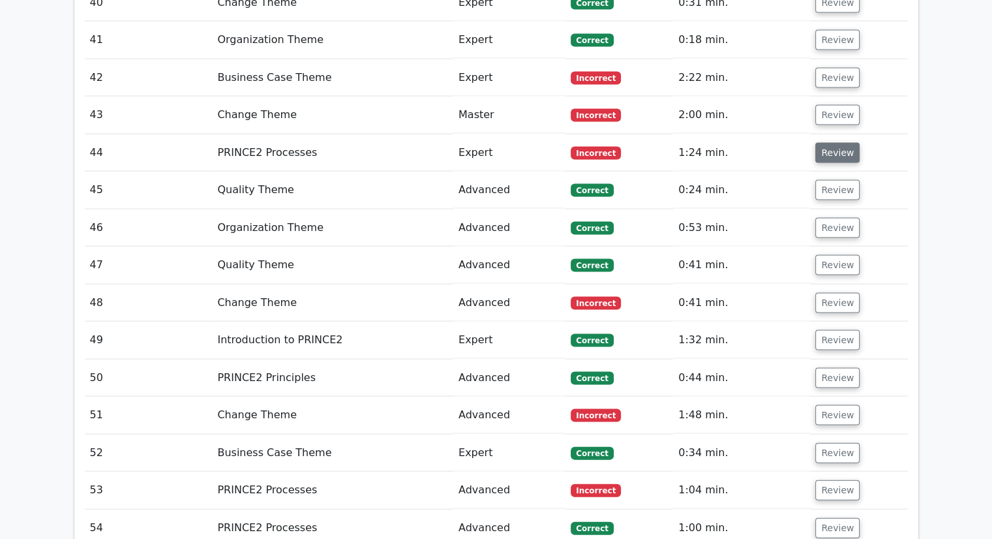
click at [841, 143] on button "Review" at bounding box center [838, 153] width 44 height 20
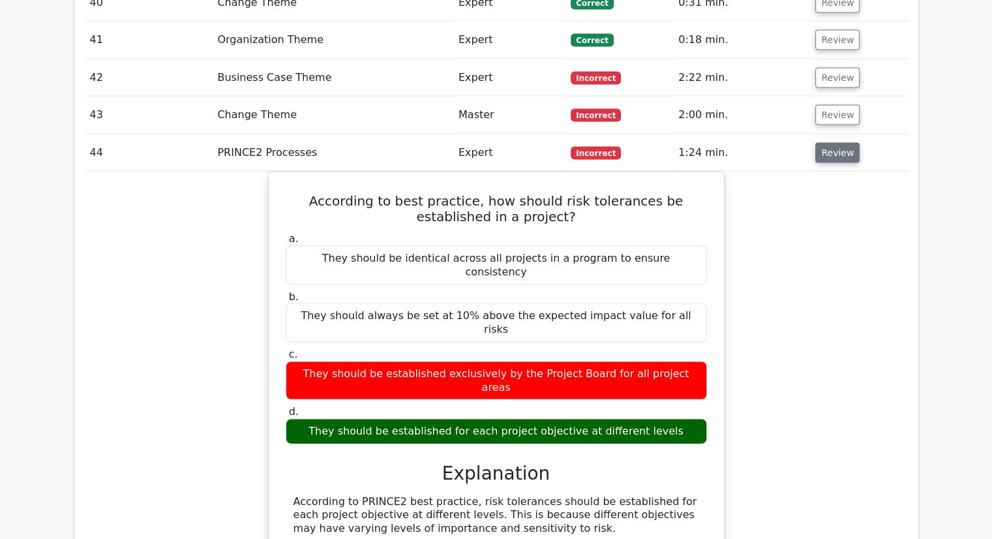
click at [841, 143] on button "Review" at bounding box center [838, 153] width 44 height 20
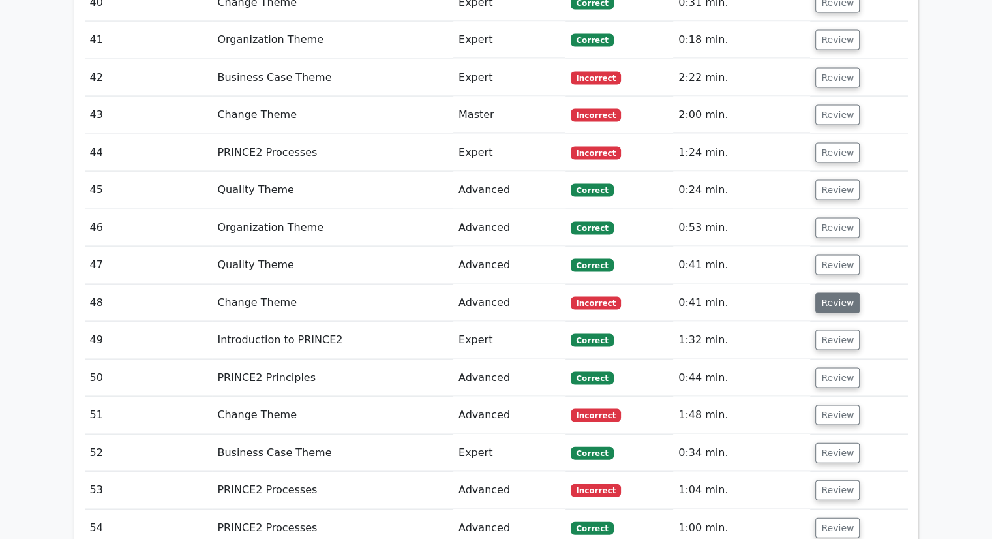
click at [823, 293] on button "Review" at bounding box center [838, 303] width 44 height 20
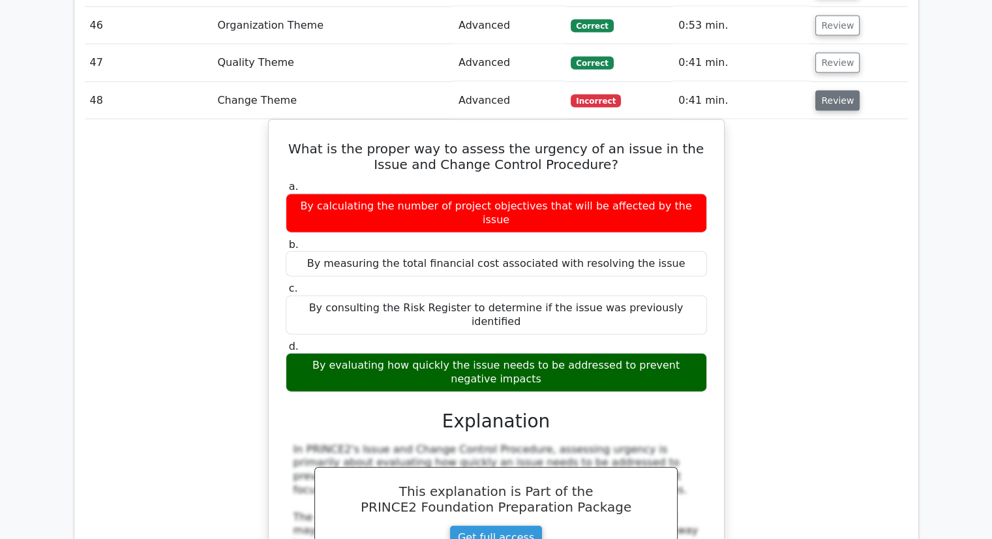
scroll to position [2871, 0]
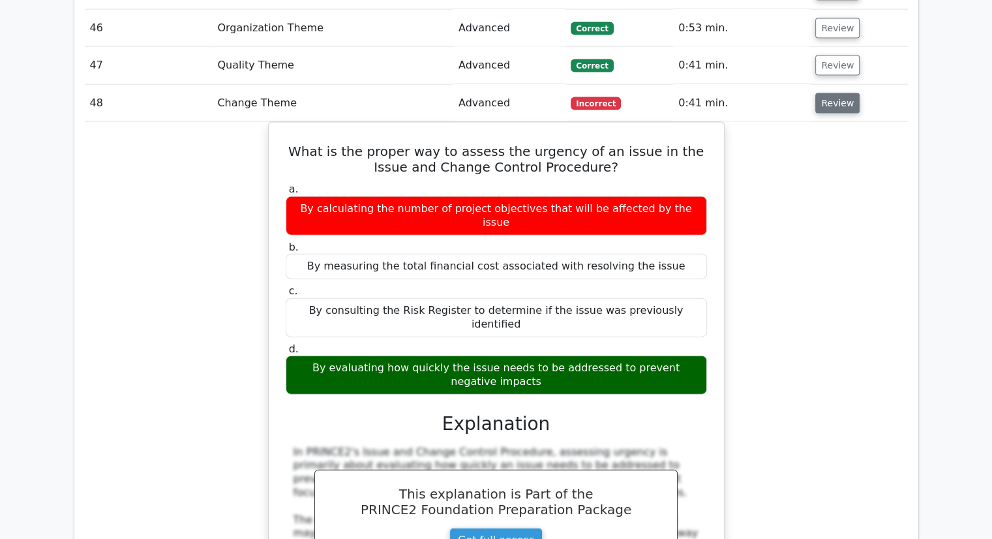
click at [836, 93] on button "Review" at bounding box center [838, 103] width 44 height 20
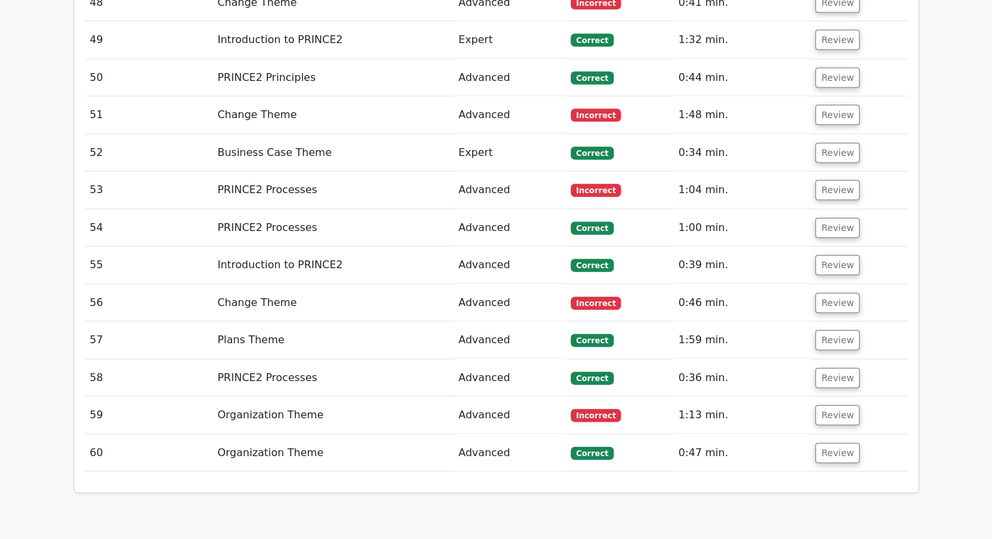
scroll to position [2973, 0]
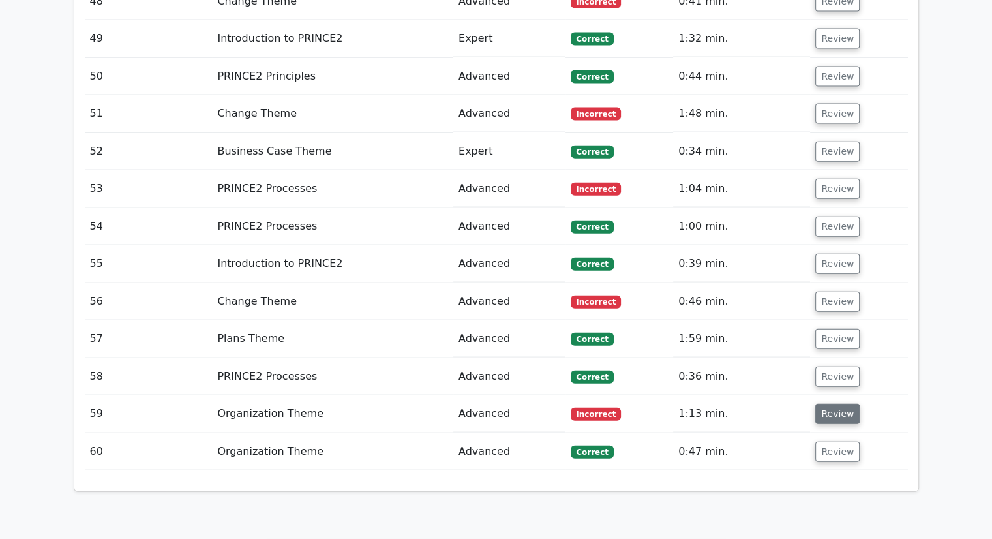
click at [839, 404] on button "Review" at bounding box center [838, 414] width 44 height 20
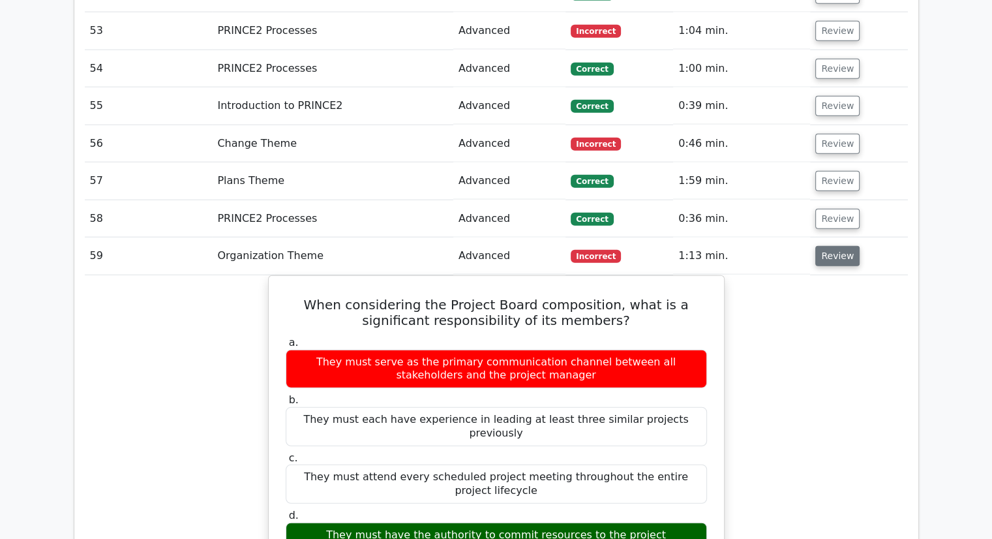
scroll to position [3131, 0]
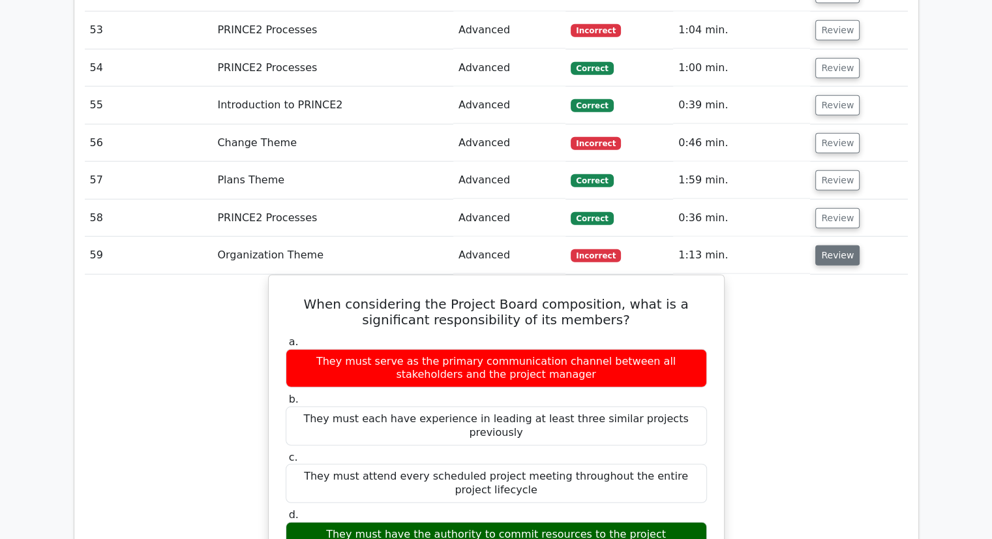
click at [834, 245] on button "Review" at bounding box center [838, 255] width 44 height 20
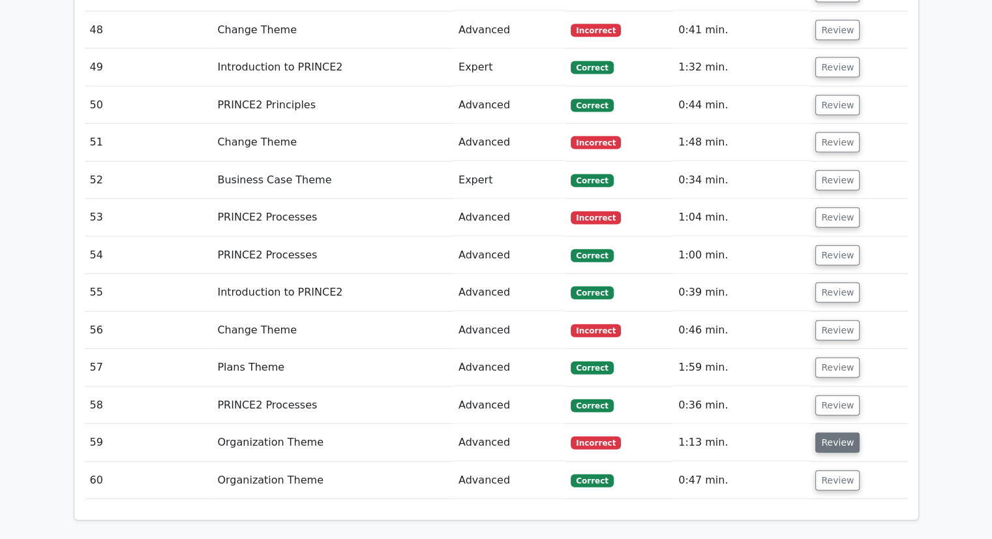
scroll to position [2944, 0]
click at [829, 321] on button "Review" at bounding box center [838, 331] width 44 height 20
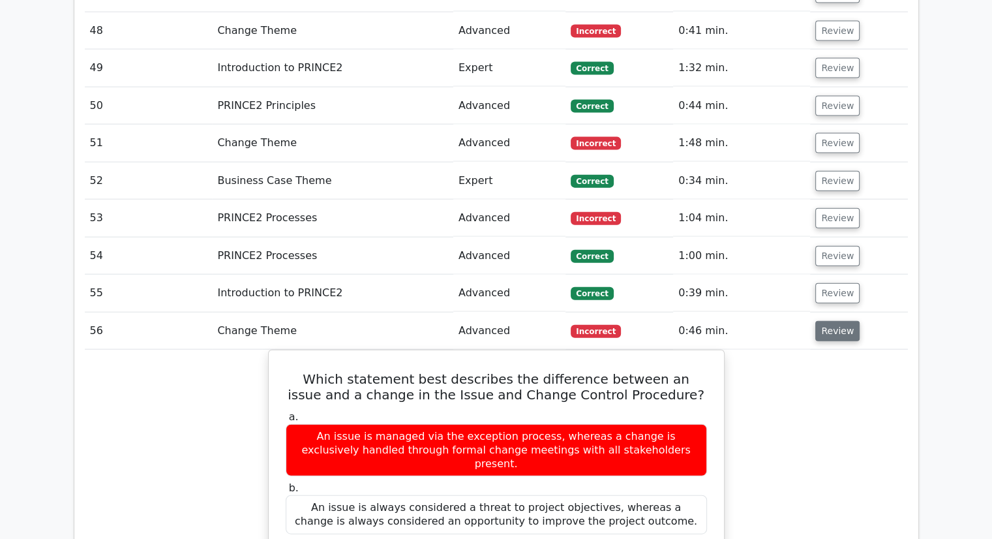
click at [829, 321] on button "Review" at bounding box center [838, 331] width 44 height 20
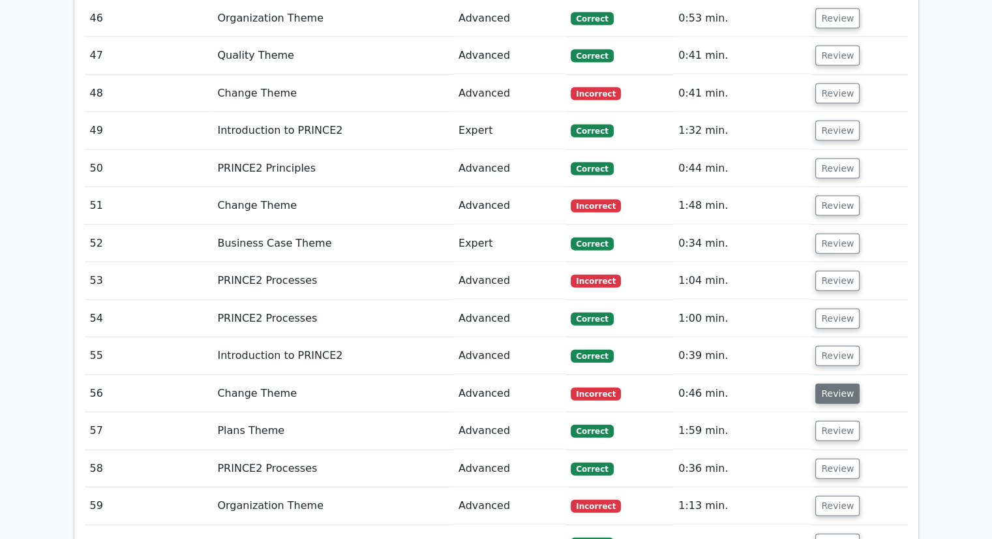
scroll to position [2880, 0]
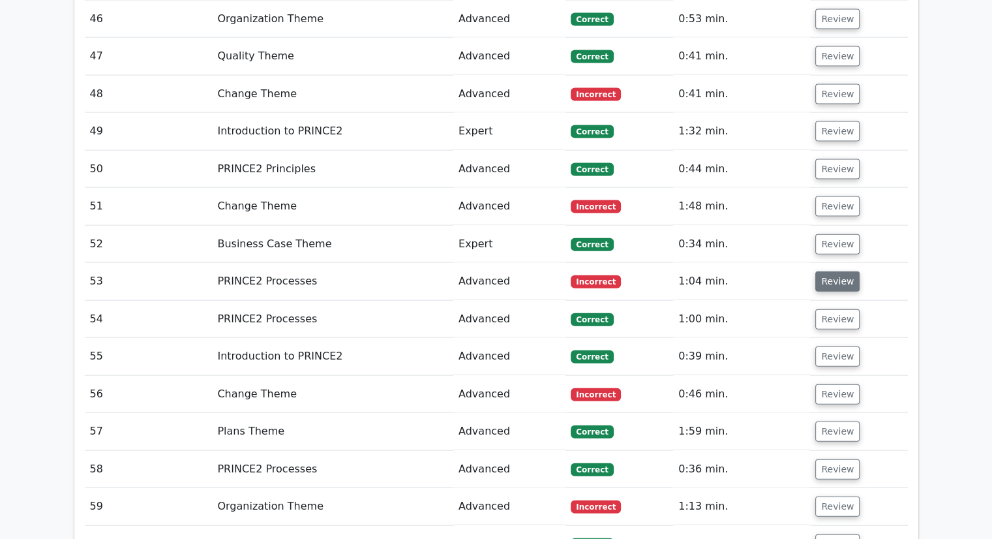
click at [827, 271] on button "Review" at bounding box center [838, 281] width 44 height 20
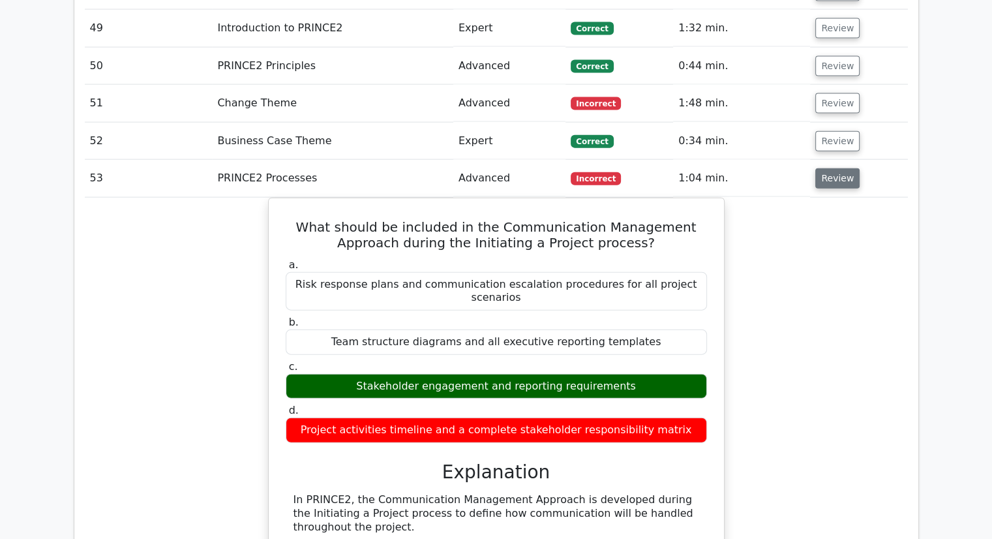
scroll to position [2996, 0]
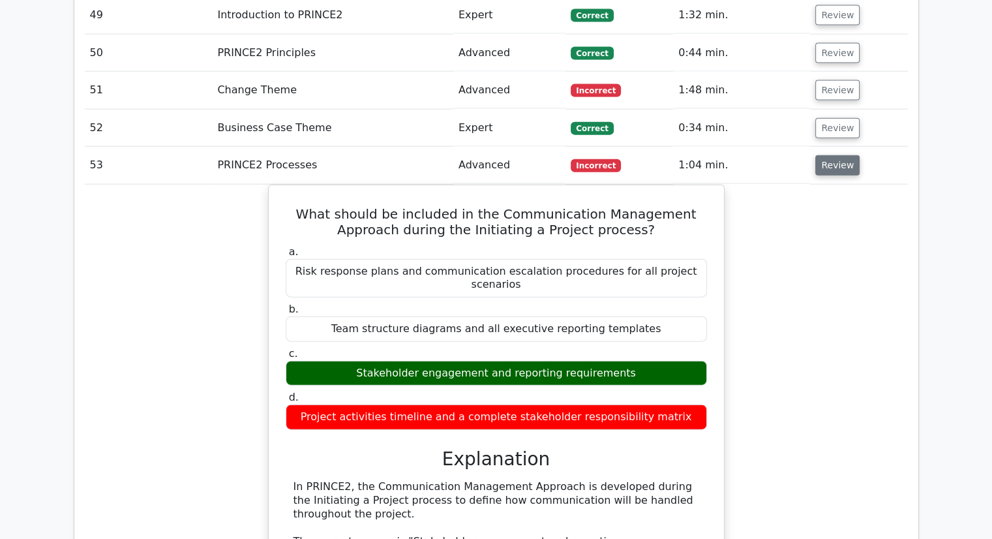
click at [839, 155] on button "Review" at bounding box center [838, 165] width 44 height 20
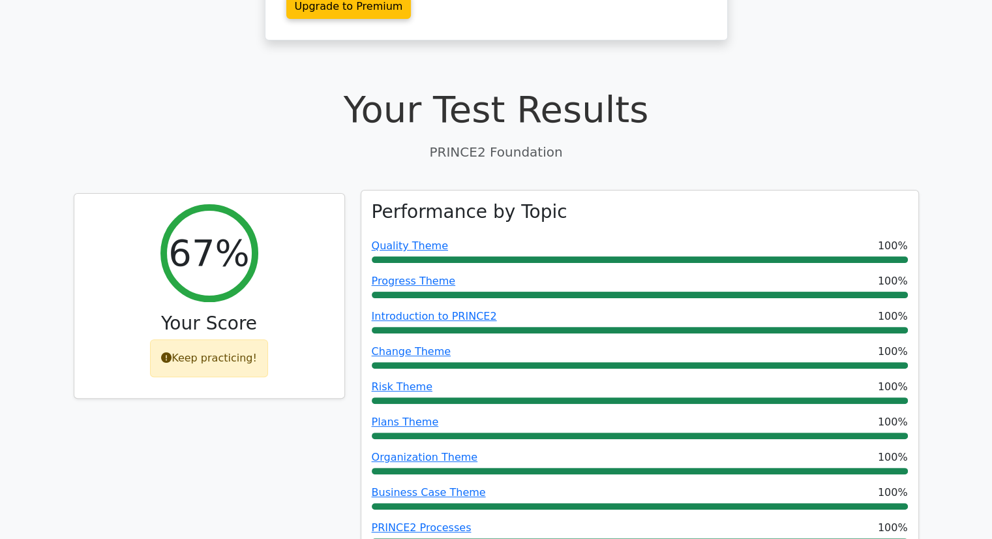
scroll to position [316, 0]
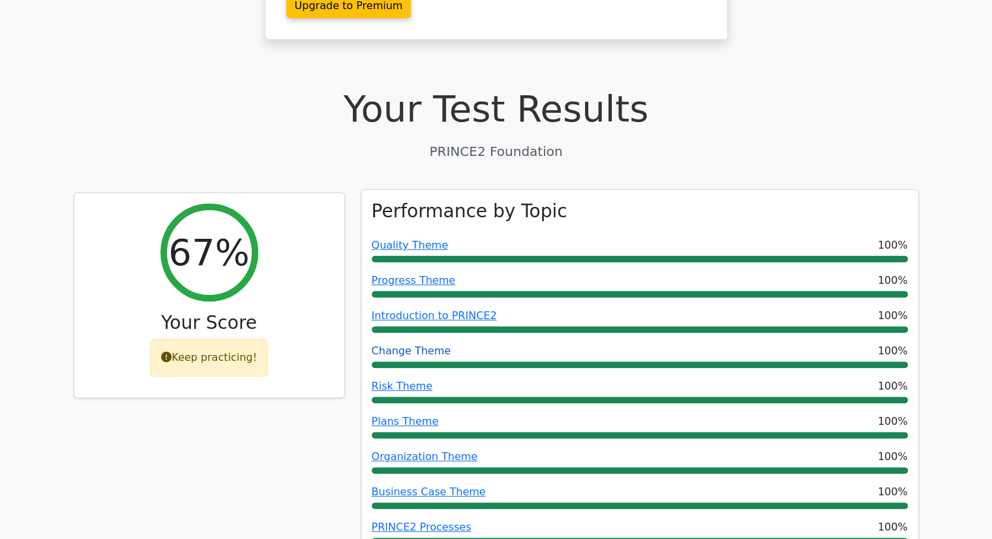
click at [425, 345] on link "Change Theme" at bounding box center [412, 351] width 80 height 12
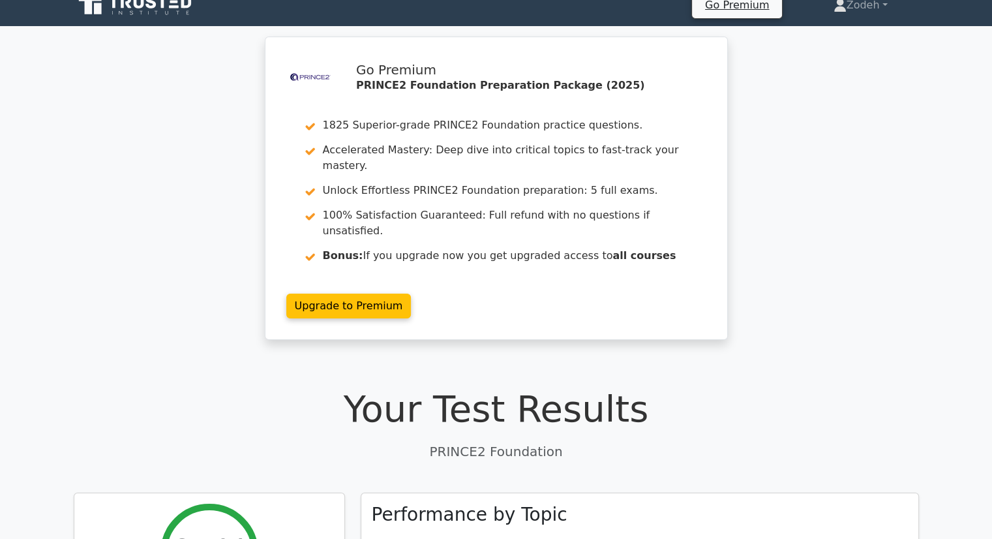
scroll to position [0, 0]
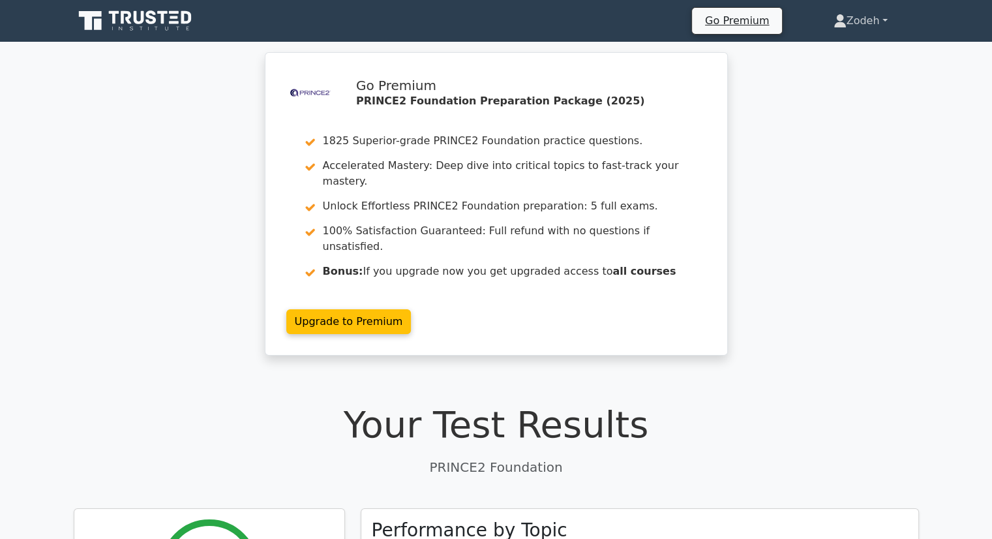
click at [866, 14] on link "Zodeh" at bounding box center [861, 21] width 117 height 26
click at [817, 50] on link "Profile" at bounding box center [854, 51] width 103 height 21
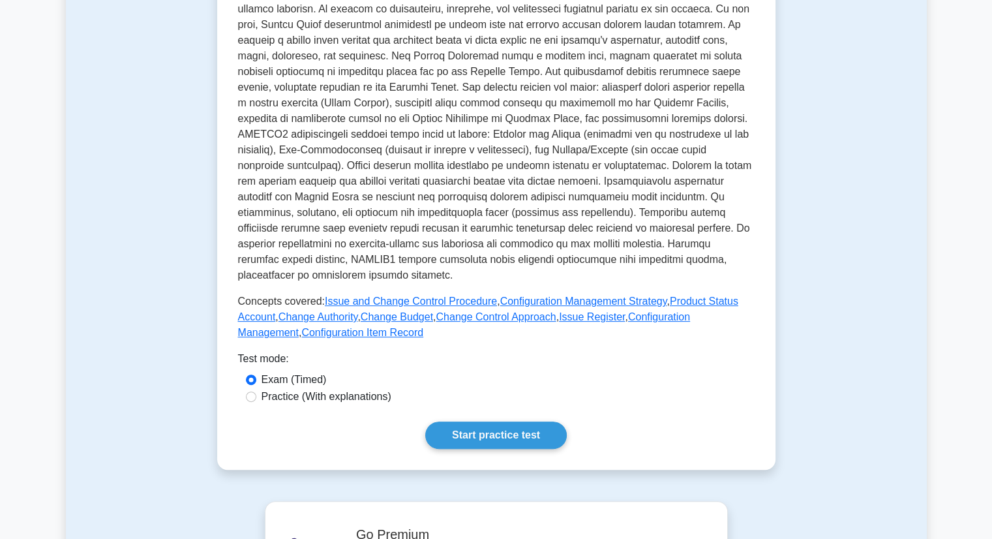
scroll to position [326, 0]
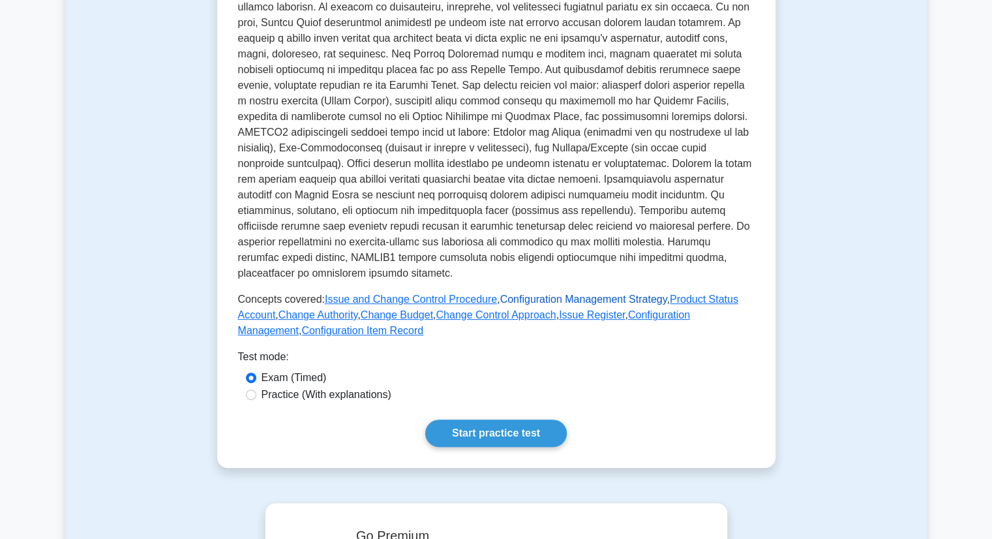
click at [619, 294] on link "Configuration Management Strategy" at bounding box center [583, 299] width 167 height 11
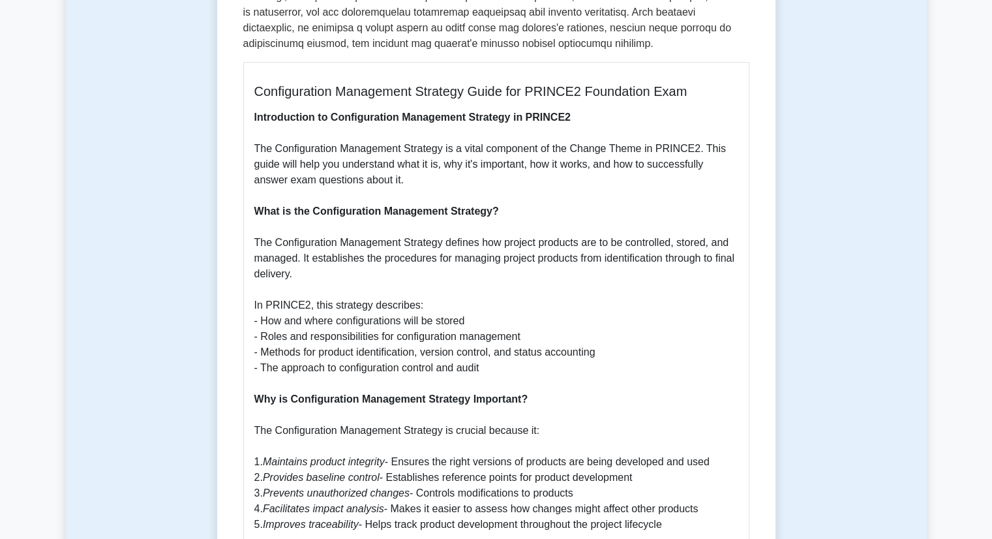
scroll to position [431, 0]
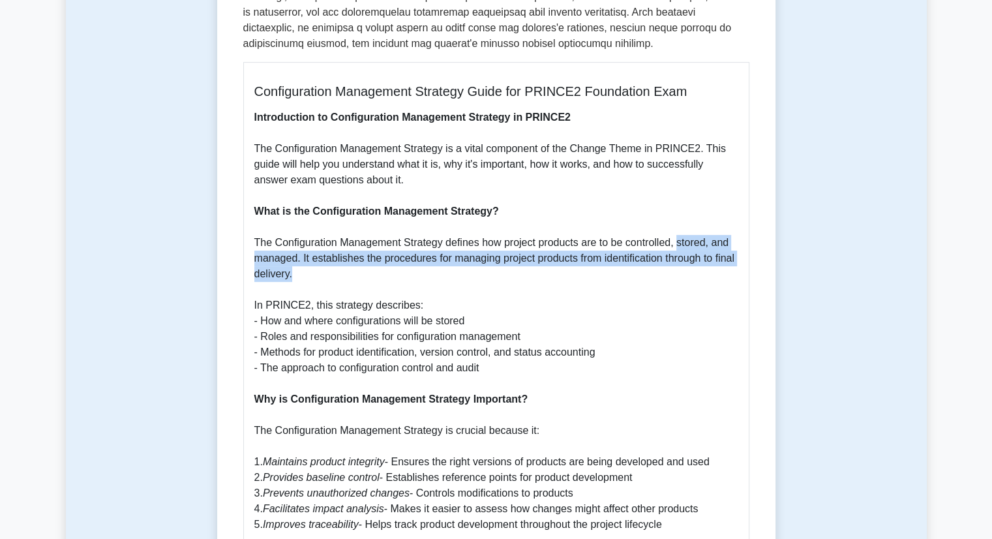
drag, startPoint x: 677, startPoint y: 246, endPoint x: 391, endPoint y: 269, distance: 286.7
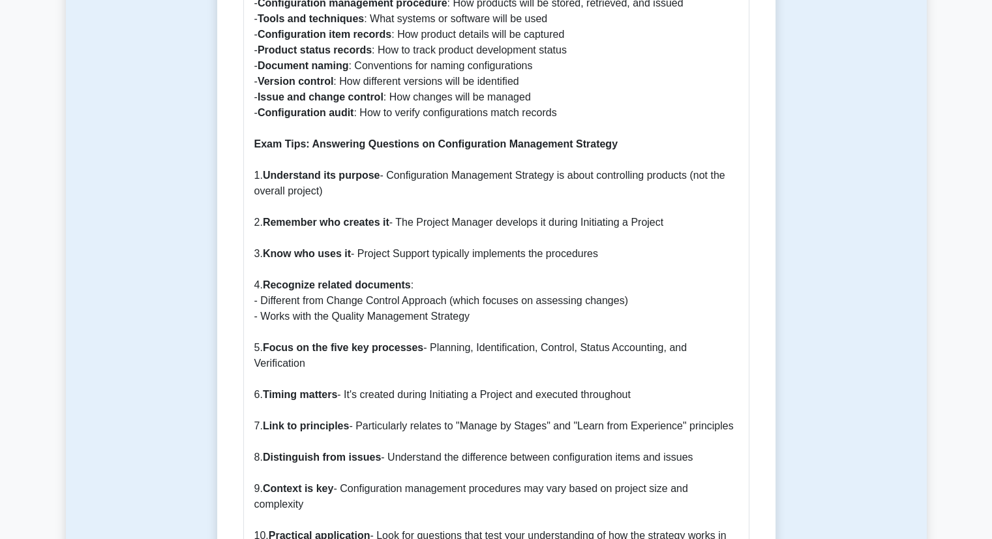
scroll to position [1219, 0]
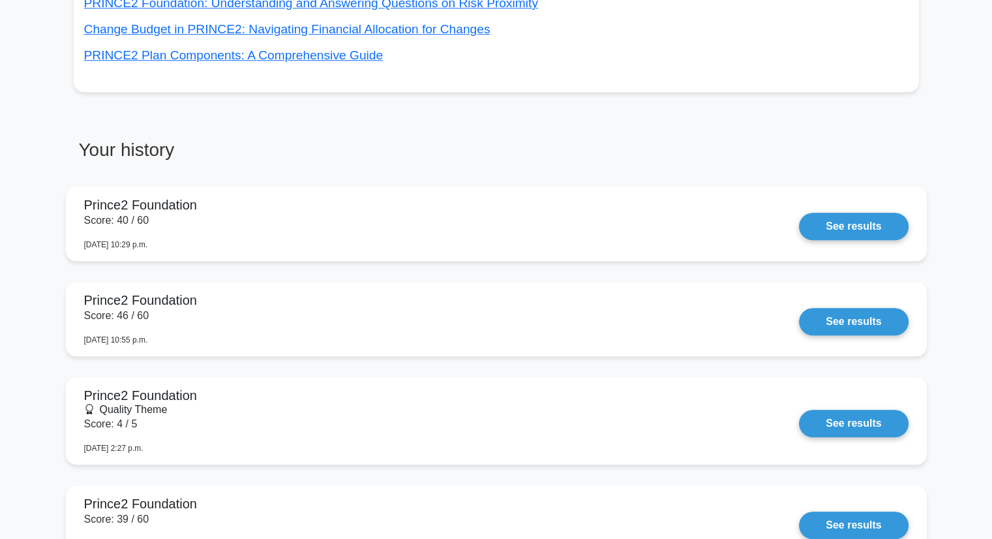
scroll to position [880, 0]
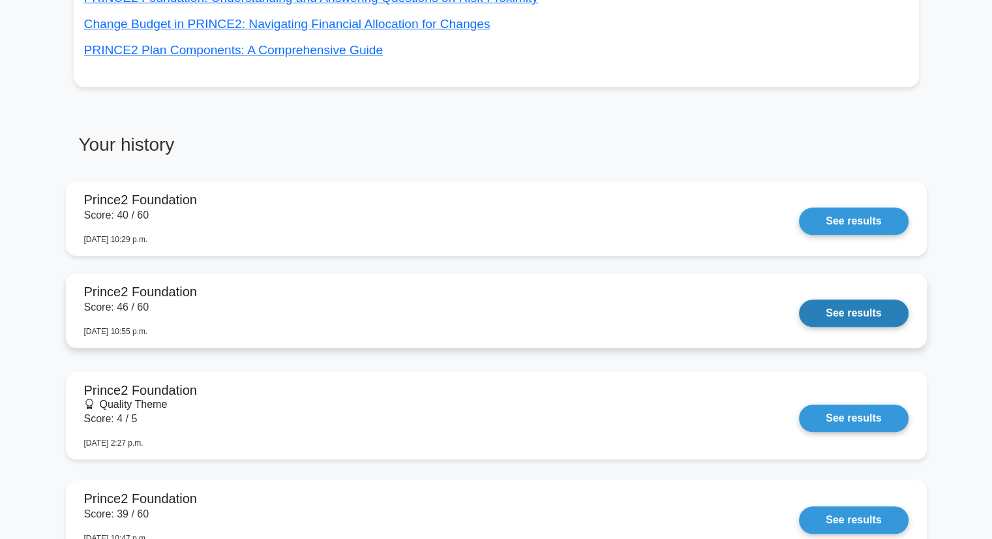
click at [842, 317] on link "See results" at bounding box center [853, 313] width 109 height 27
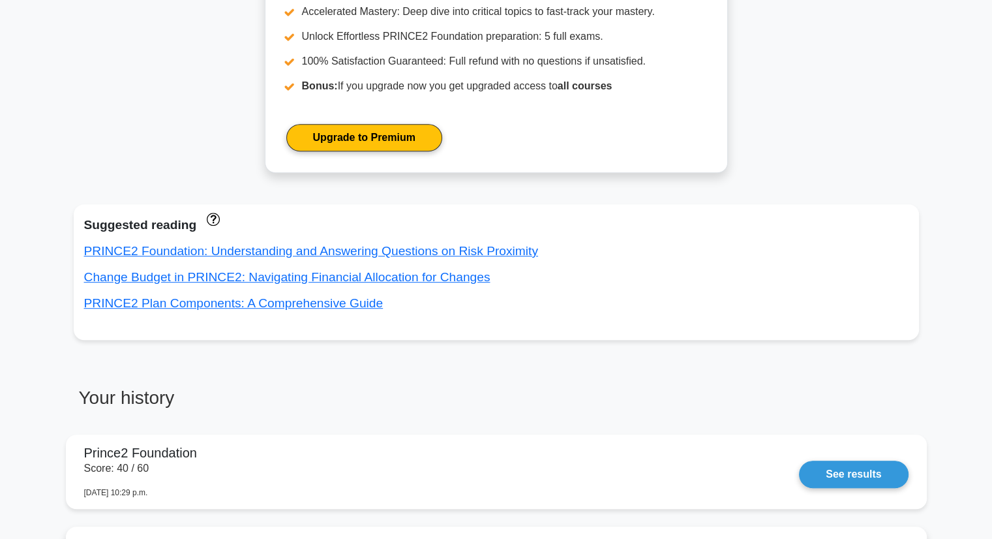
scroll to position [632, 0]
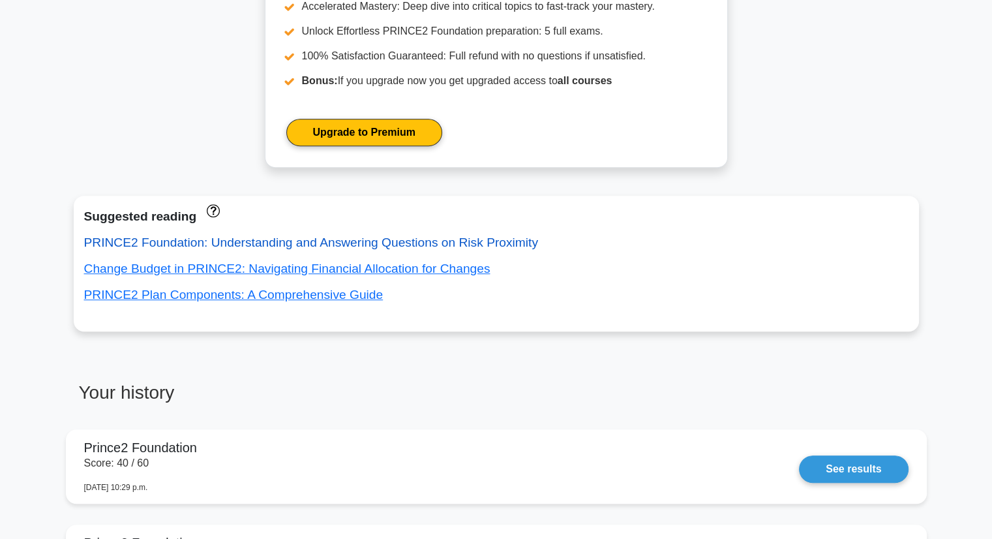
click at [478, 238] on link "PRINCE2 Foundation: Understanding and Answering Questions on Risk Proximity" at bounding box center [311, 243] width 454 height 14
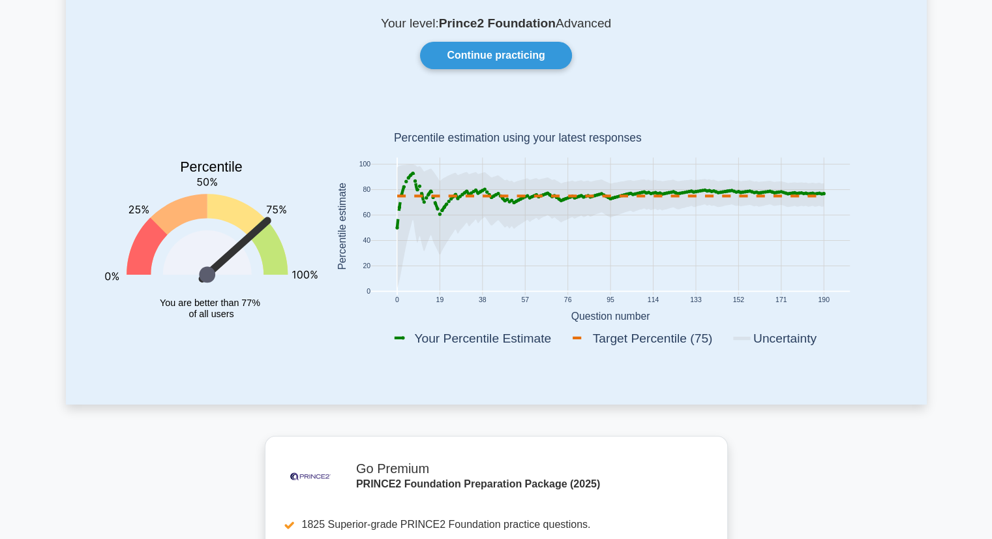
scroll to position [0, 0]
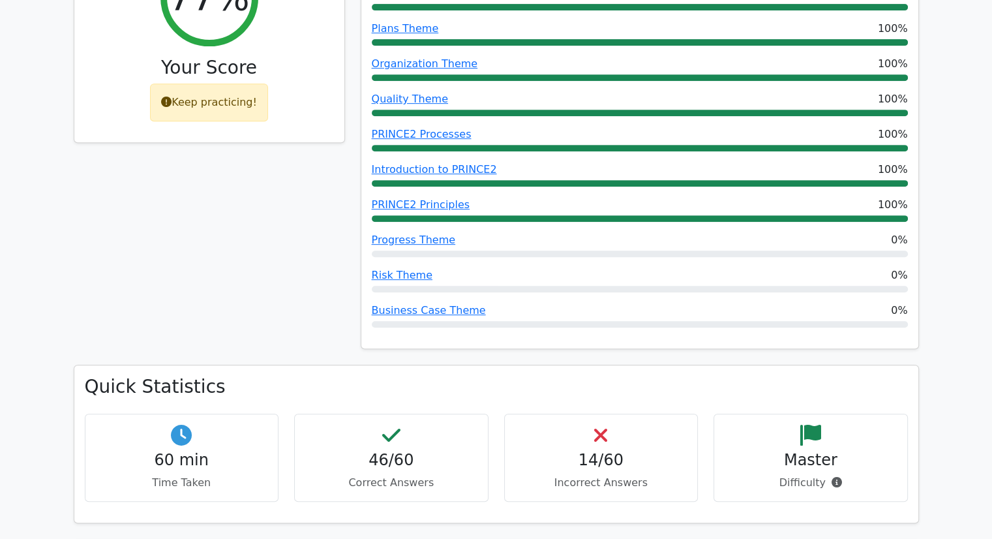
scroll to position [582, 0]
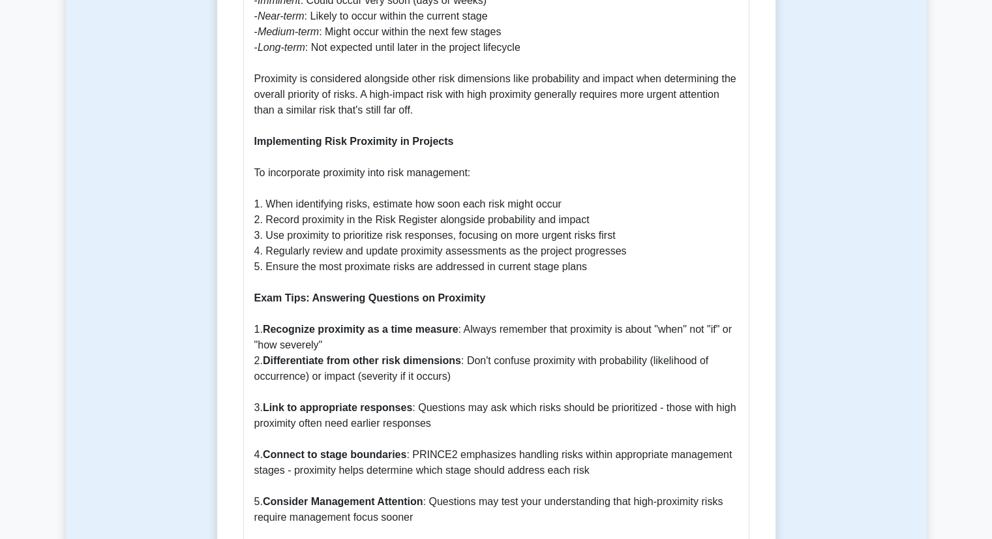
scroll to position [897, 0]
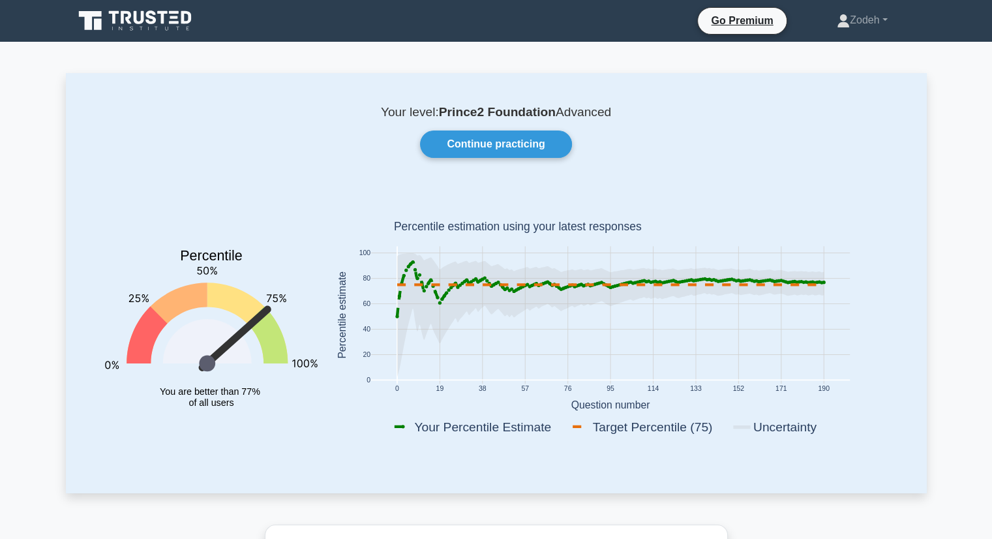
click at [146, 10] on icon at bounding box center [136, 20] width 125 height 25
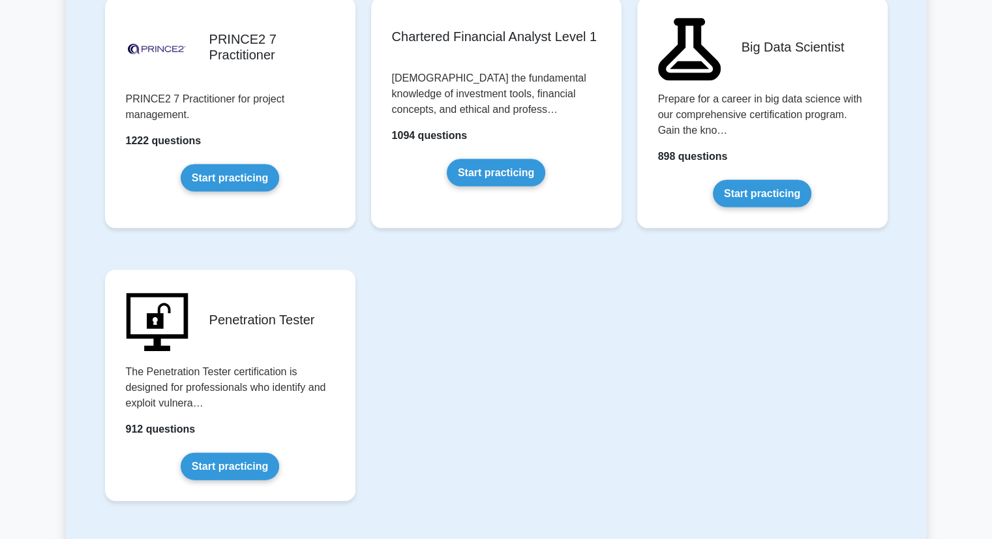
scroll to position [2816, 0]
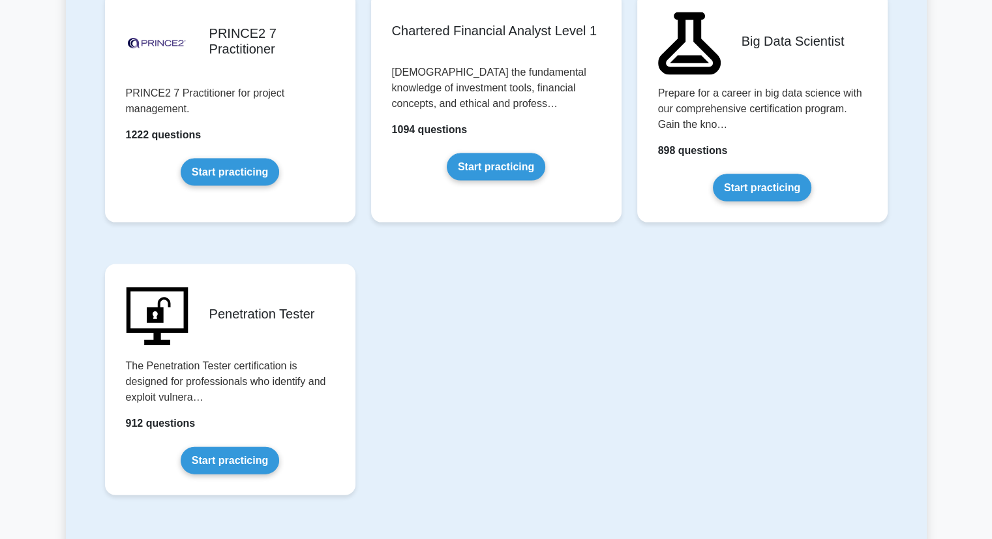
click at [279, 159] on link "Start practicing" at bounding box center [230, 172] width 99 height 27
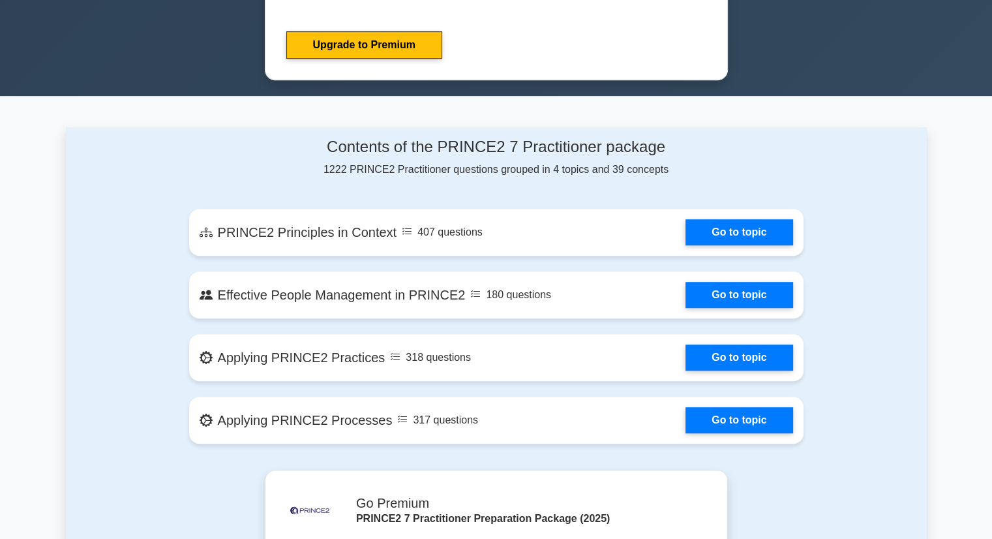
scroll to position [720, 0]
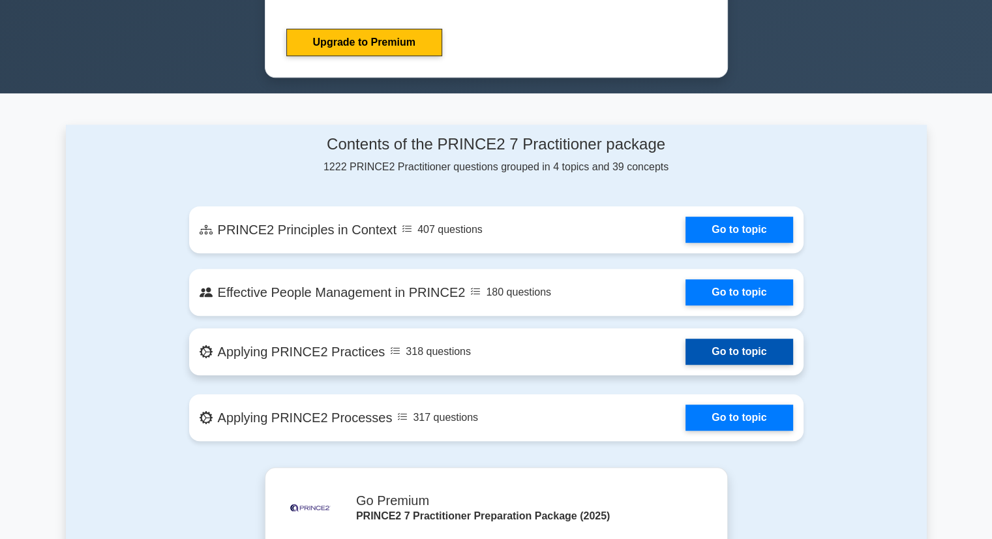
click at [686, 361] on link "Go to topic" at bounding box center [739, 352] width 107 height 26
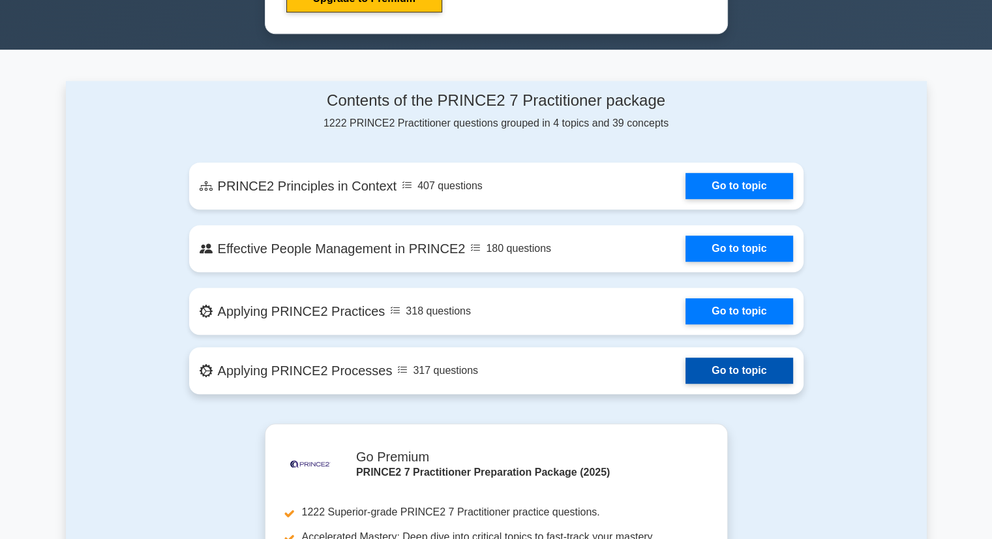
scroll to position [769, 0]
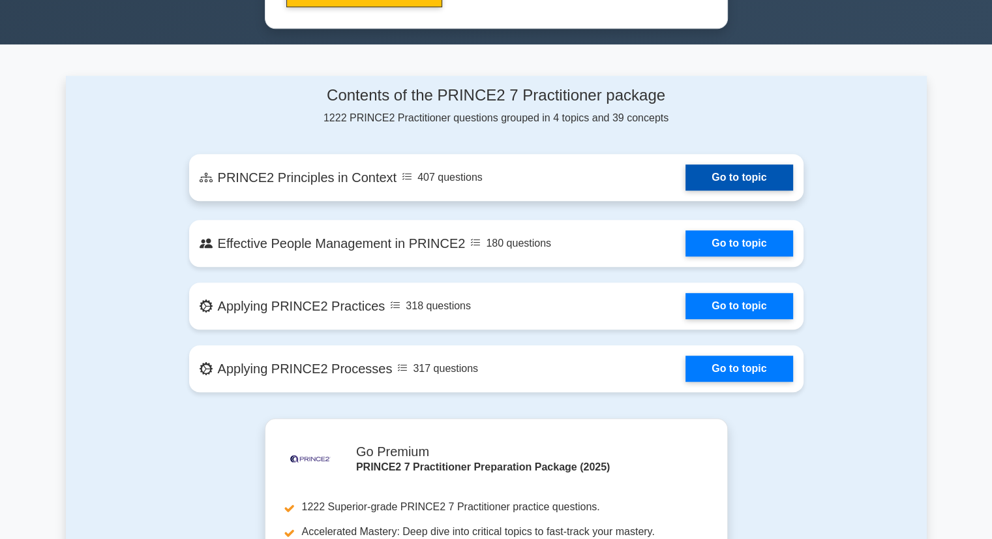
click at [686, 164] on link "Go to topic" at bounding box center [739, 177] width 107 height 26
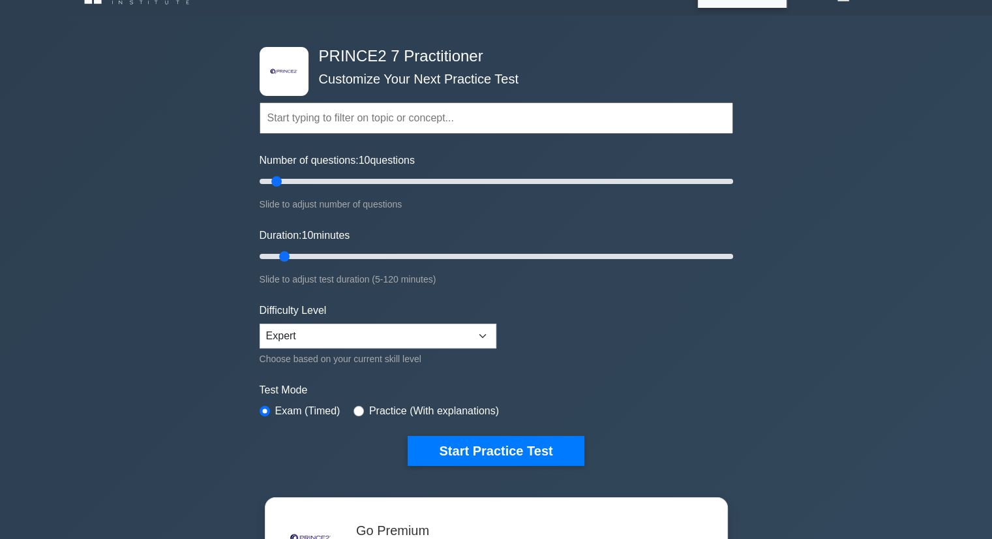
scroll to position [23, 0]
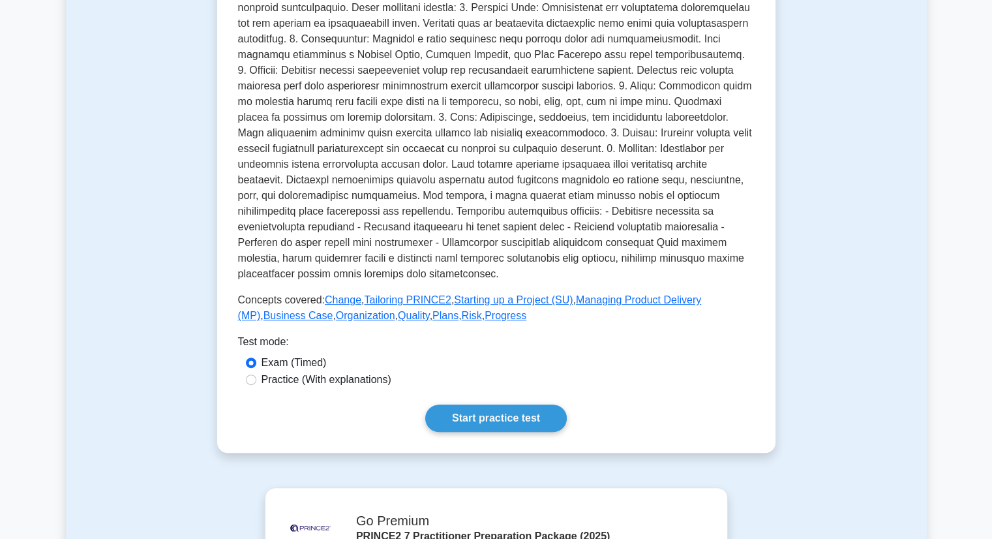
scroll to position [467, 0]
click at [478, 294] on link "Starting up a Project (SU)" at bounding box center [513, 299] width 119 height 11
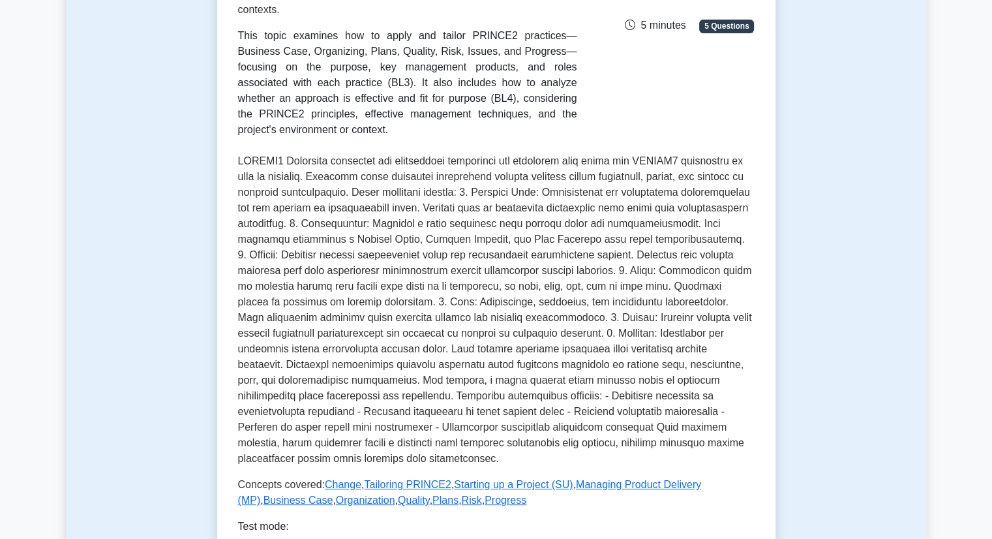
scroll to position [284, 0]
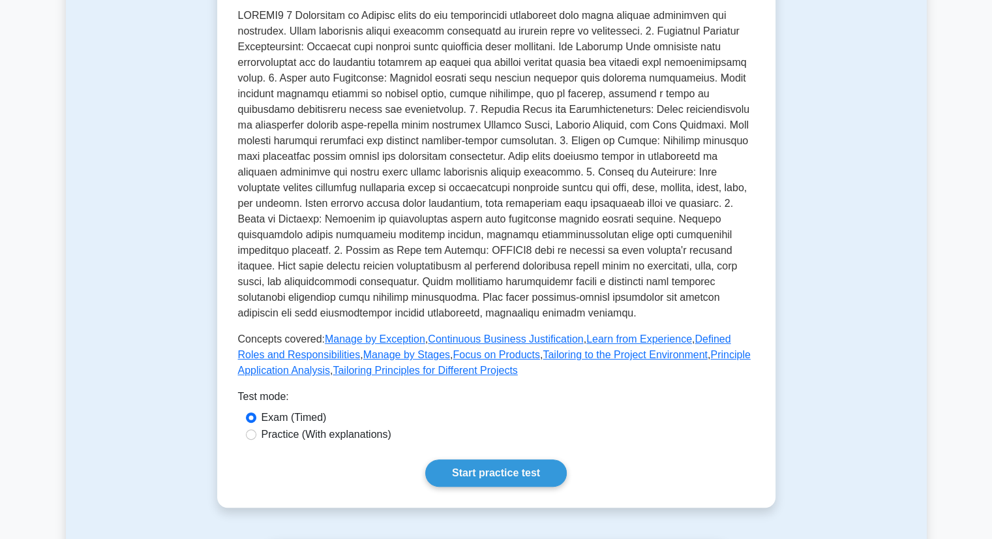
scroll to position [433, 0]
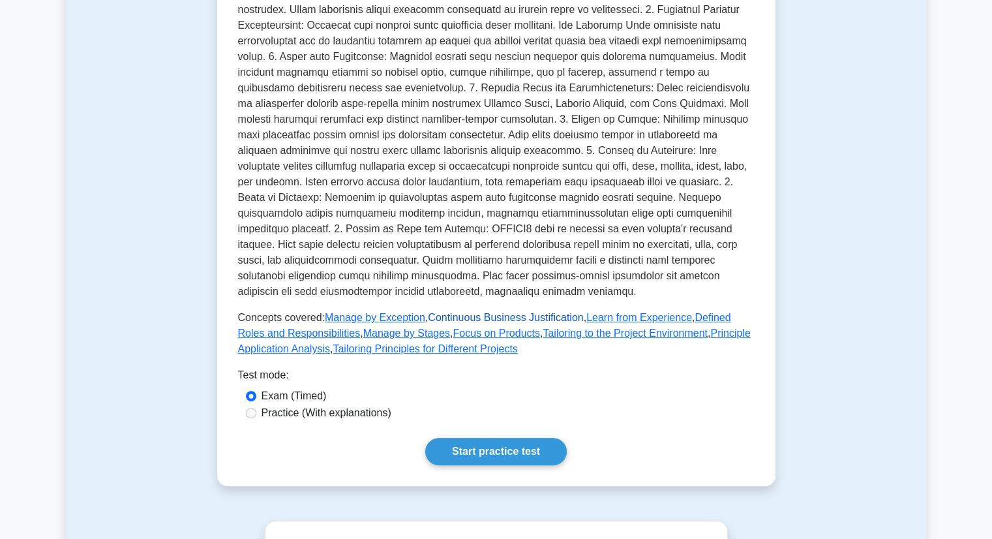
click at [491, 312] on link "Continuous Business Justification" at bounding box center [505, 317] width 155 height 11
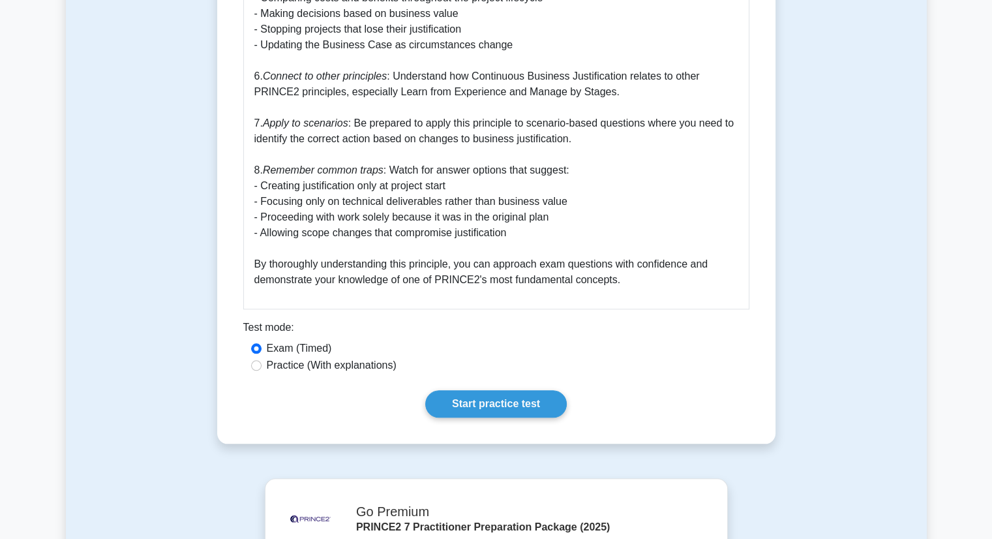
scroll to position [1349, 0]
